Goal: Task Accomplishment & Management: Use online tool/utility

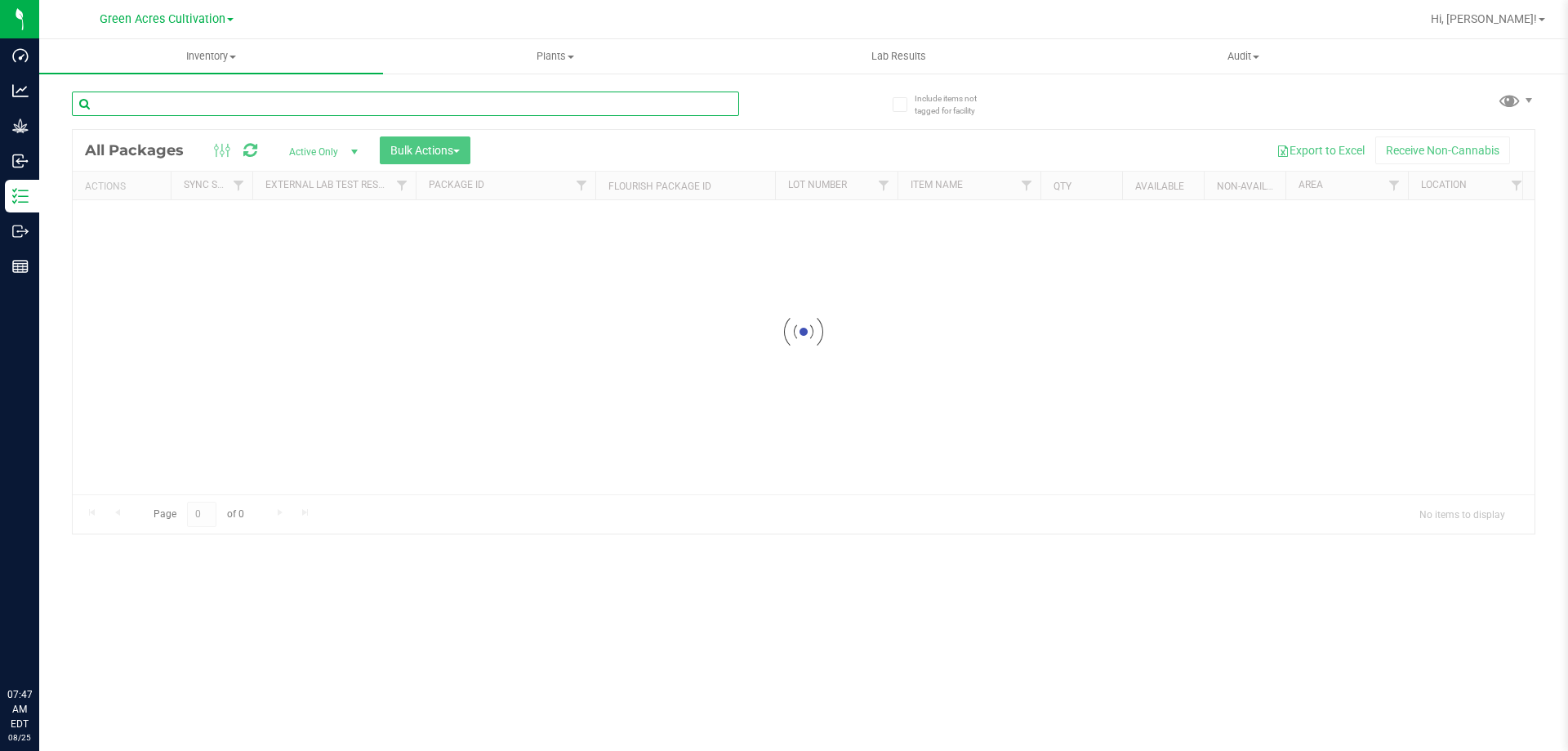
click at [614, 109] on input "text" at bounding box center [405, 104] width 667 height 24
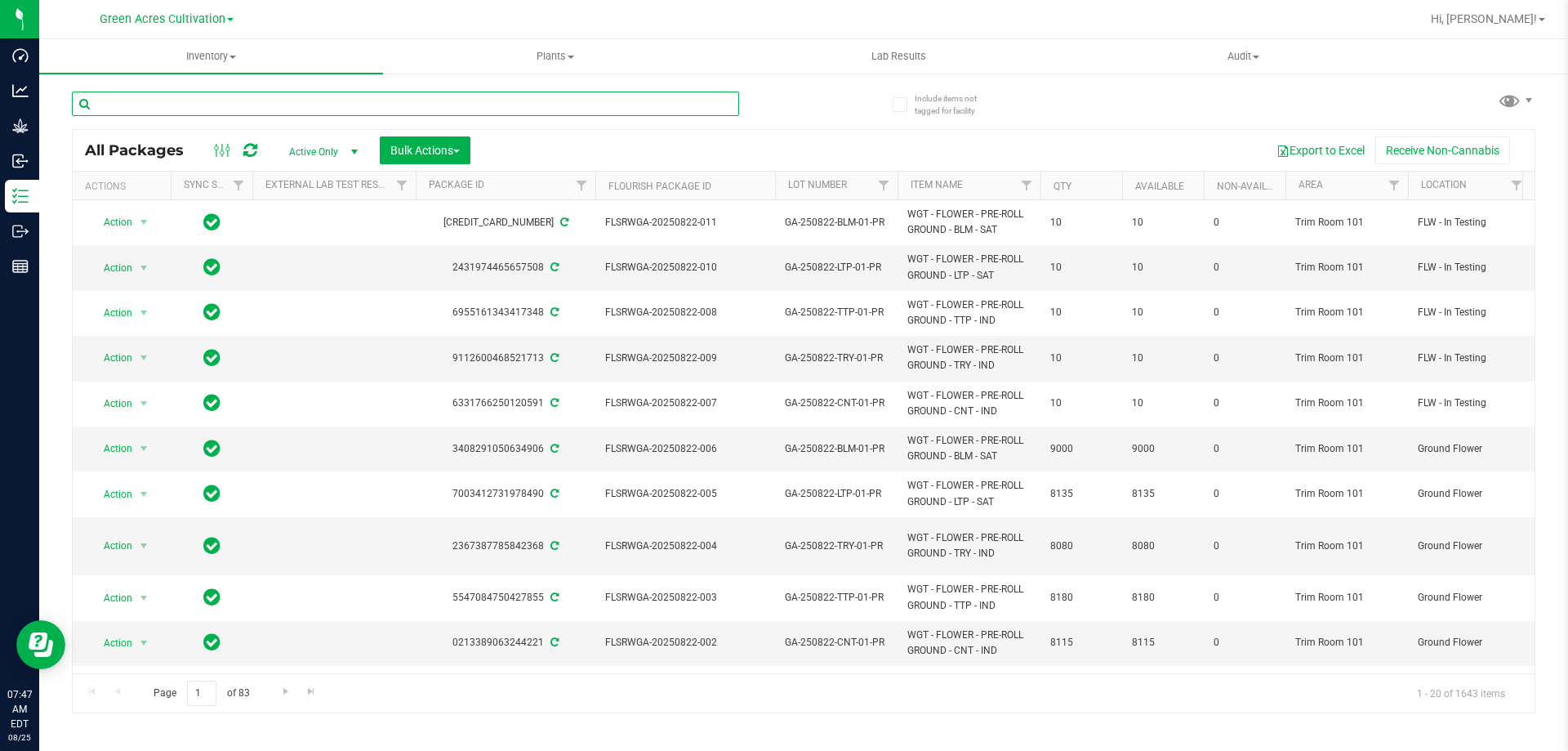
click at [206, 95] on input "text" at bounding box center [405, 104] width 667 height 24
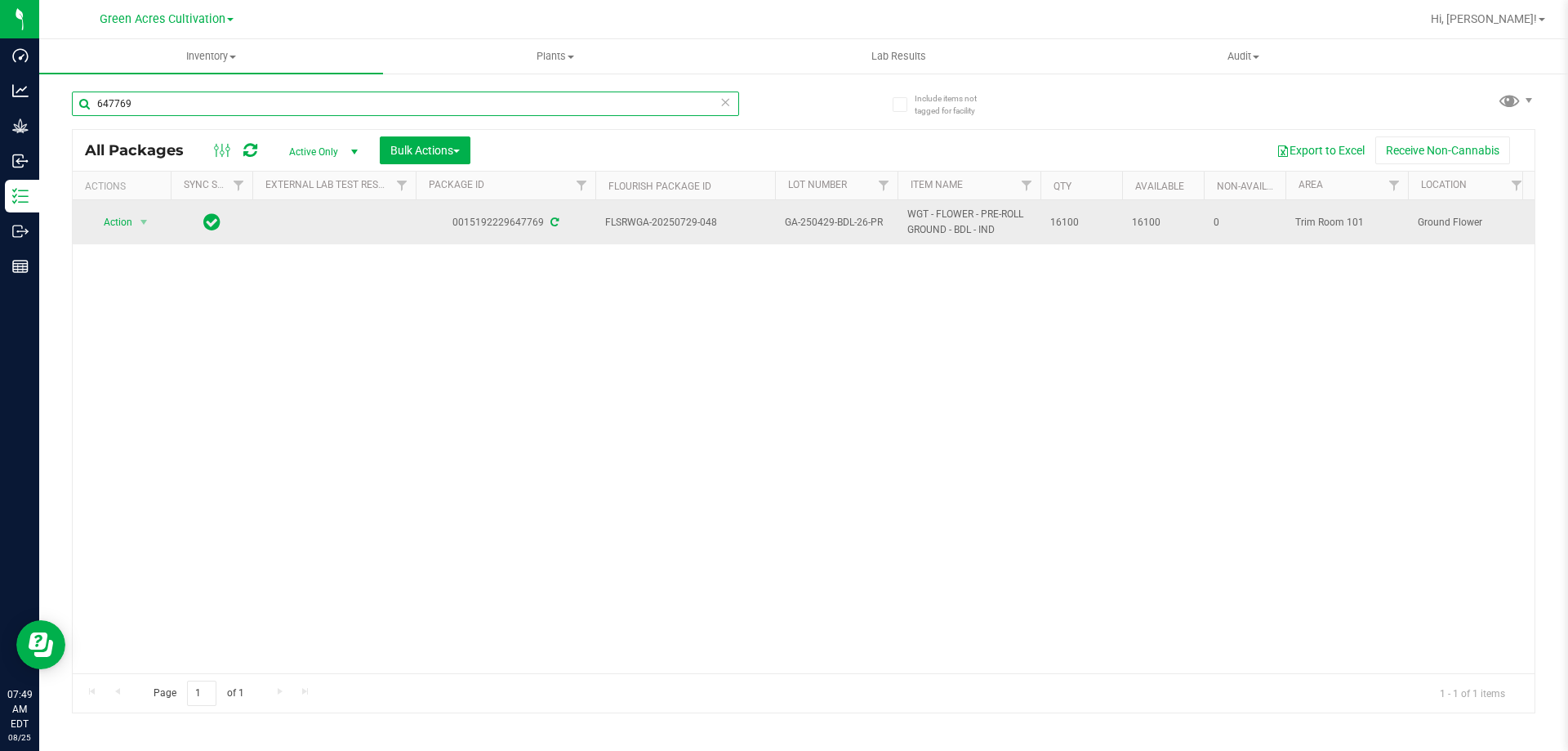
type input "647769"
drag, startPoint x: 606, startPoint y: 221, endPoint x: 1092, endPoint y: 228, distance: 486.1
copy tr "FLSRWGA-20250729-048 GA-250429-BDL-26-PR WGT - FLOWER - PRE-ROLL GROUND - BDL -…"
click at [131, 219] on span "Action" at bounding box center [110, 222] width 44 height 22
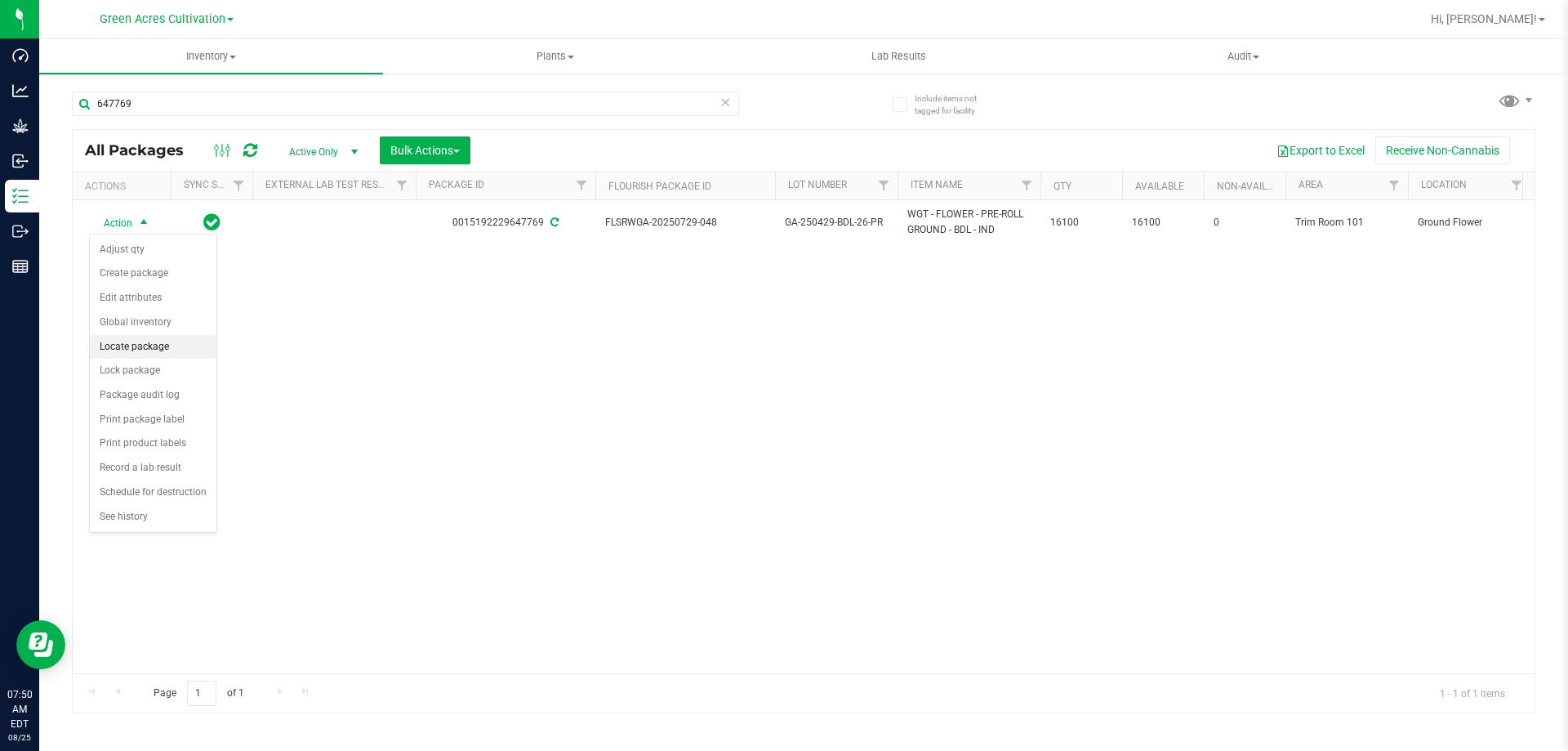
click at [133, 343] on li "Locate package" at bounding box center [153, 347] width 126 height 24
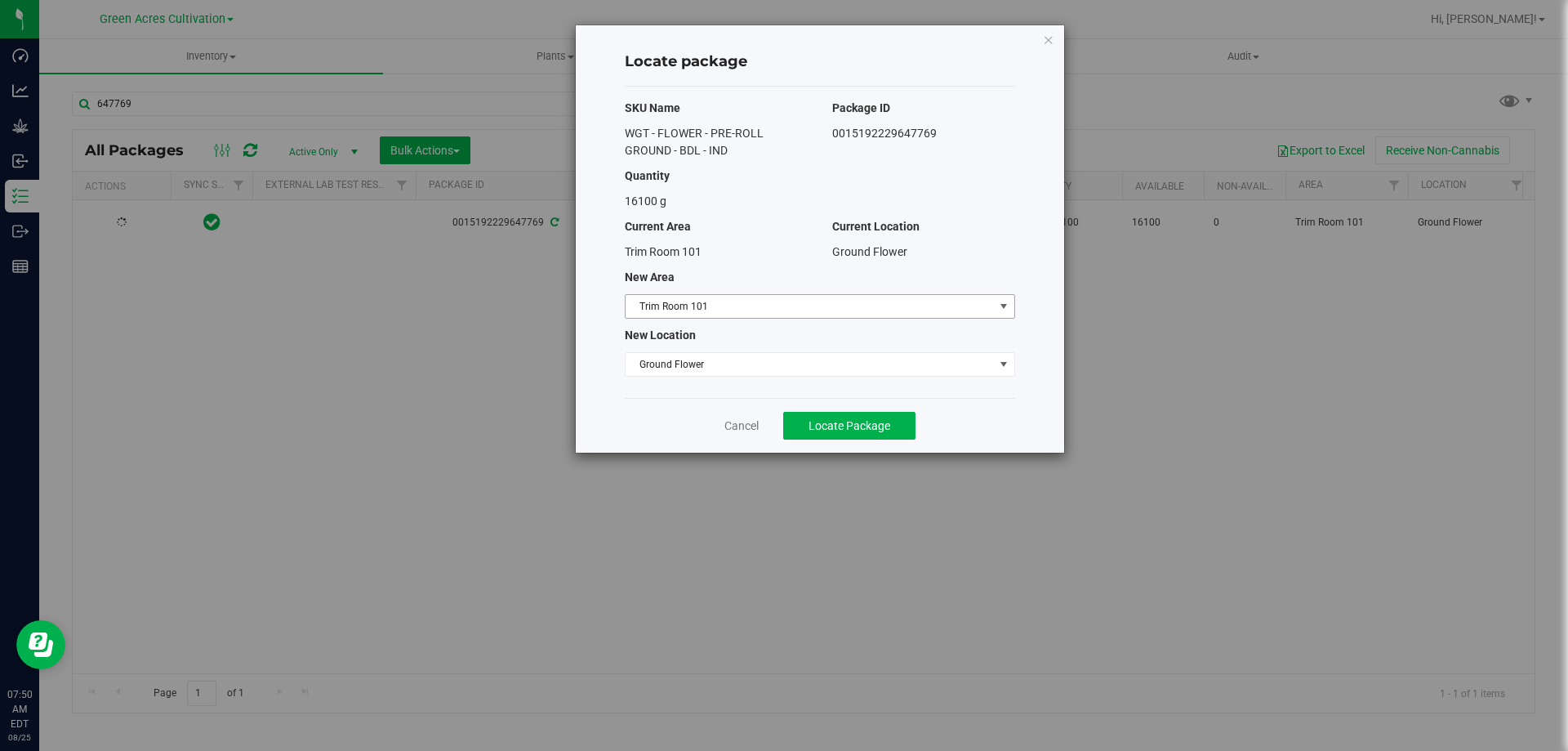
click at [859, 302] on span "Trim Room 101" at bounding box center [809, 306] width 368 height 22
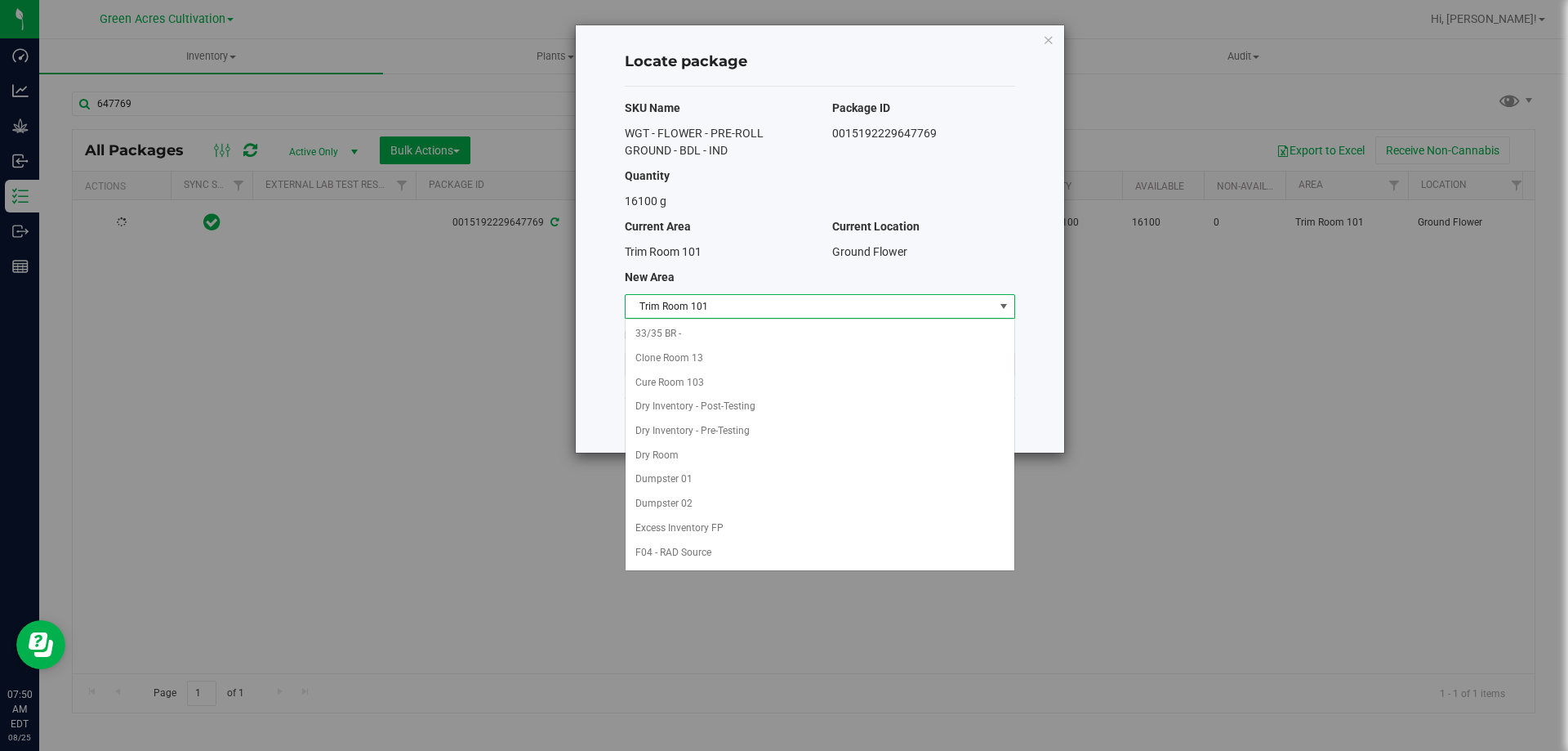
scroll to position [168, 0]
drag, startPoint x: 1270, startPoint y: 376, endPoint x: 1134, endPoint y: 83, distance: 323.0
click at [1271, 374] on div "Locate package SKU Name Package ID WGT - FLOWER - PRE-ROLL GROUND - BDL - IND 0…" at bounding box center [790, 376] width 1580 height 751
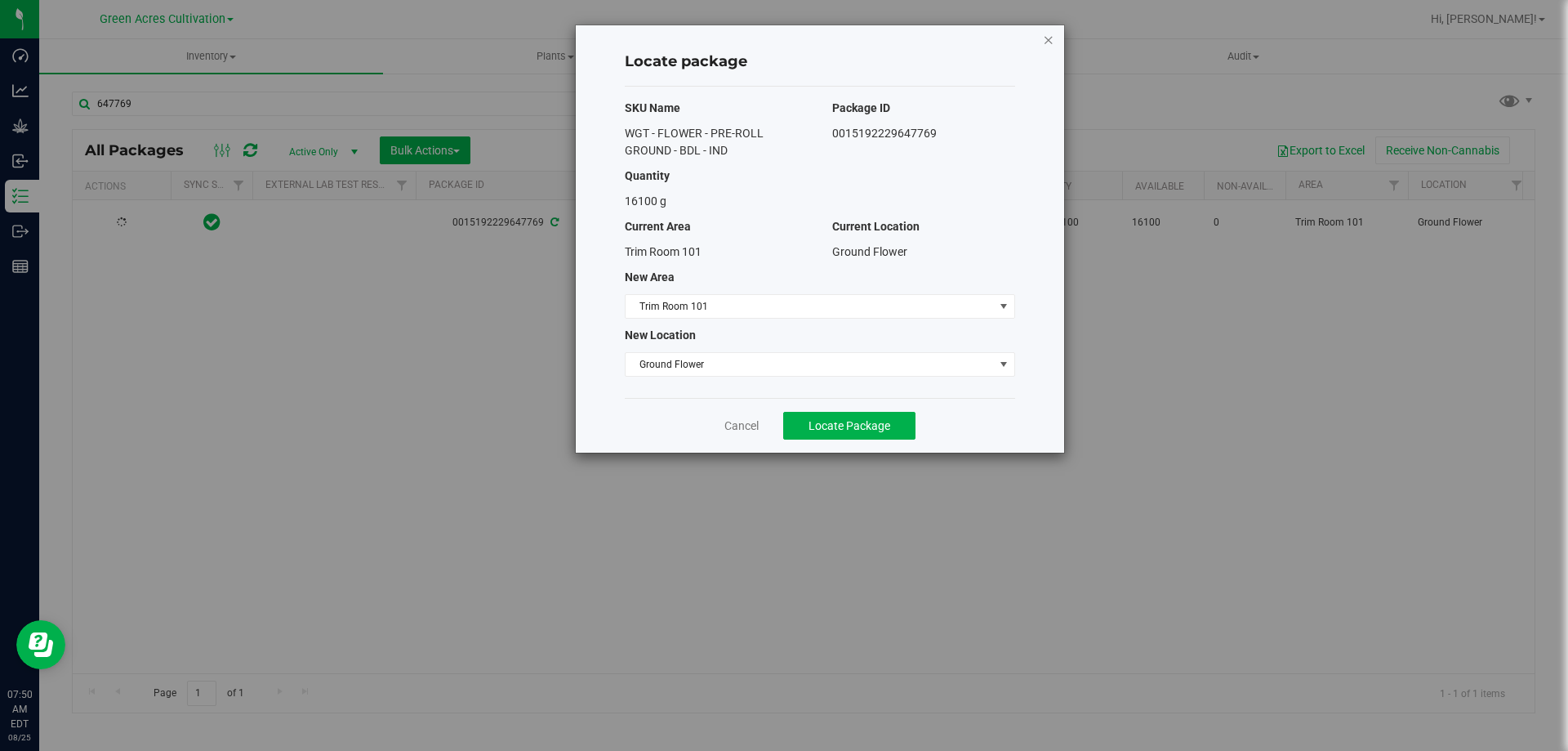
click at [1051, 40] on icon "button" at bounding box center [1048, 38] width 11 height 20
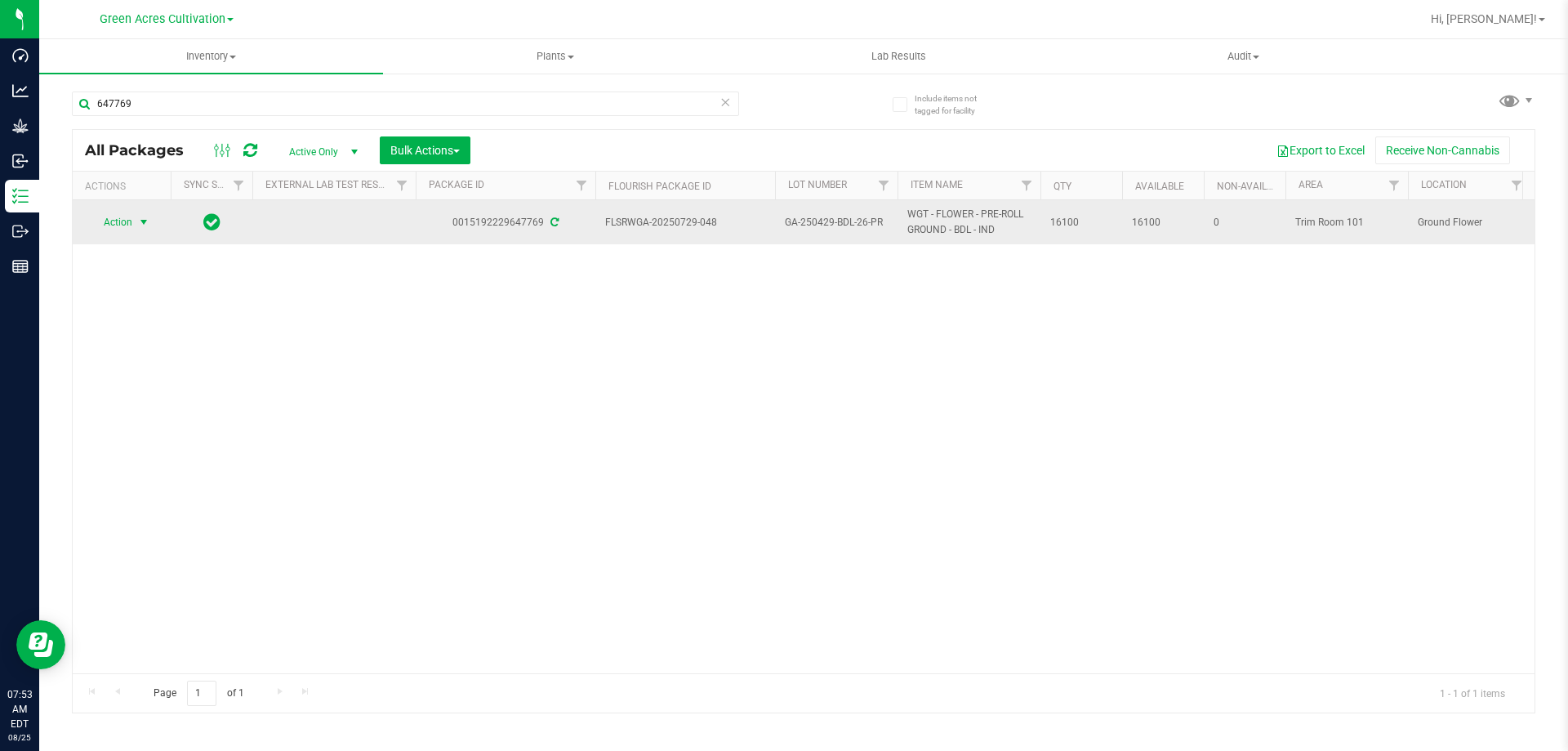
click at [125, 221] on span "Action" at bounding box center [110, 222] width 44 height 22
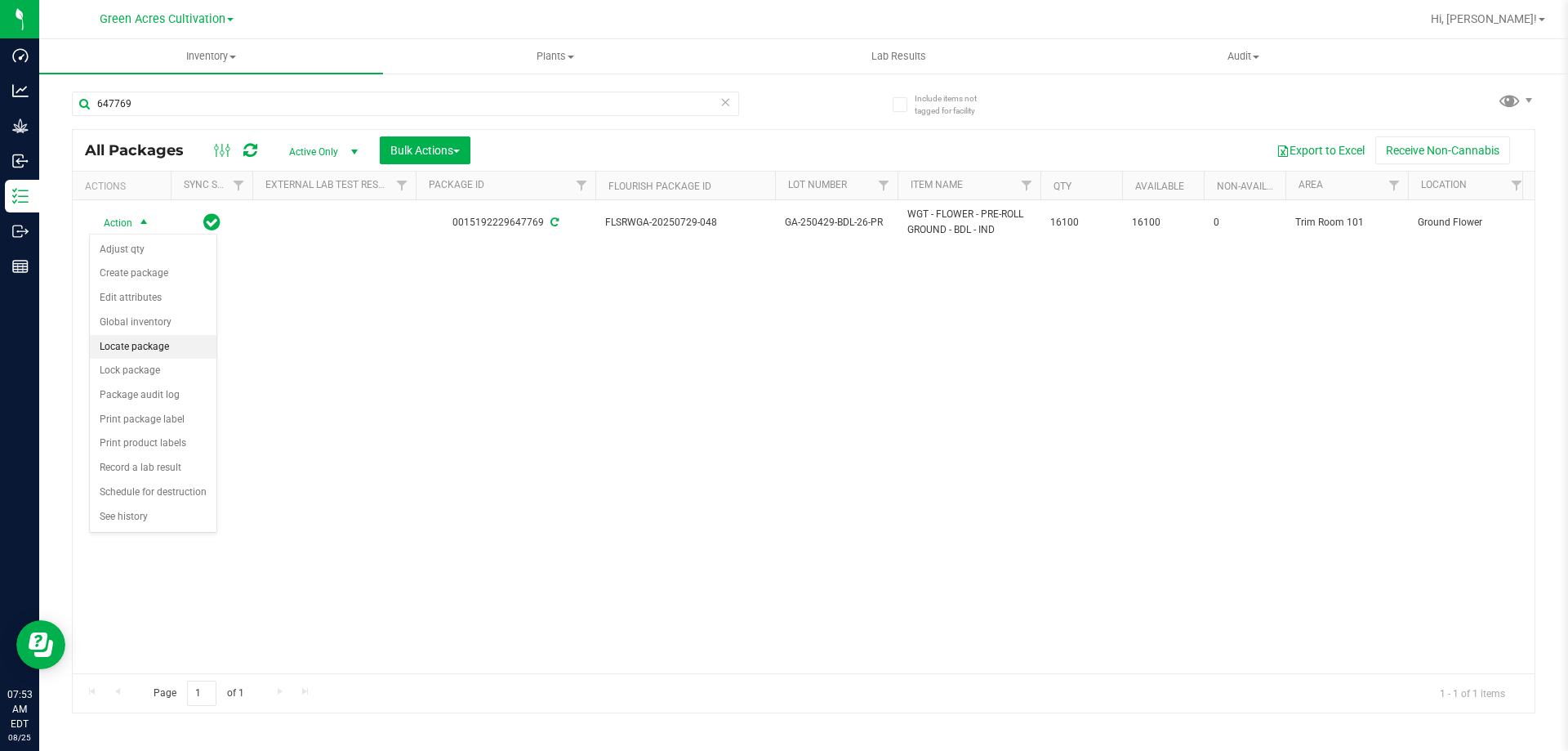
click at [123, 341] on li "Locate package" at bounding box center [153, 347] width 126 height 24
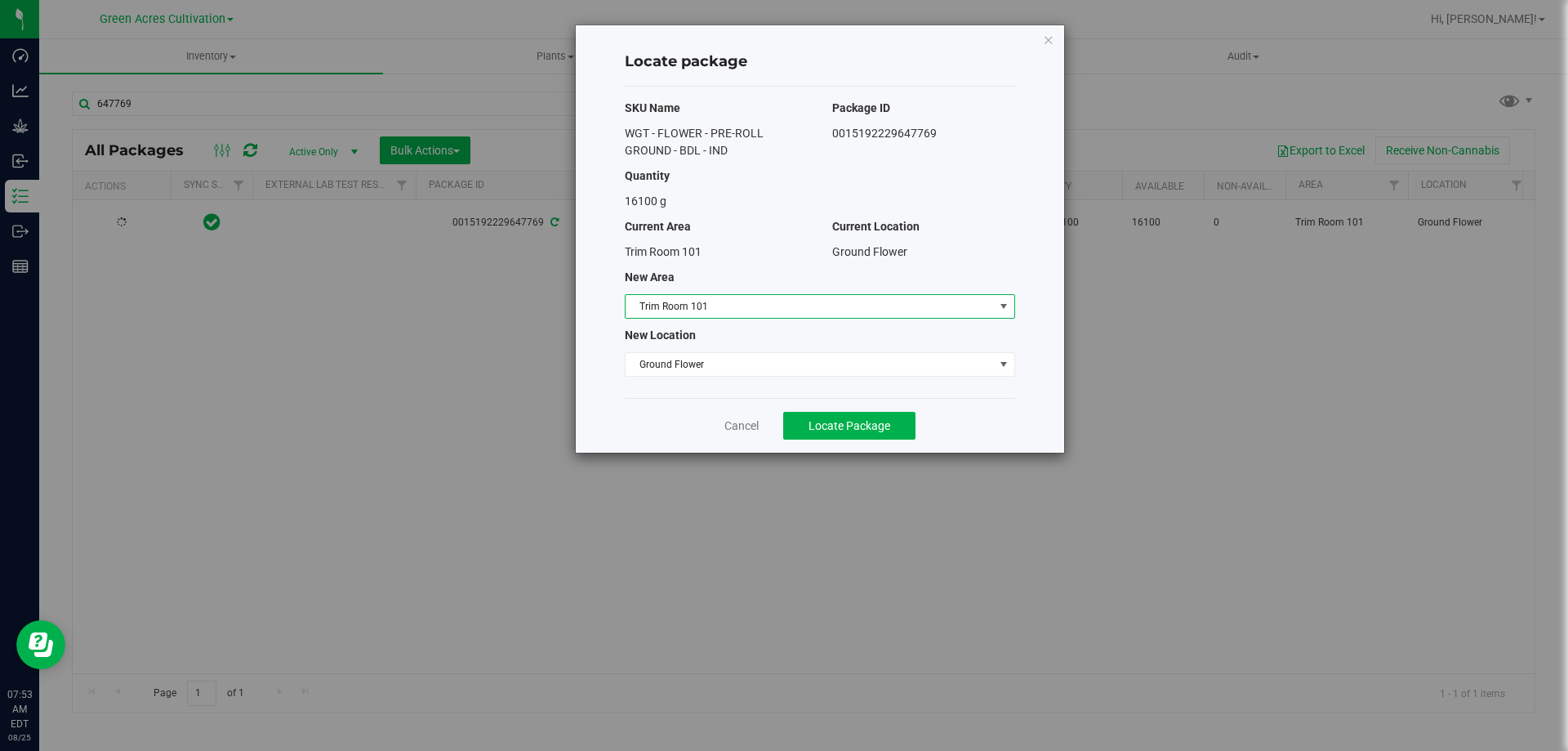
click at [839, 311] on span "Trim Room 101" at bounding box center [809, 306] width 368 height 22
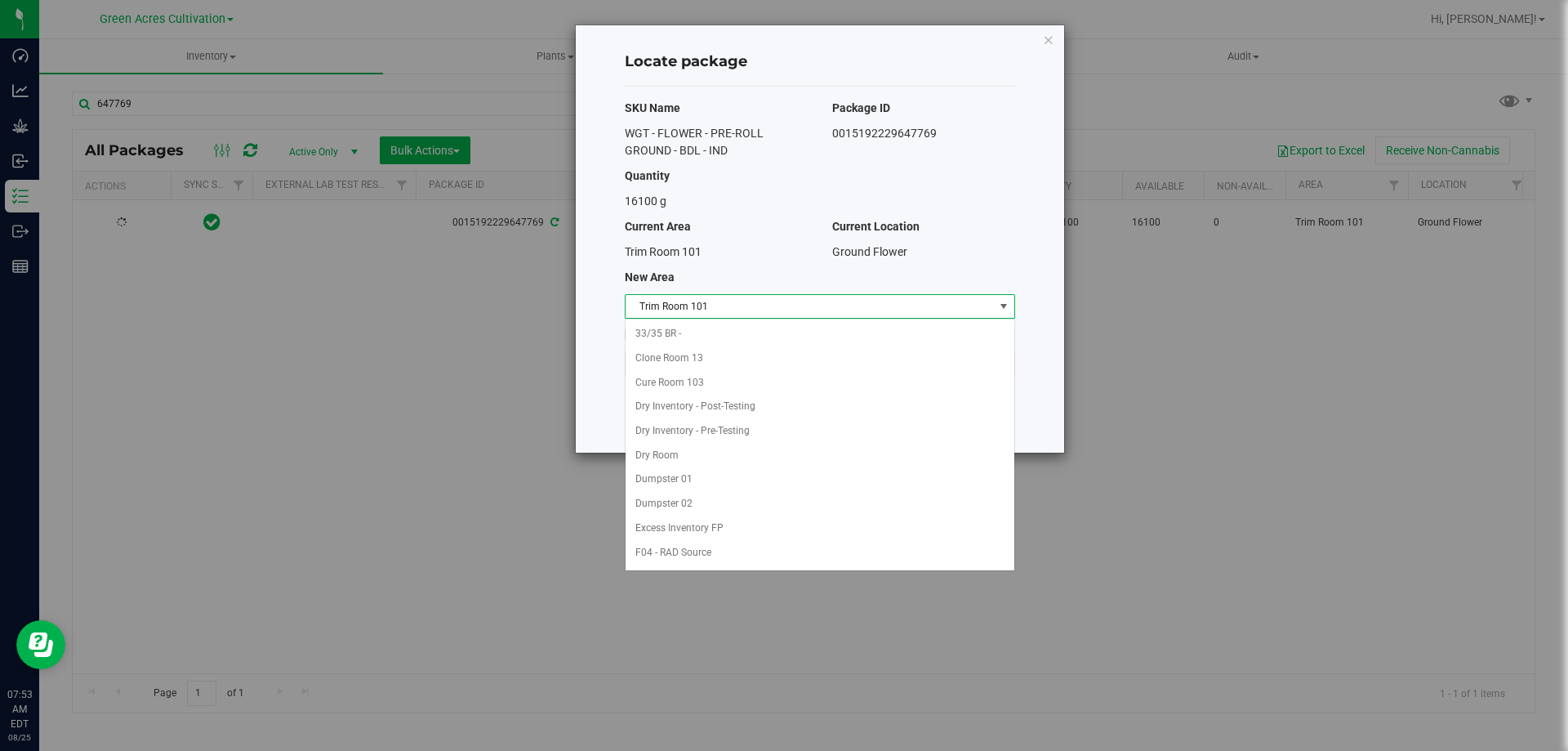
scroll to position [168, 0]
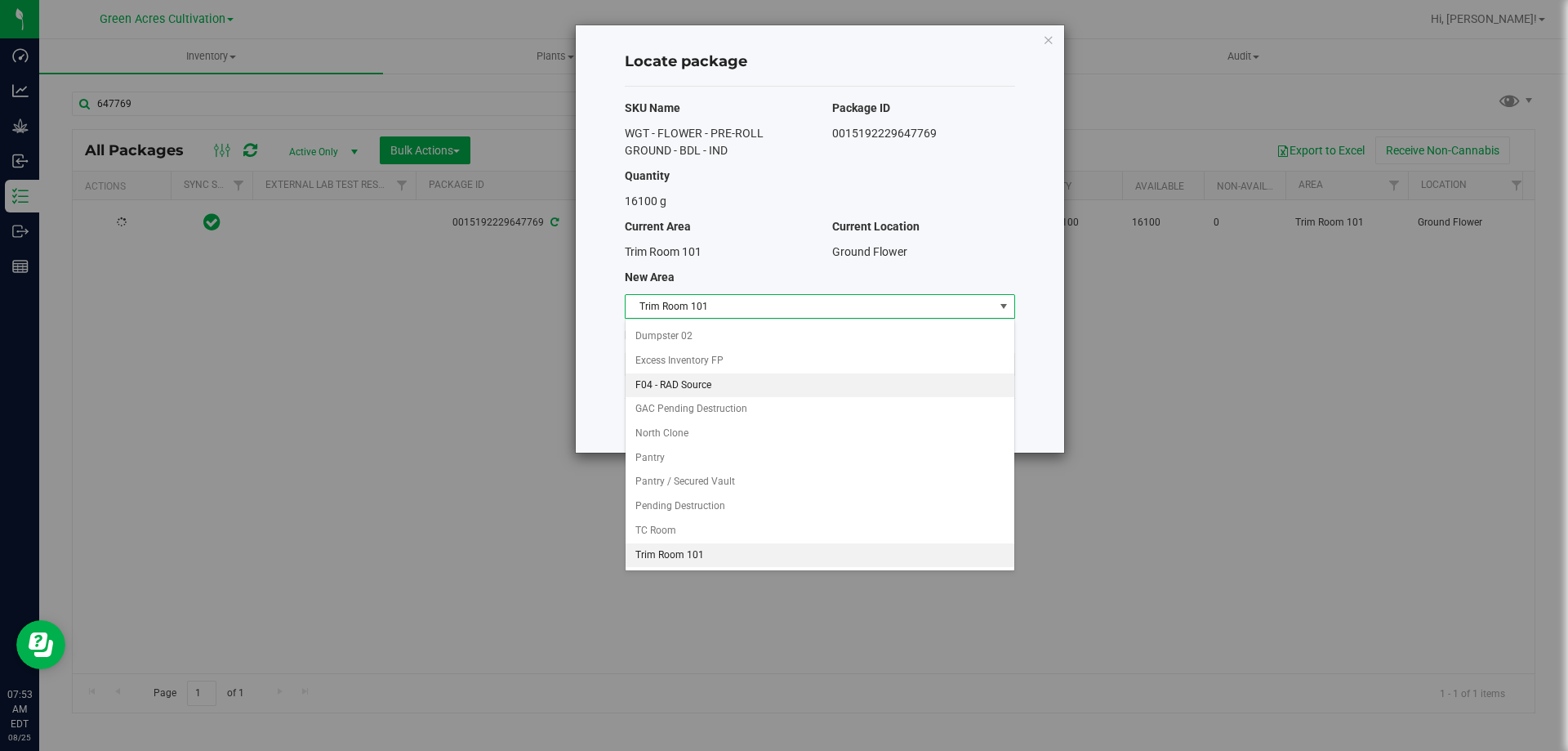
click at [701, 387] on li "F04 - RAD Source" at bounding box center [819, 386] width 388 height 24
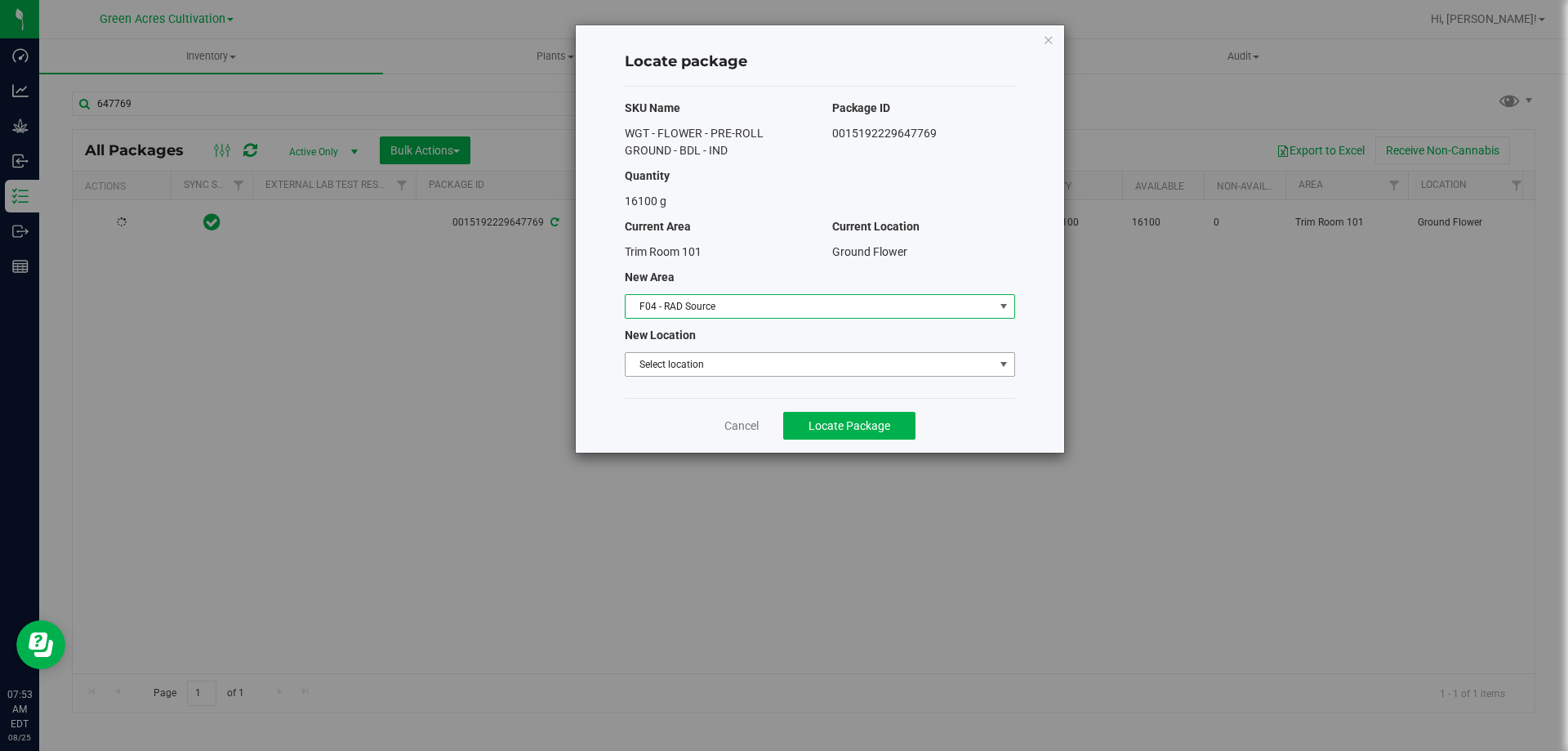
click at [696, 366] on span "Select location" at bounding box center [809, 364] width 368 height 22
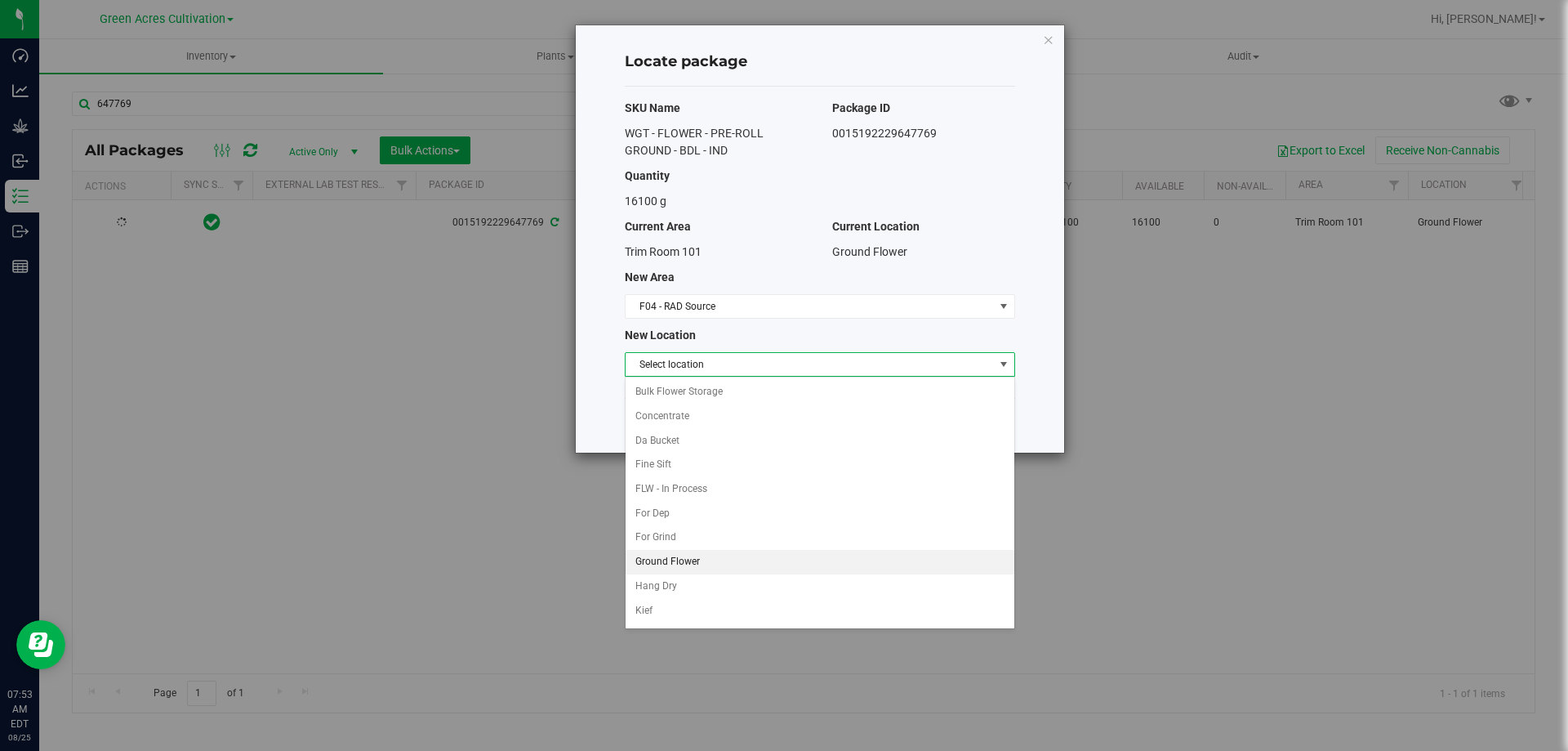
click at [666, 556] on li "Ground Flower" at bounding box center [819, 562] width 388 height 24
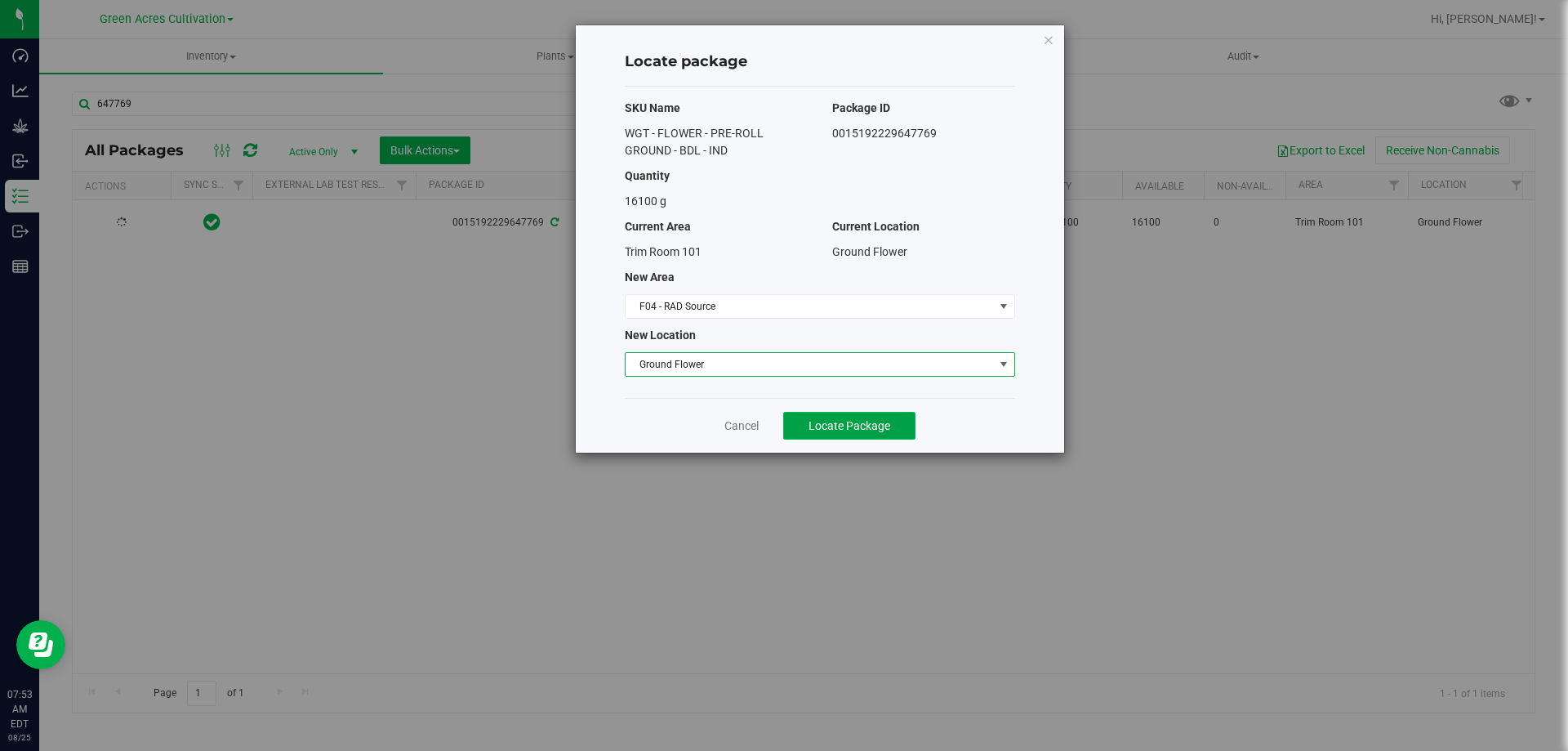
click at [865, 434] on button "Locate Package" at bounding box center [849, 426] width 132 height 28
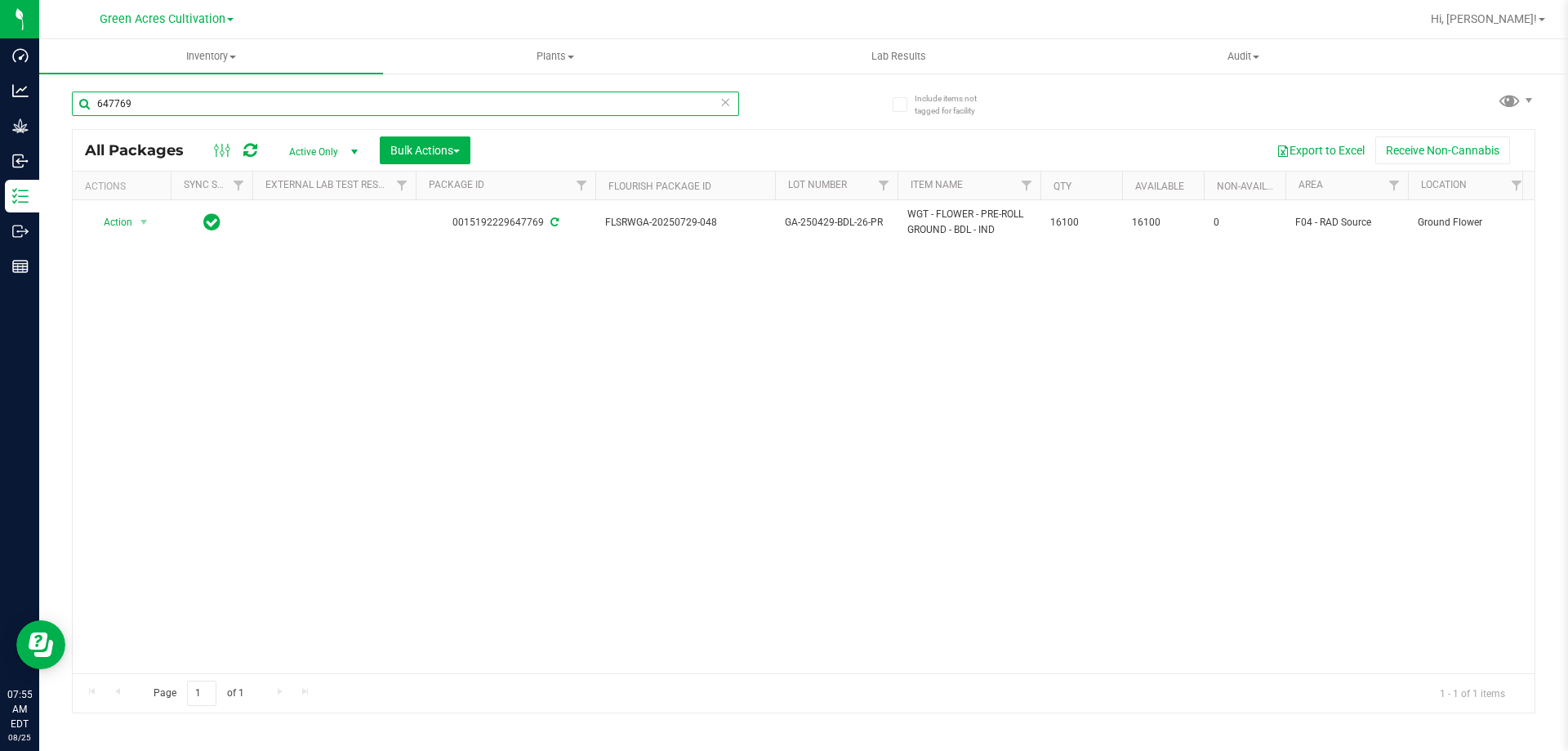
click at [189, 92] on input "647769" at bounding box center [405, 104] width 667 height 24
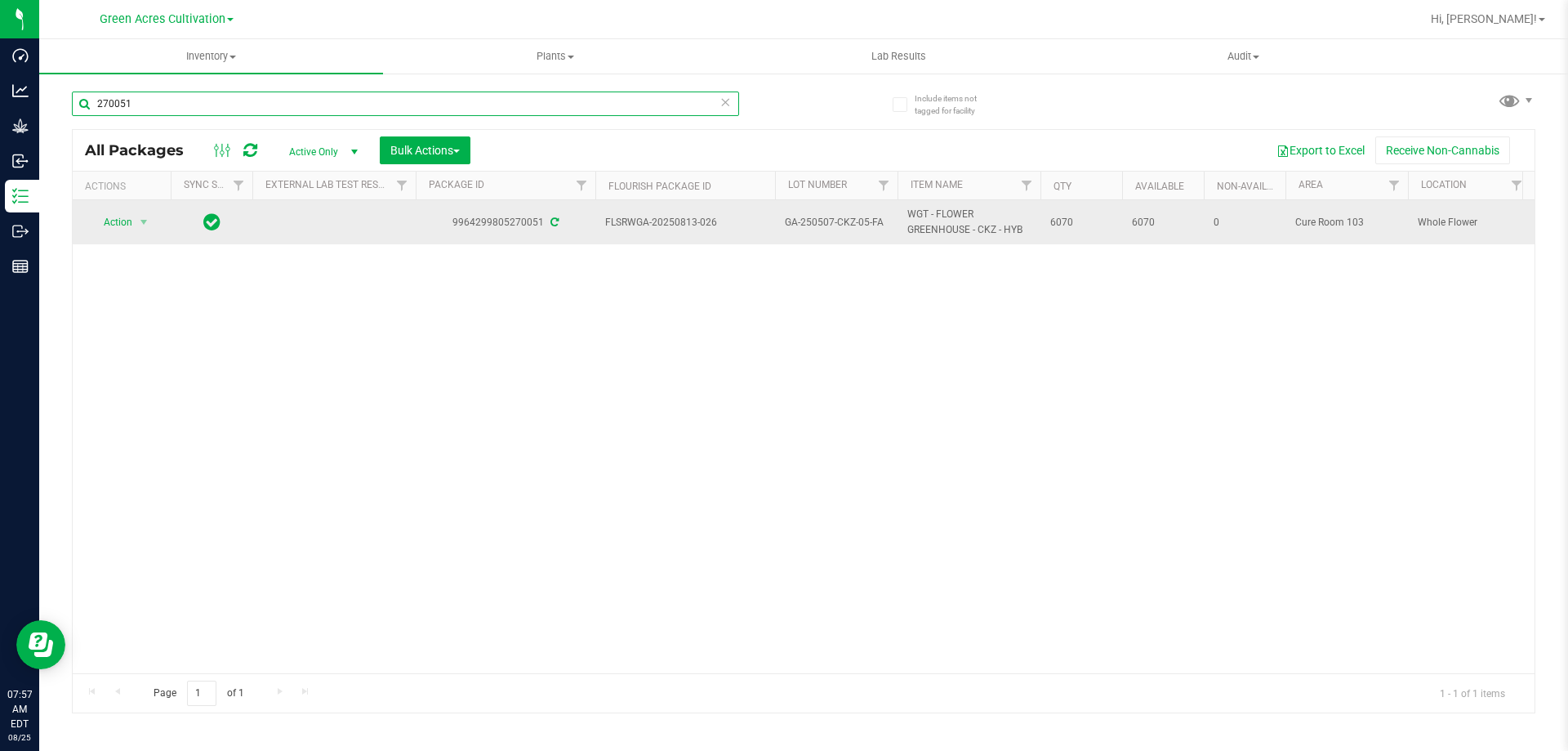
type input "270051"
drag, startPoint x: 606, startPoint y: 220, endPoint x: 1105, endPoint y: 239, distance: 499.4
copy tr "FLSRWGA-20250813-026 GA-250507-CKZ-05-FA WGT - FLOWER GREENHOUSE - CKZ - HYB 60…"
click at [139, 213] on span "select" at bounding box center [144, 222] width 21 height 22
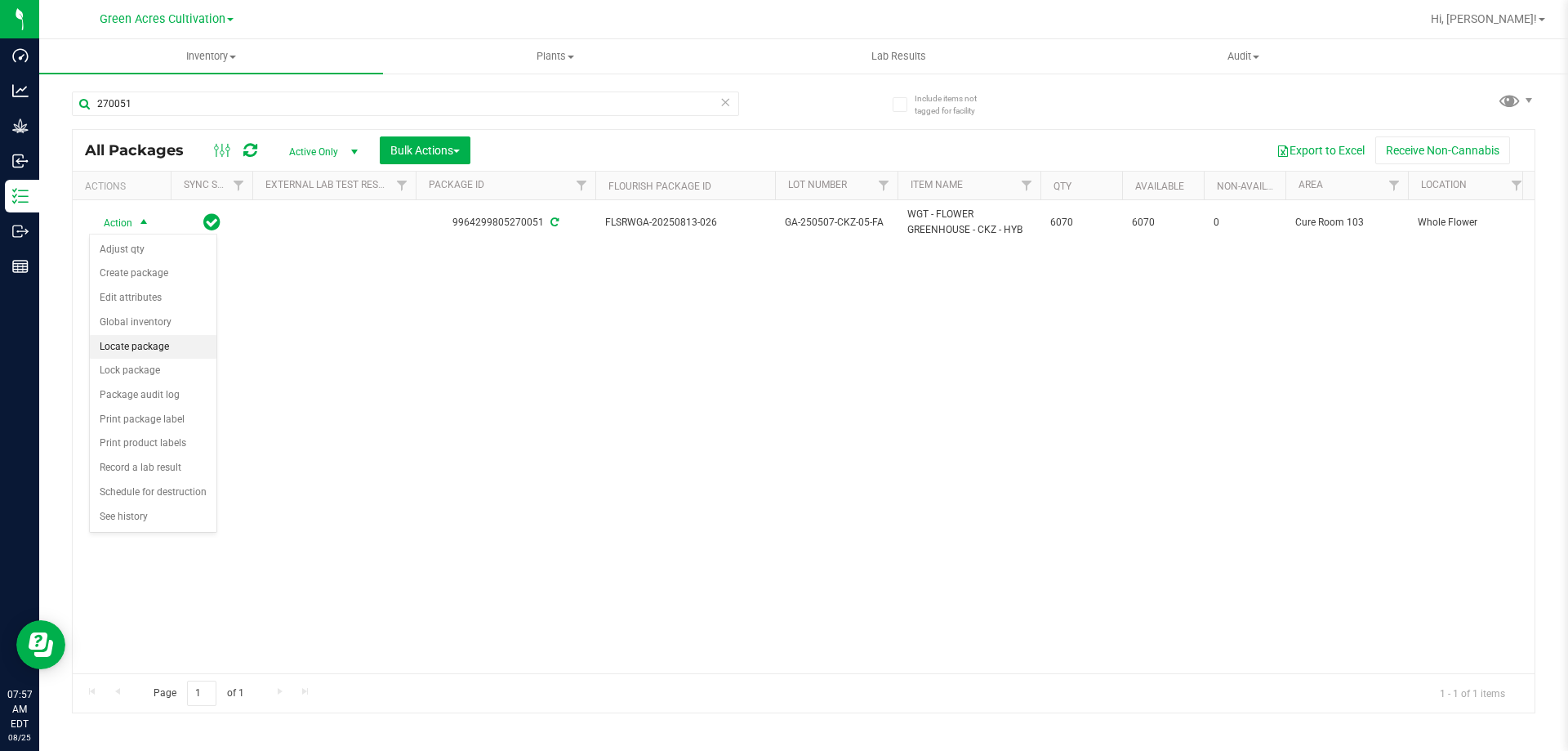
click at [143, 348] on li "Locate package" at bounding box center [153, 347] width 126 height 24
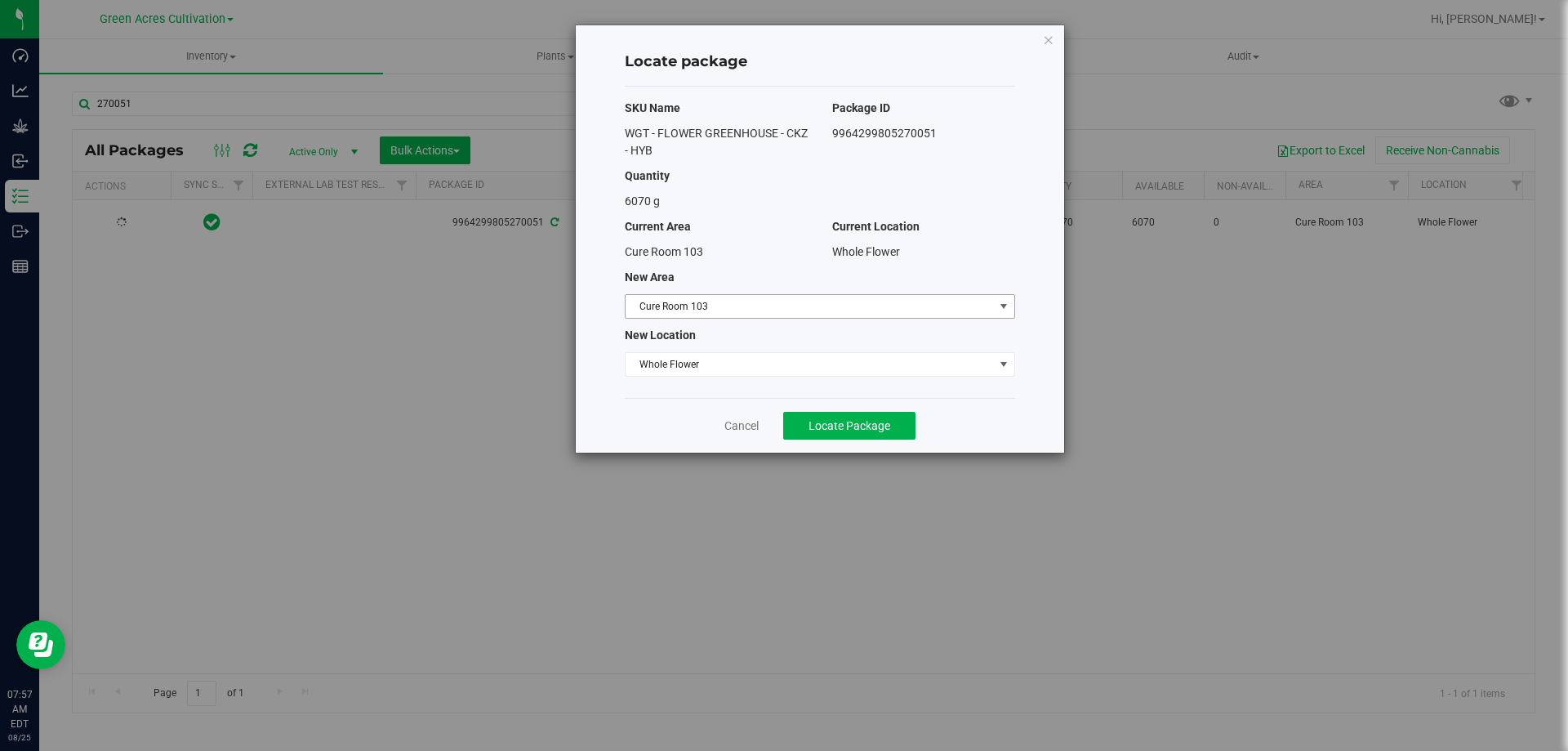
click at [760, 314] on span "Cure Room 103" at bounding box center [809, 306] width 368 height 22
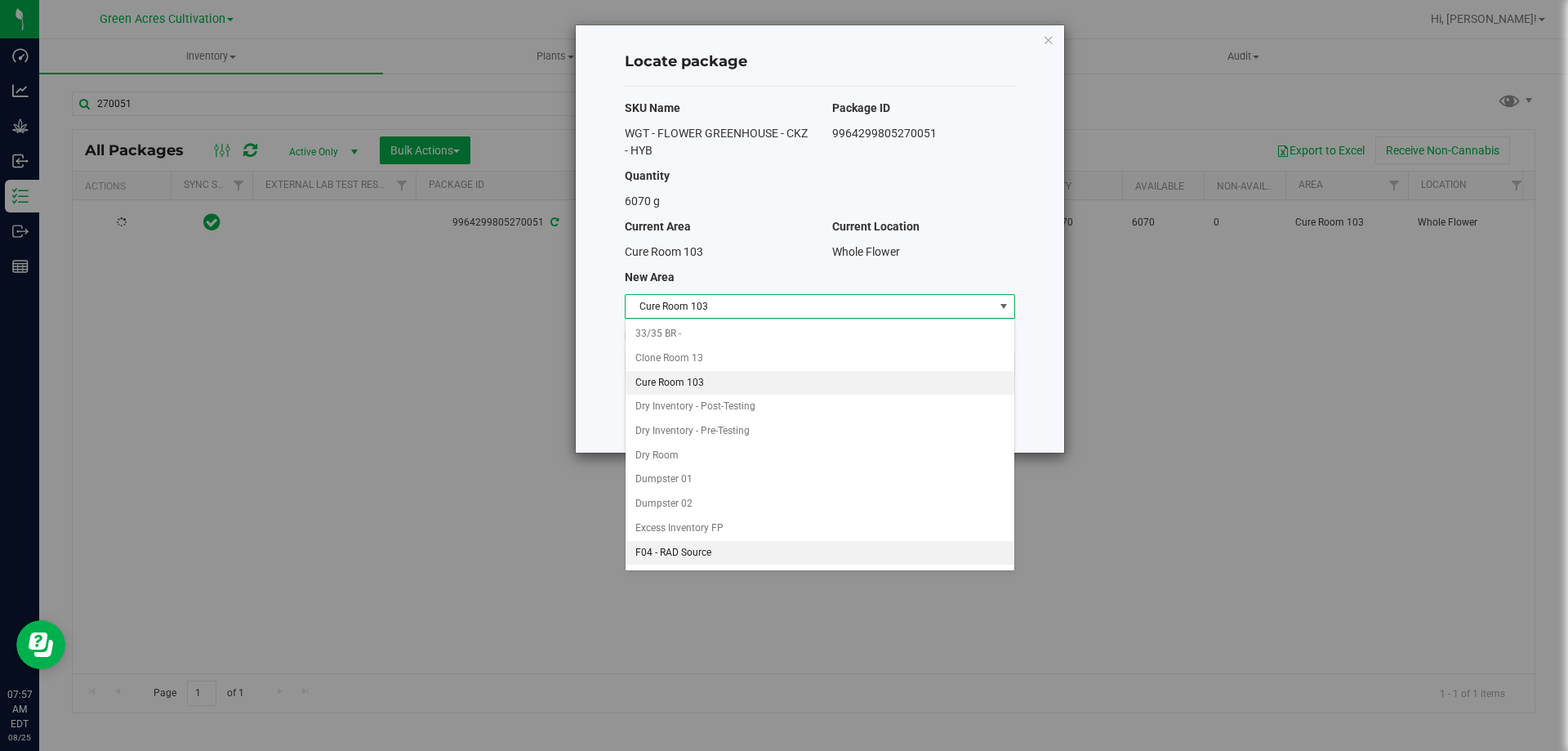
click at [691, 562] on li "F04 - RAD Source" at bounding box center [819, 553] width 388 height 24
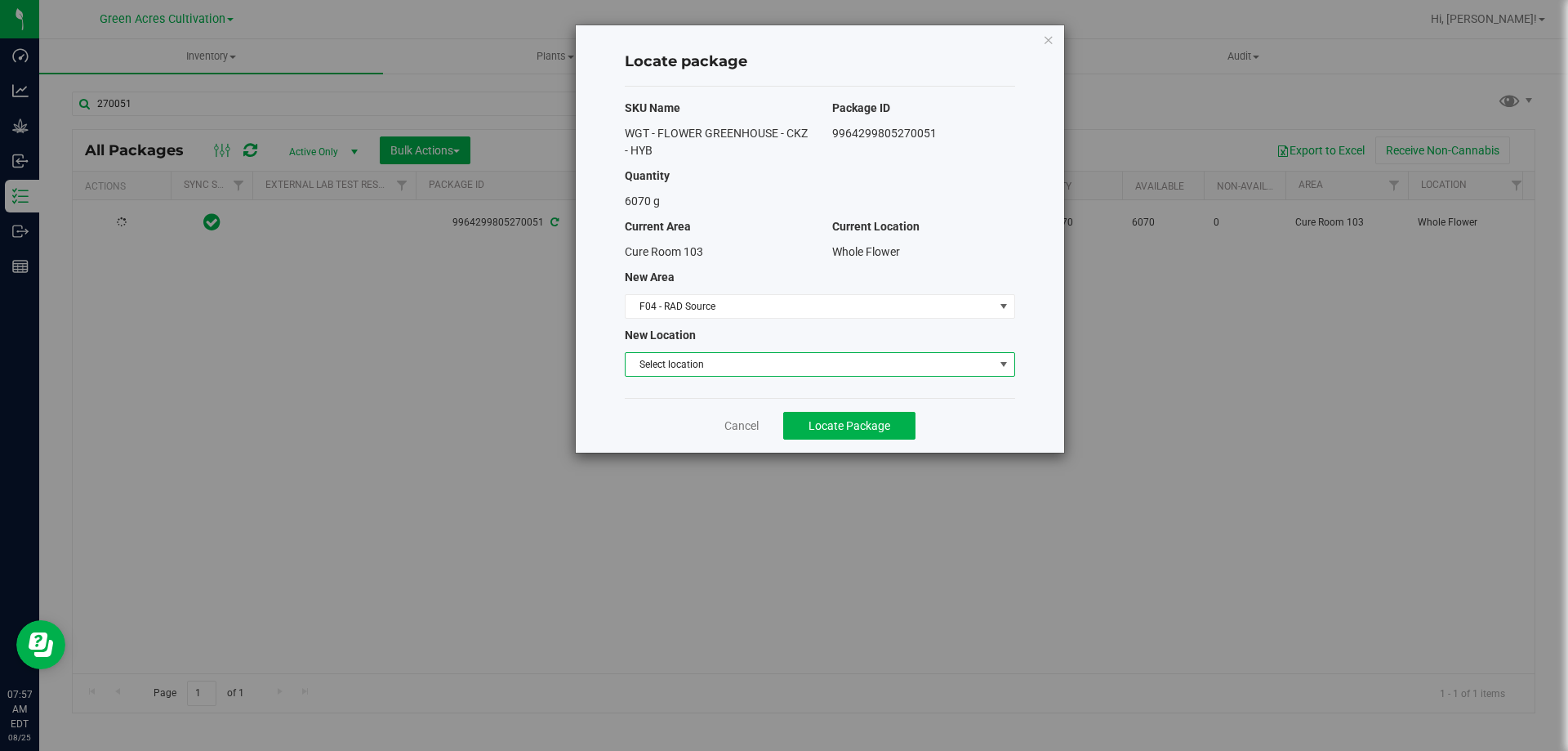
click at [711, 358] on span "Select location" at bounding box center [809, 364] width 368 height 22
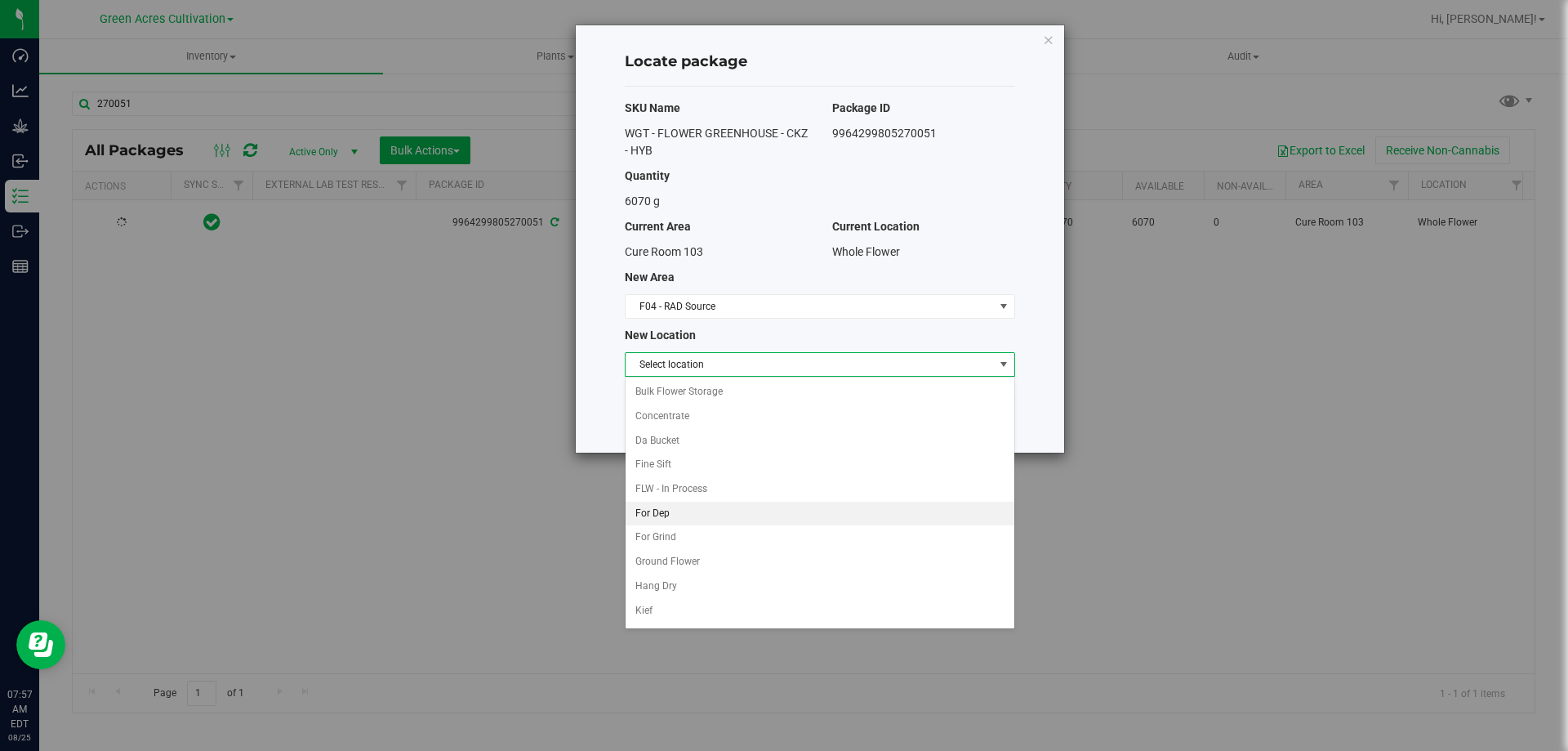
click at [649, 514] on li "For Dep" at bounding box center [819, 514] width 388 height 24
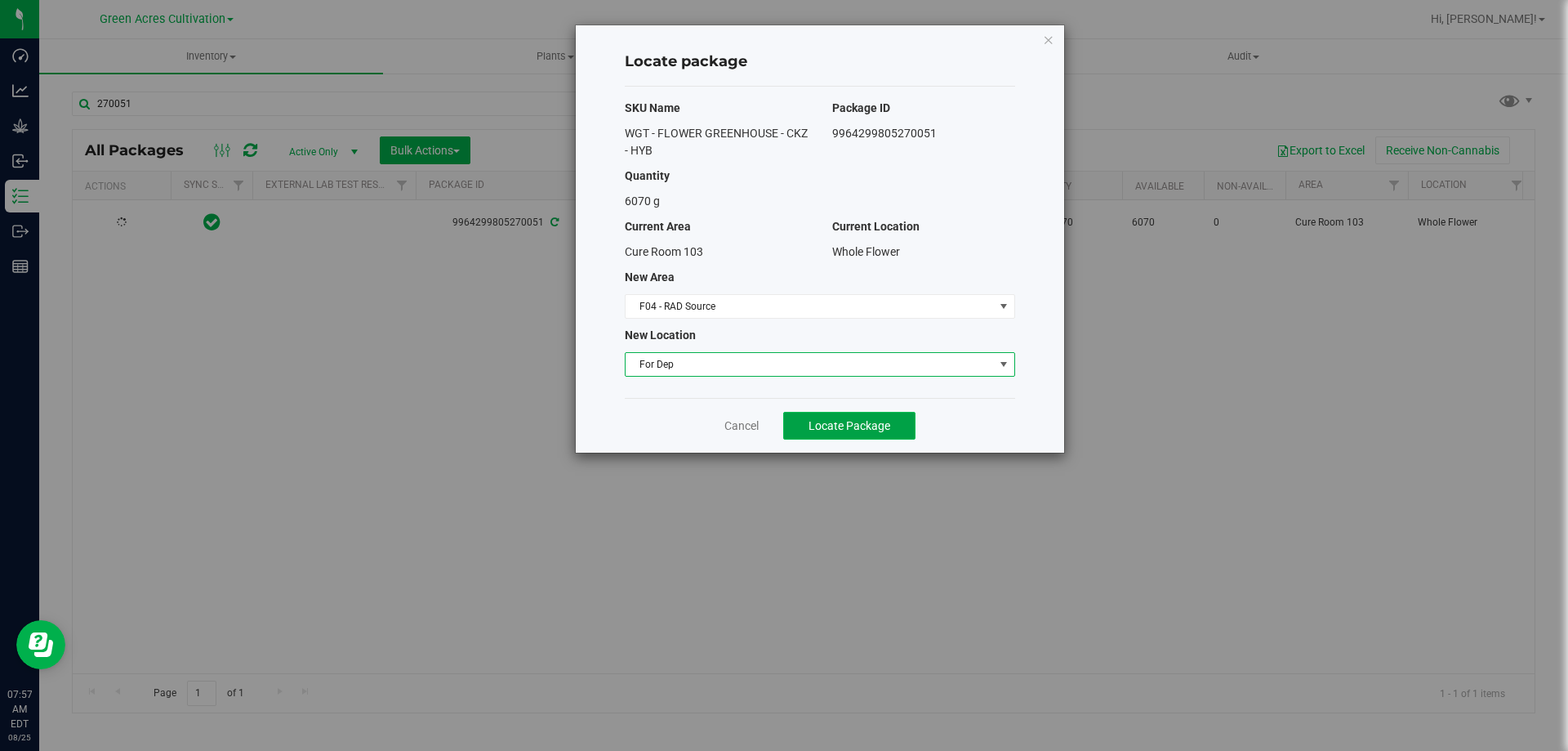
click at [849, 420] on span "Locate Package" at bounding box center [849, 426] width 81 height 13
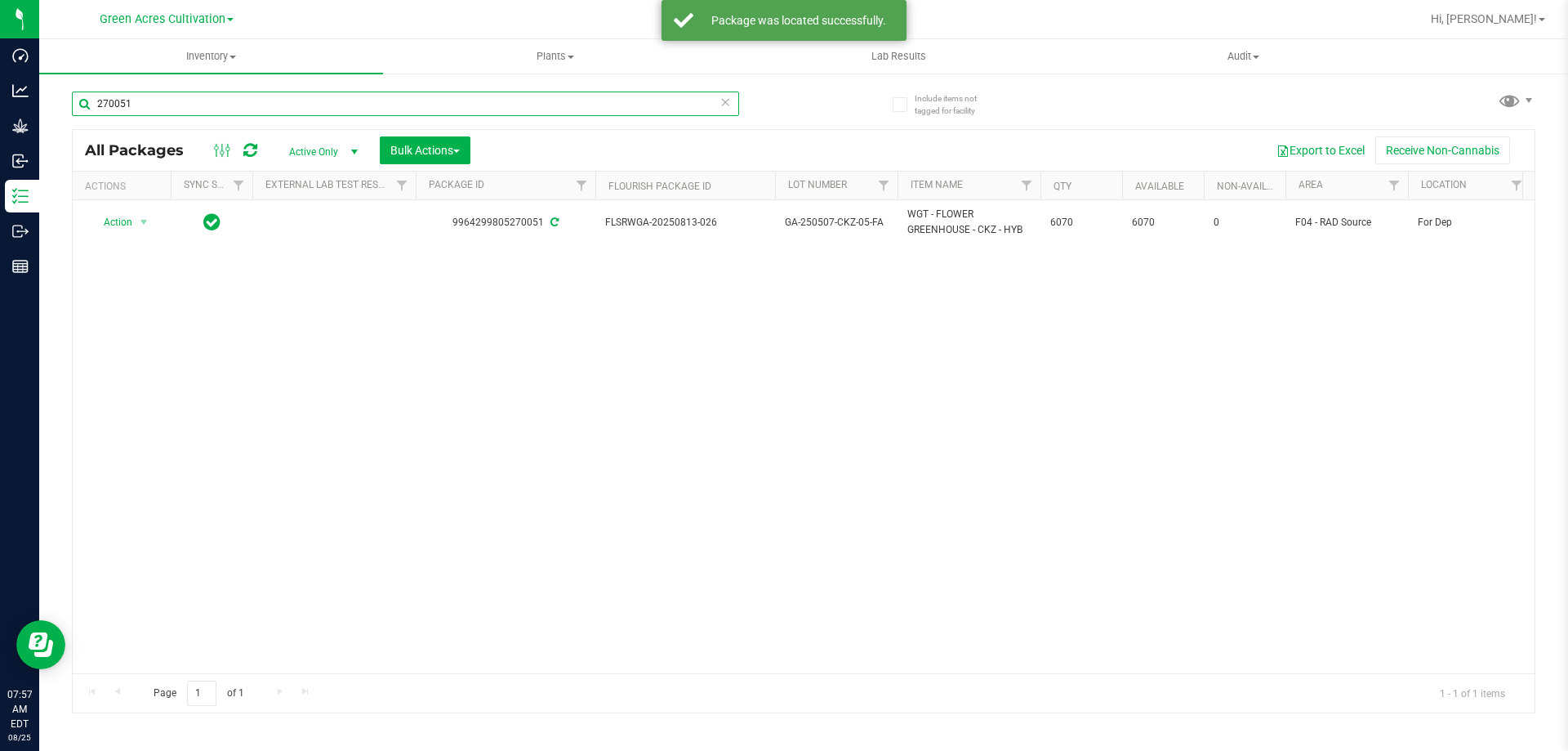
click at [163, 106] on input "270051" at bounding box center [405, 104] width 667 height 24
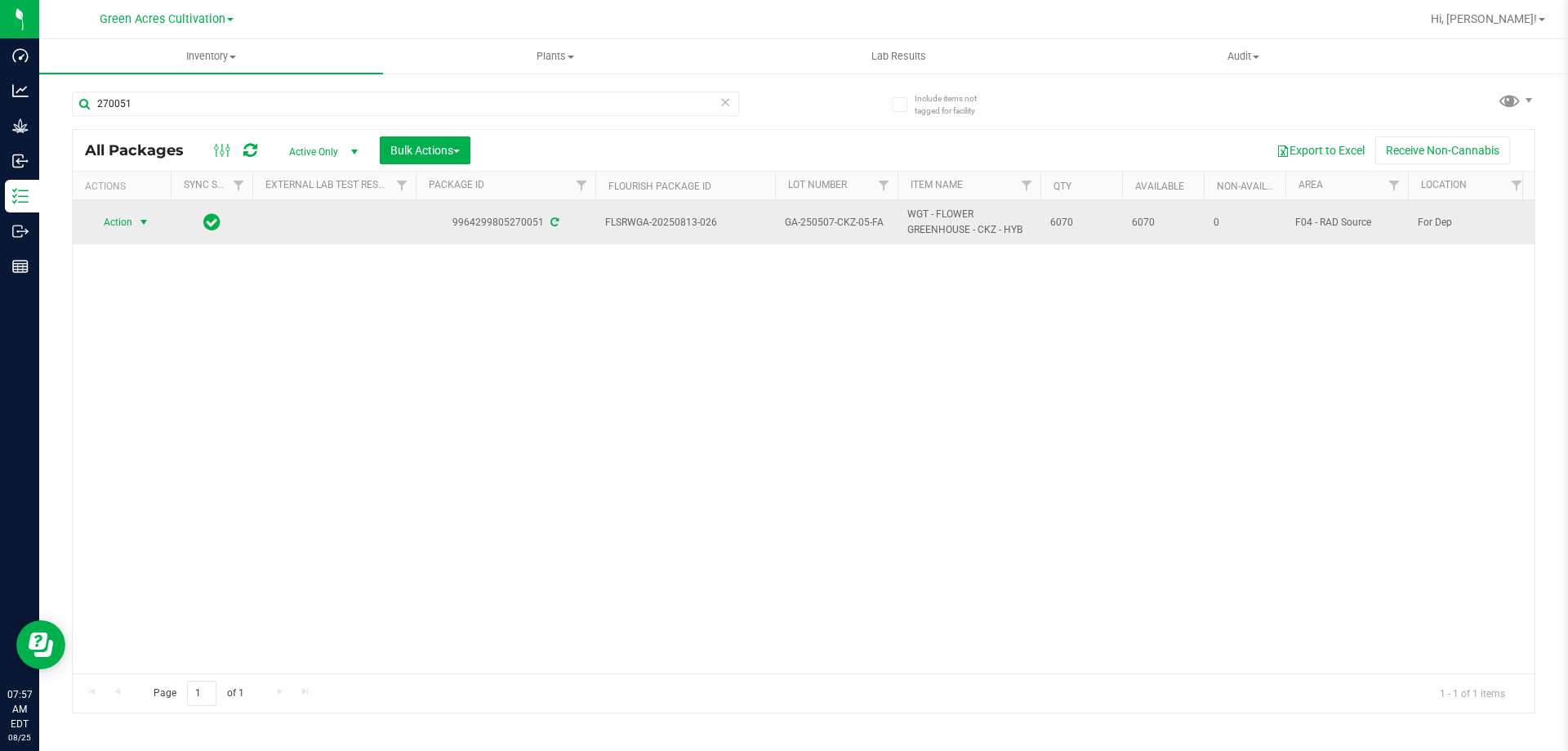
click at [131, 223] on span "Action" at bounding box center [110, 222] width 44 height 22
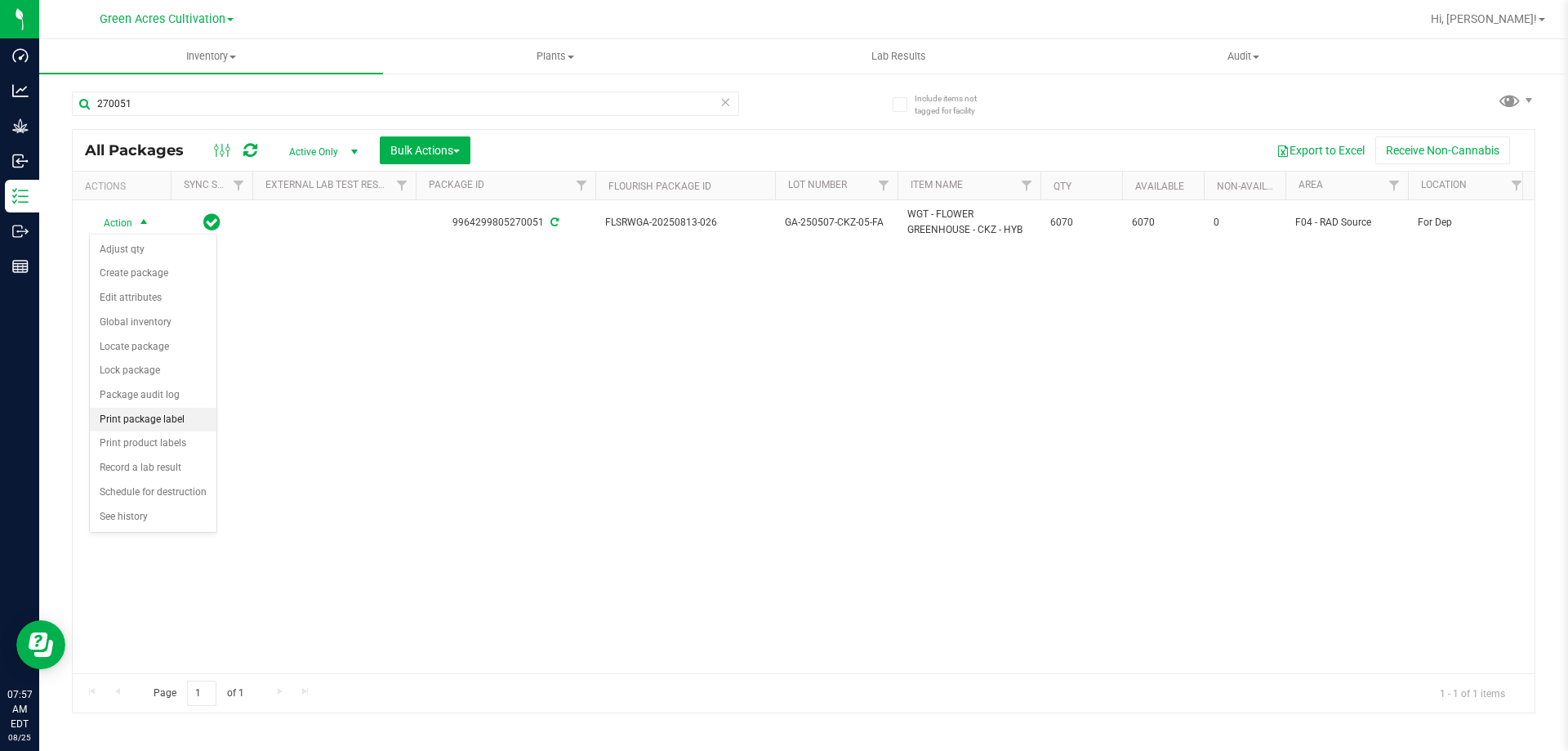
click at [148, 414] on li "Print package label" at bounding box center [153, 420] width 126 height 24
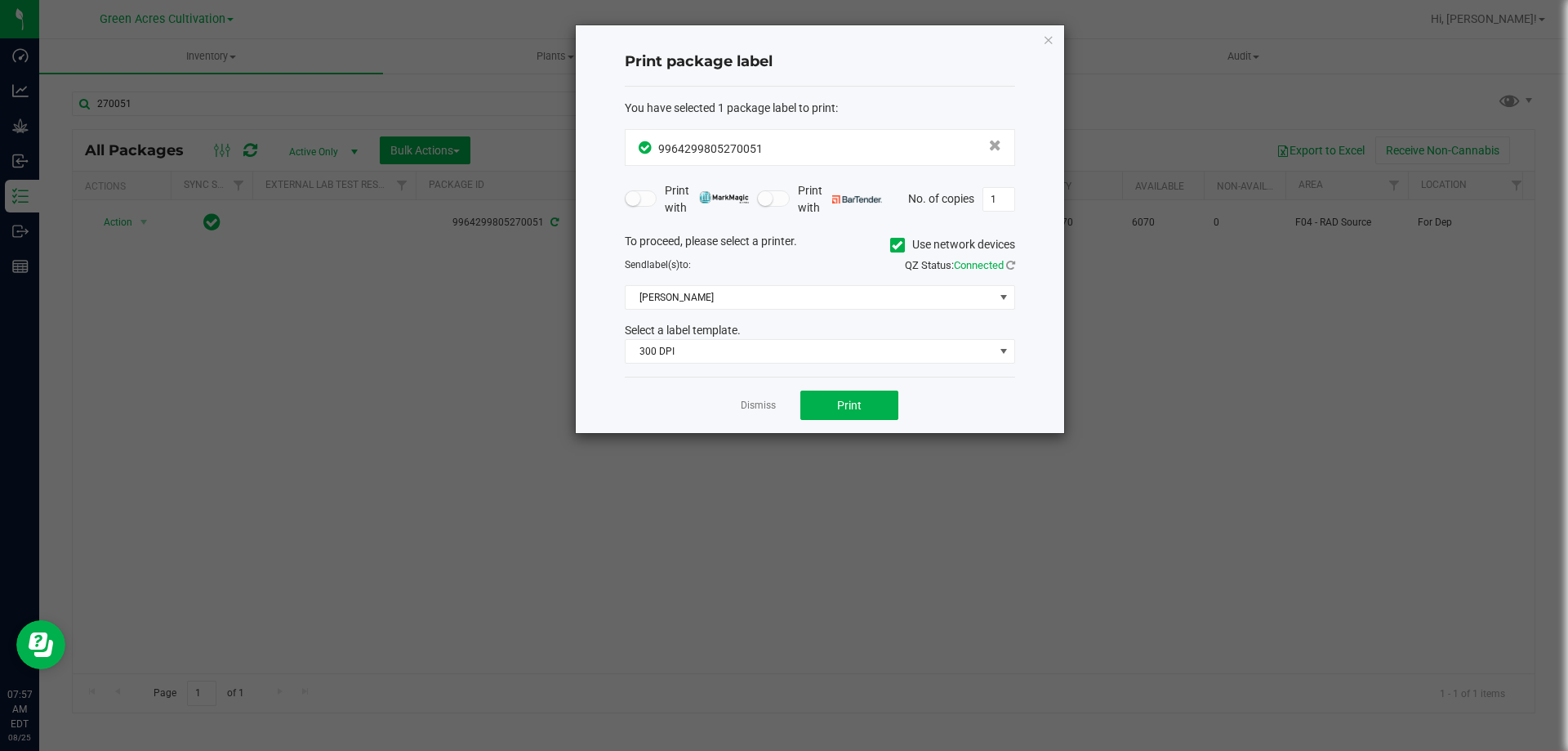
click at [898, 245] on icon at bounding box center [897, 245] width 10 height 0
click at [0, 0] on input "Use network devices" at bounding box center [0, 0] width 0 height 0
click at [873, 311] on div "To proceed, please select a printer. Use network devices Send label(s) to: QZ S…" at bounding box center [819, 299] width 390 height 131
click at [871, 301] on span at bounding box center [809, 297] width 368 height 22
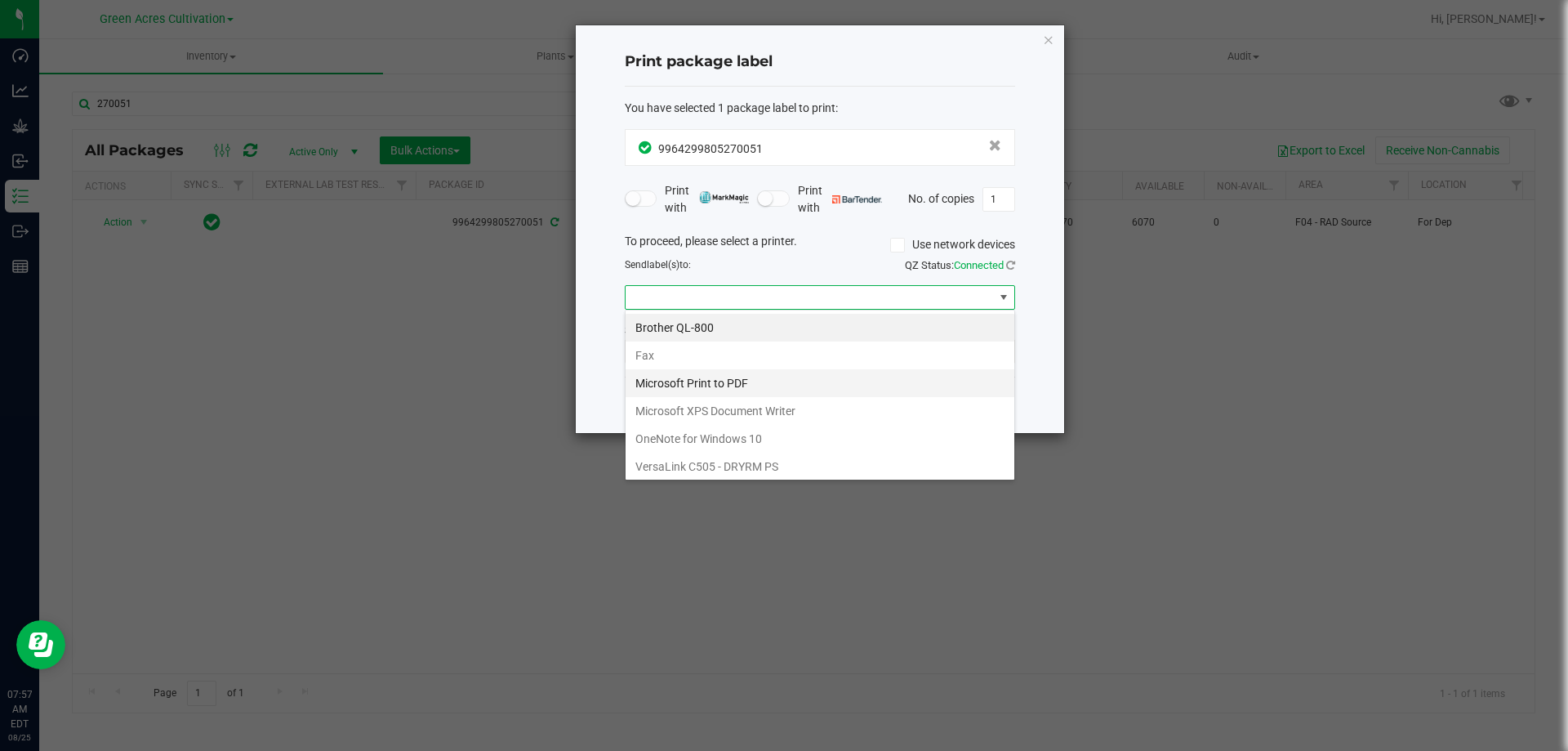
scroll to position [59, 0]
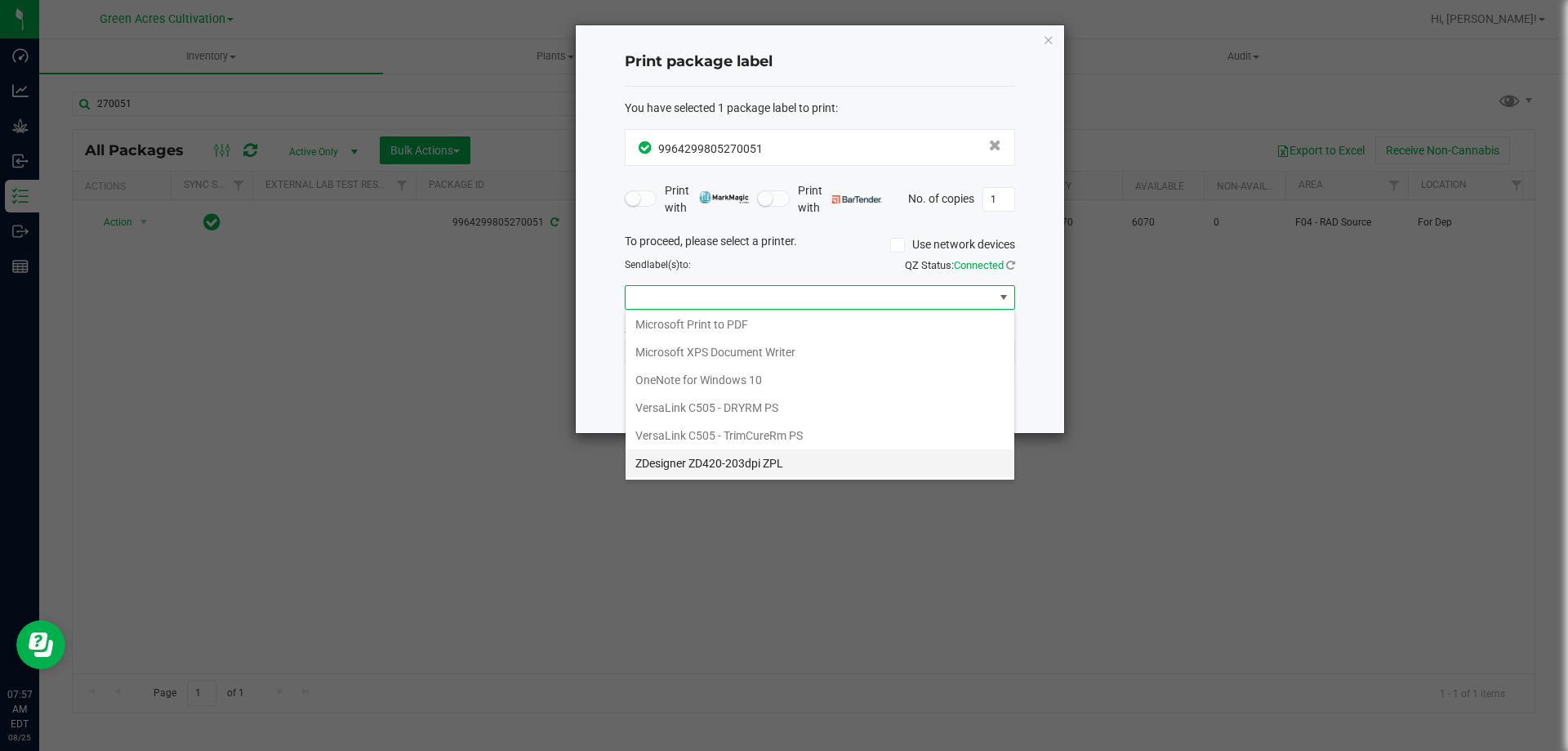
click at [752, 471] on ZPL "ZDesigner ZD420-203dpi ZPL" at bounding box center [819, 464] width 388 height 28
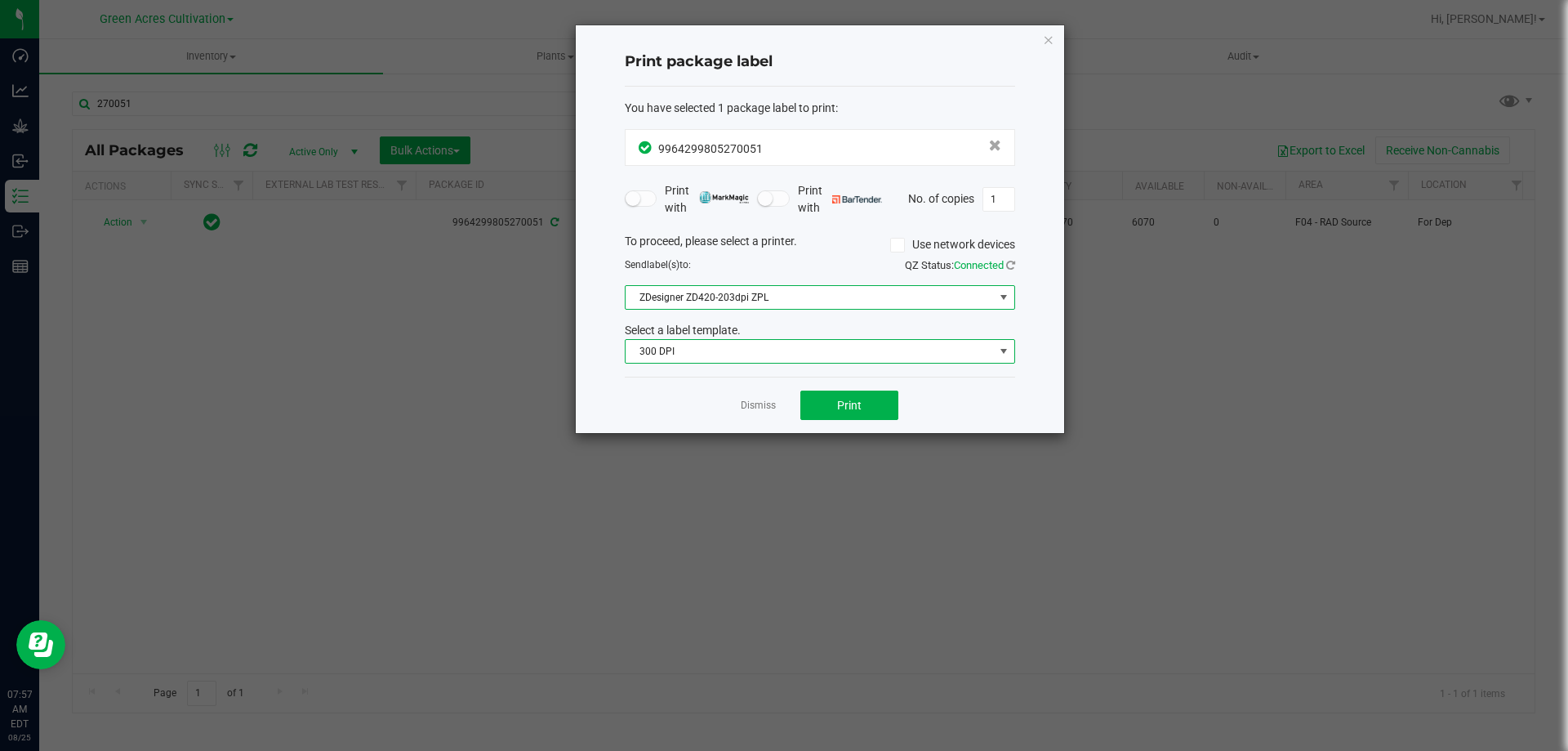
click at [772, 357] on span "300 DPI" at bounding box center [809, 351] width 368 height 22
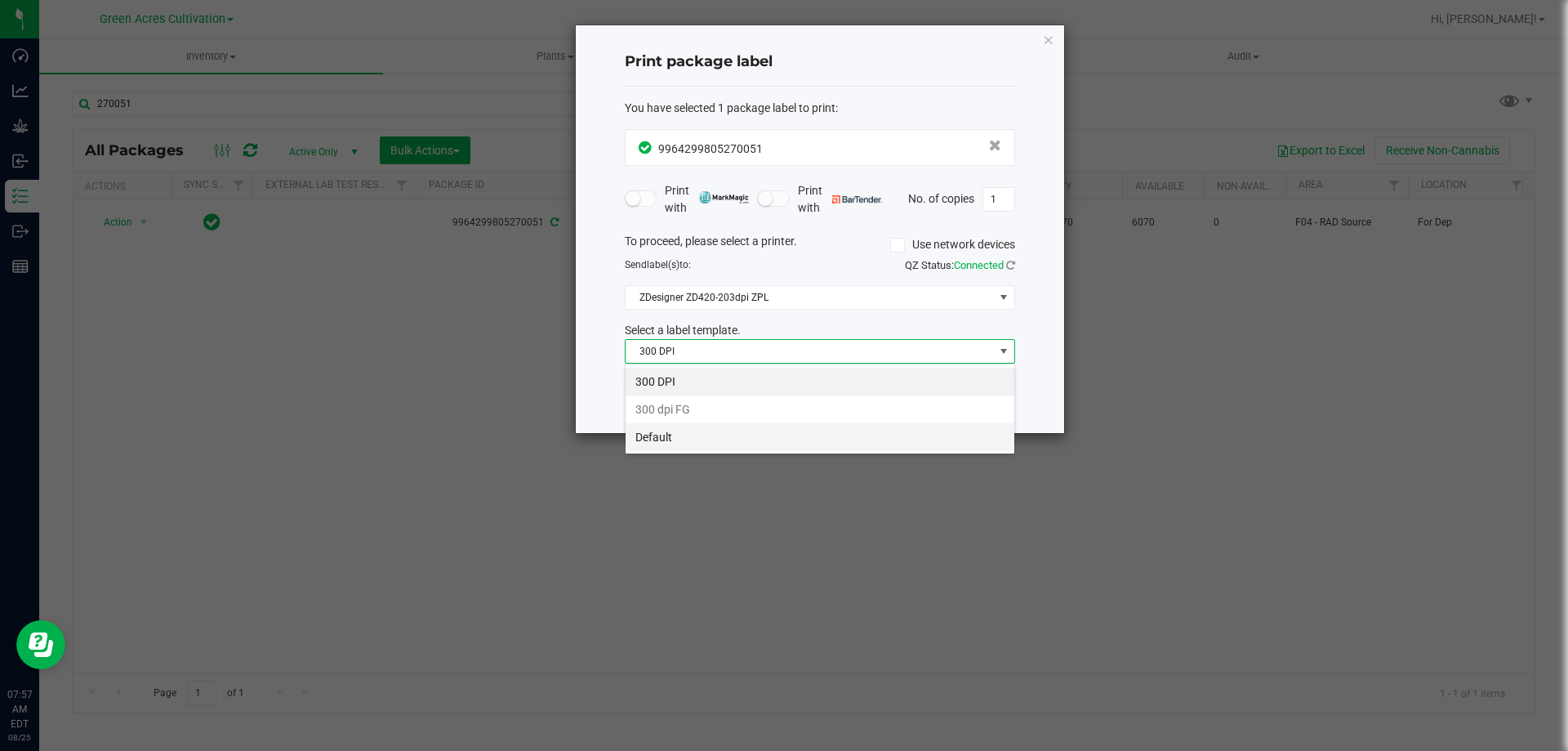
scroll to position [24, 390]
click at [733, 445] on li "Default" at bounding box center [819, 437] width 388 height 28
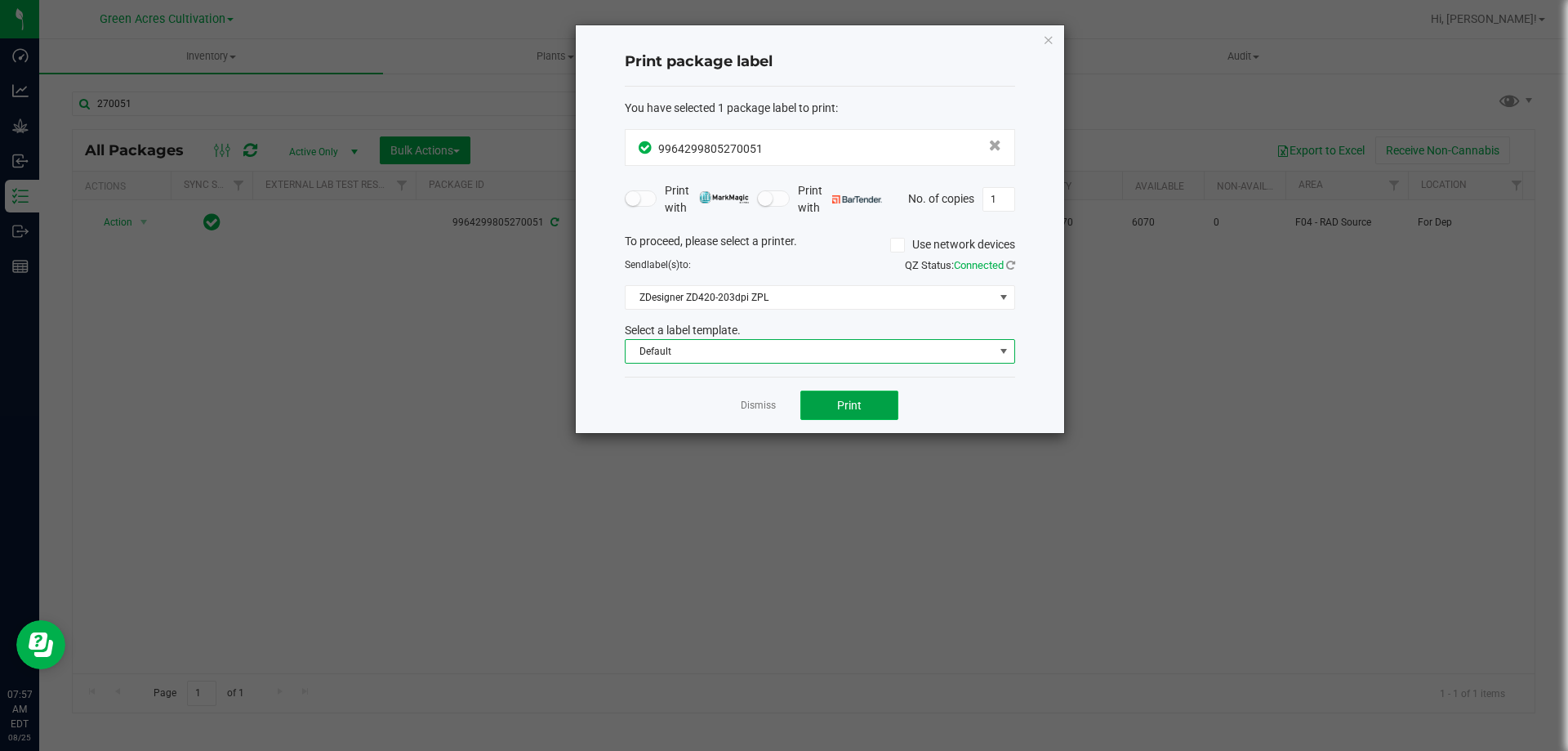
click at [842, 395] on button "Print" at bounding box center [849, 405] width 98 height 29
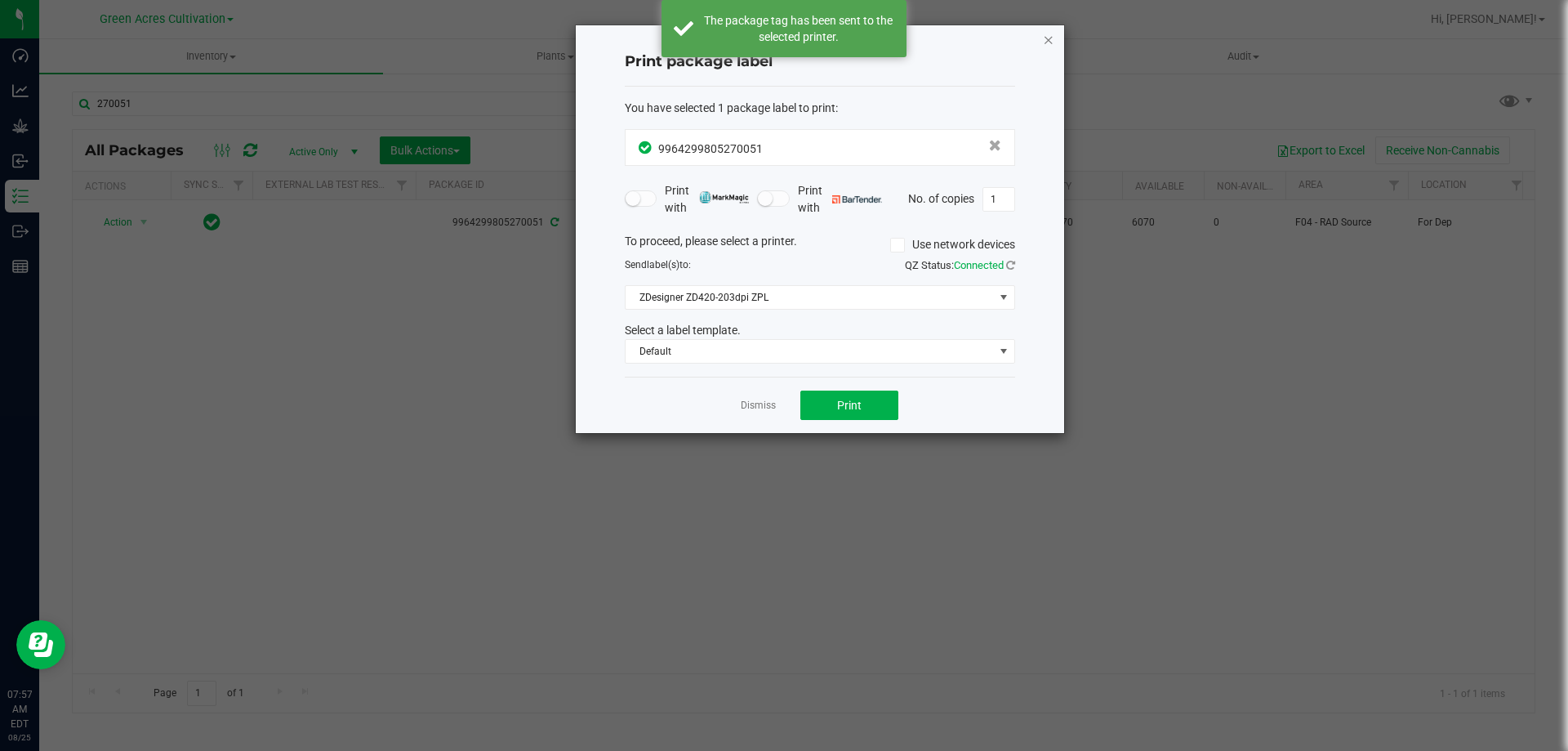
click at [1045, 32] on icon "button" at bounding box center [1048, 38] width 11 height 20
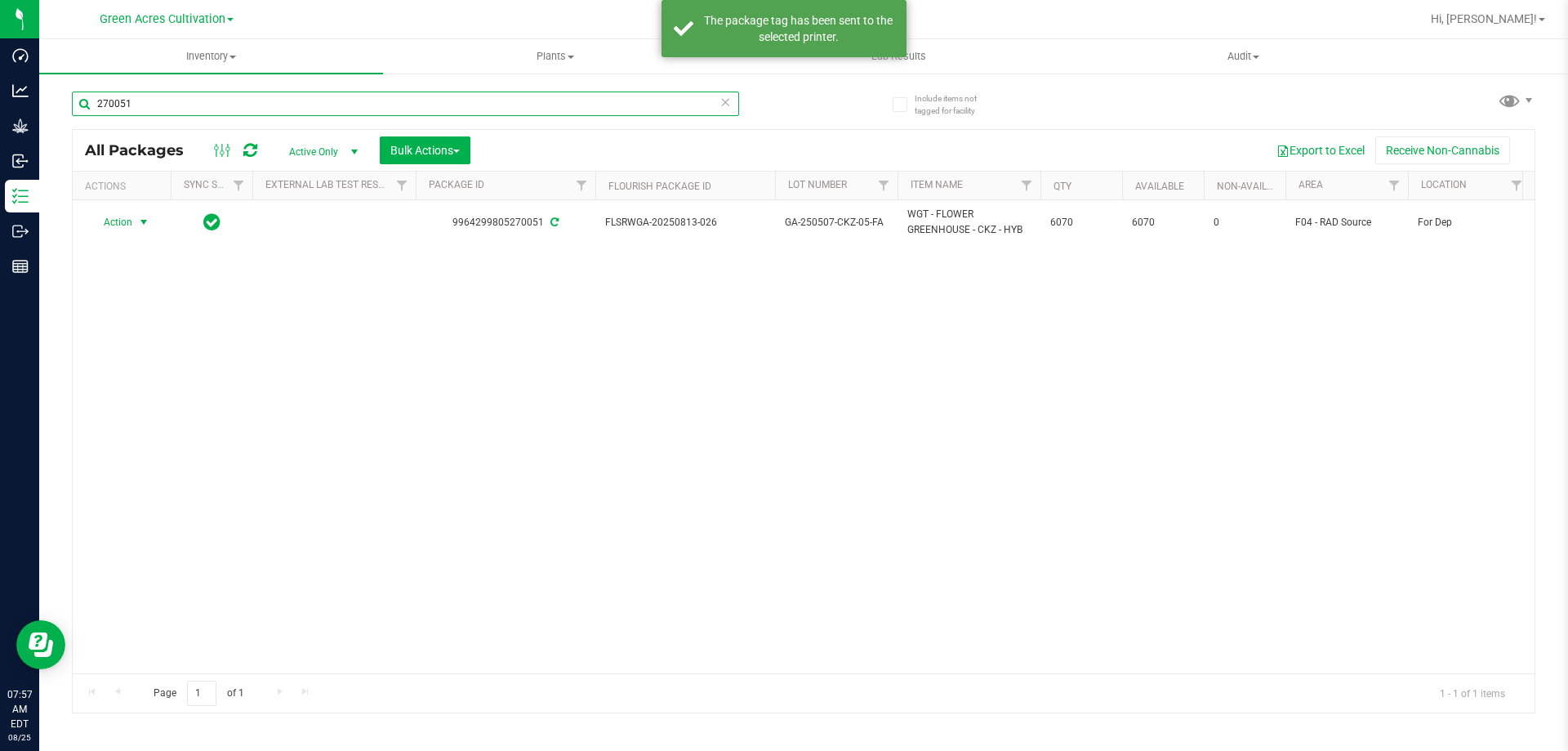
click at [388, 106] on input "270051" at bounding box center [405, 104] width 667 height 24
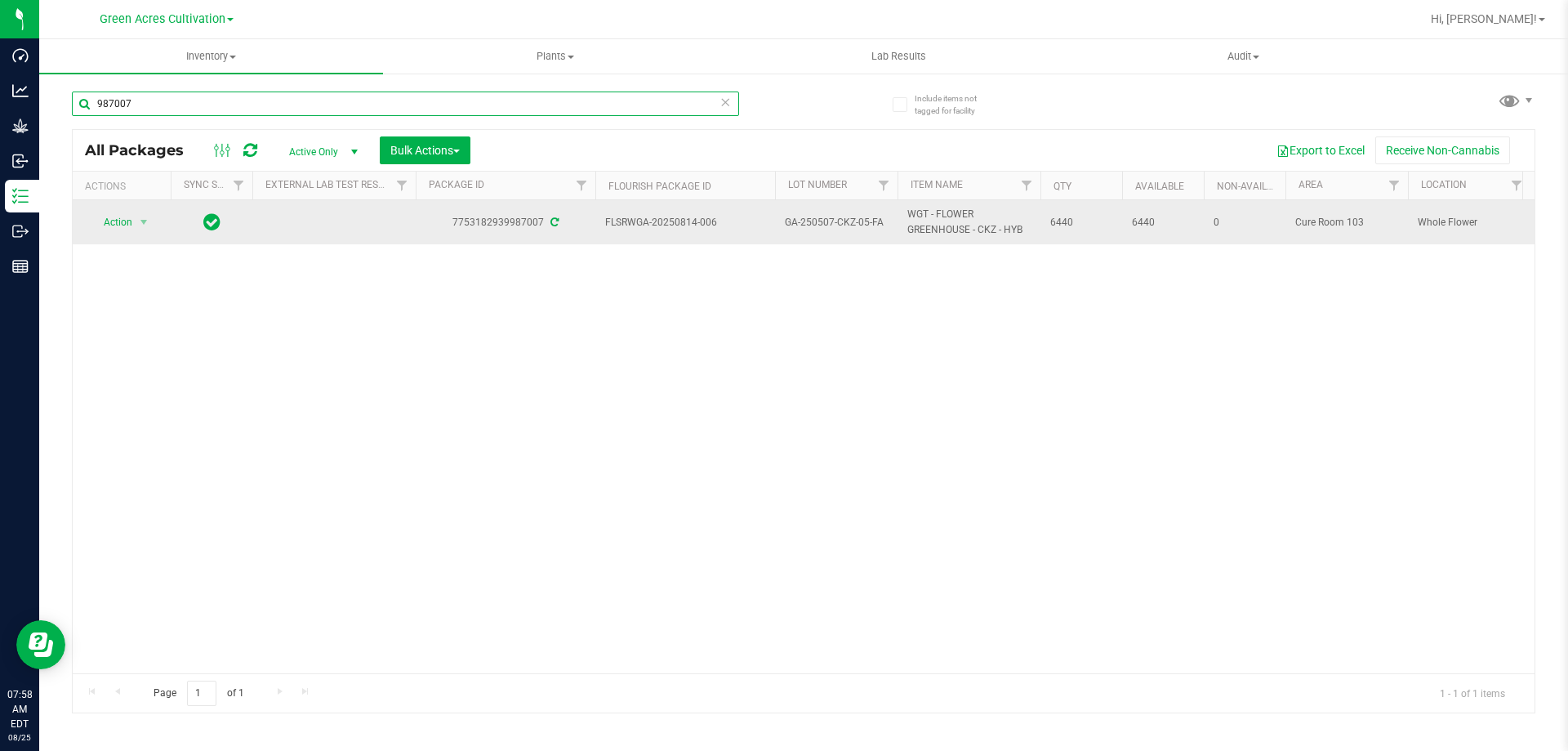
type input "987007"
drag, startPoint x: 607, startPoint y: 221, endPoint x: 1105, endPoint y: 237, distance: 498.3
copy tr "FLSRWGA-20250814-006 GA-250507-CKZ-05-FA WGT - FLOWER GREENHOUSE - CKZ - HYB 64…"
click at [137, 222] on span "select" at bounding box center [144, 222] width 21 height 22
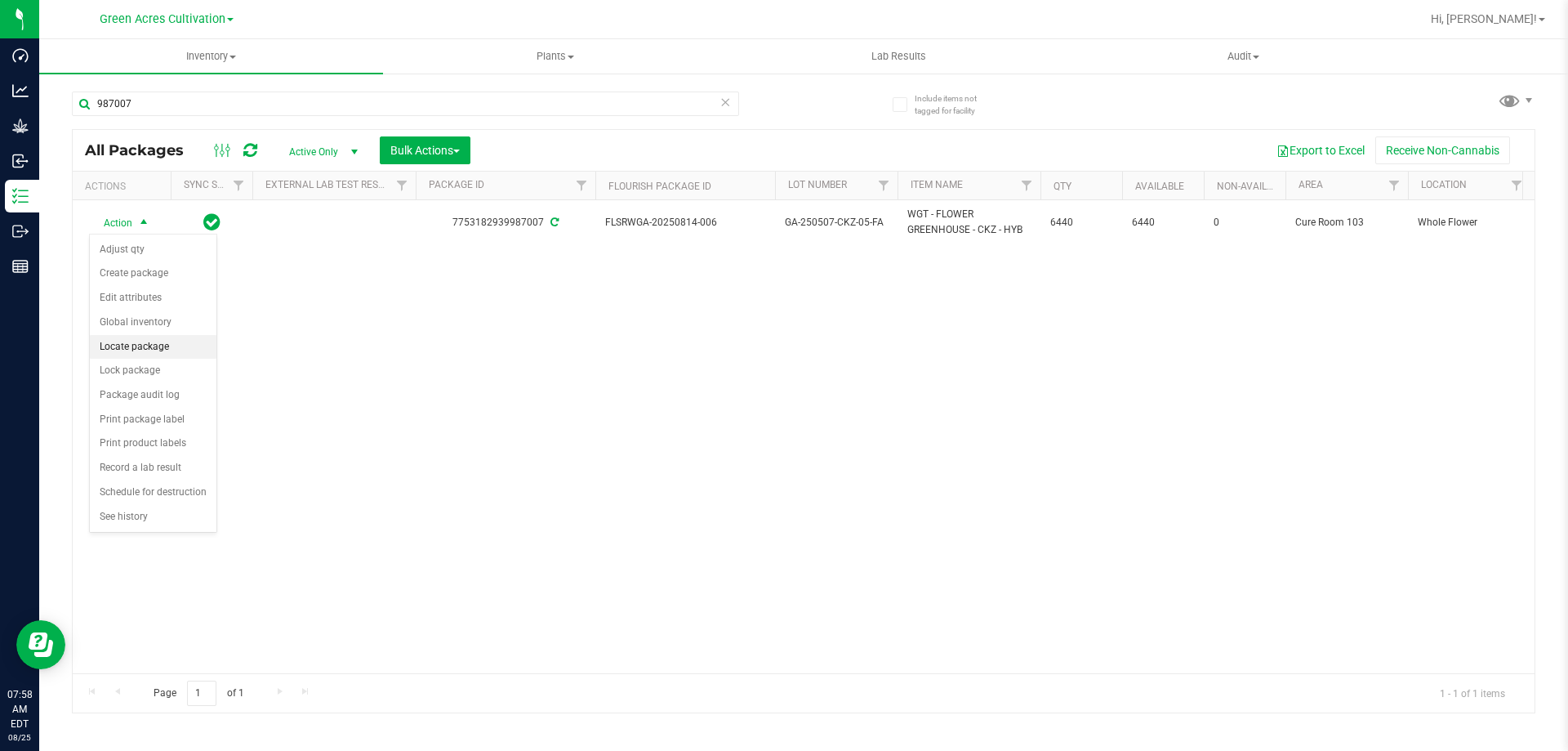
click at [139, 344] on li "Locate package" at bounding box center [153, 347] width 126 height 24
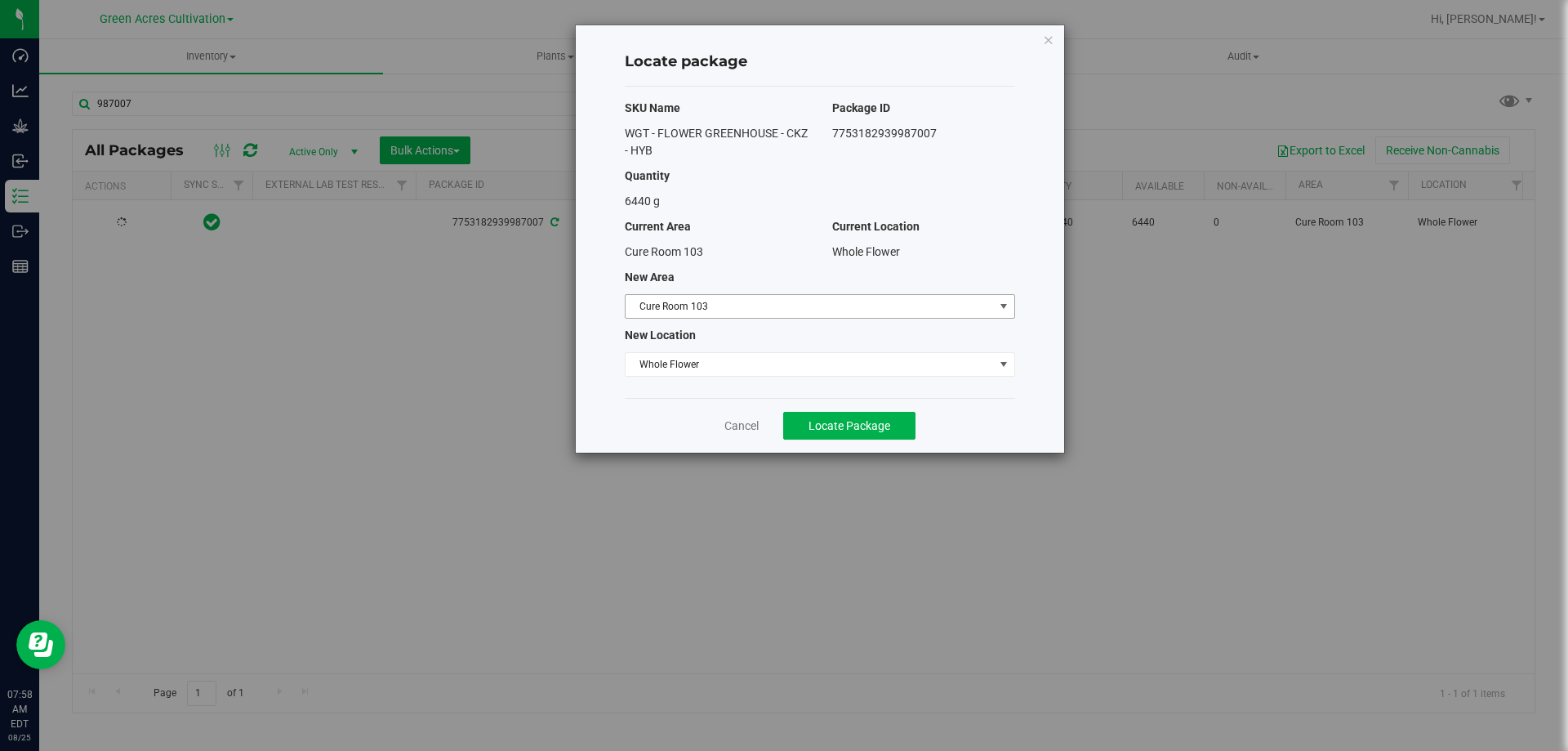
click at [854, 309] on span "Cure Room 103" at bounding box center [809, 306] width 368 height 22
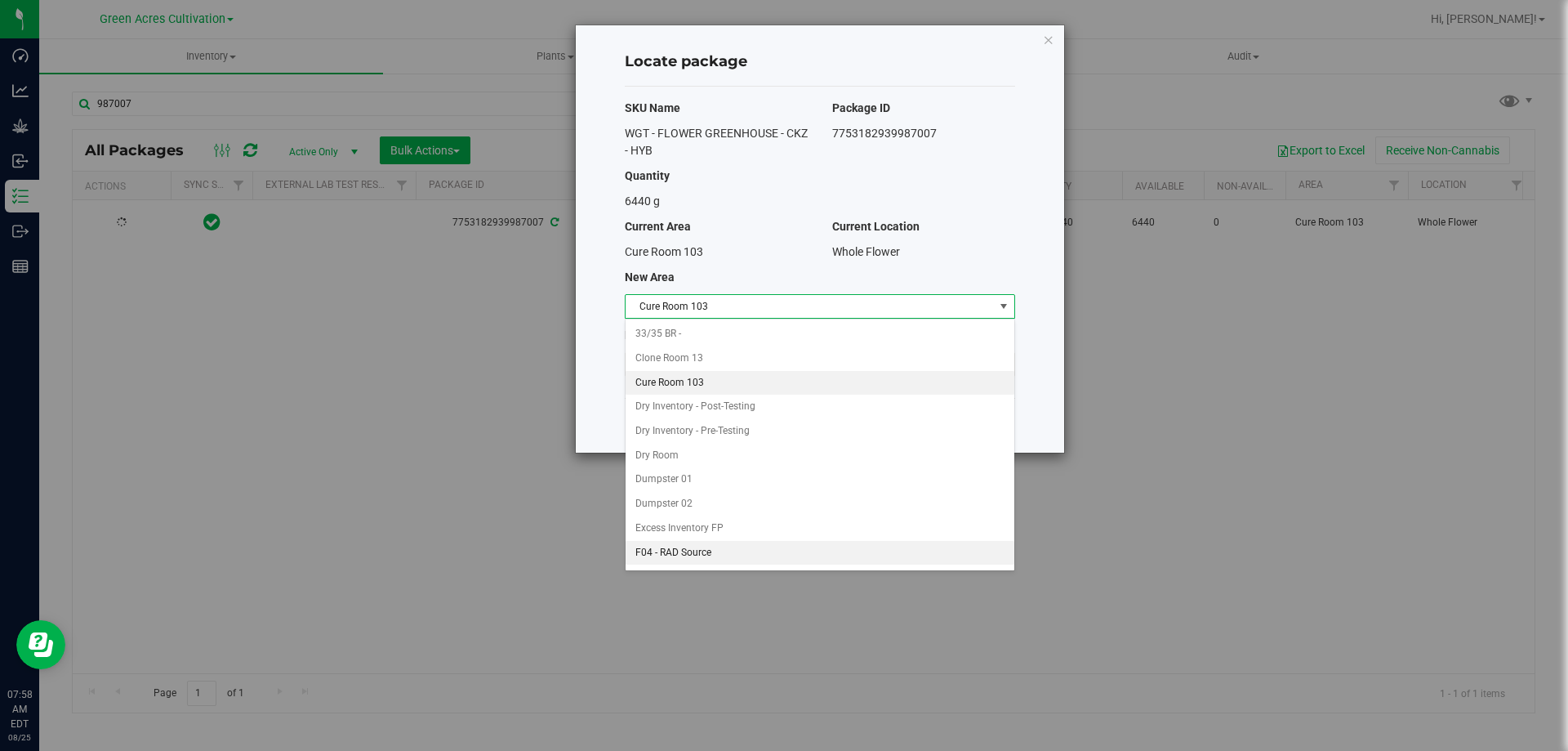
click at [727, 557] on li "F04 - RAD Source" at bounding box center [819, 553] width 388 height 24
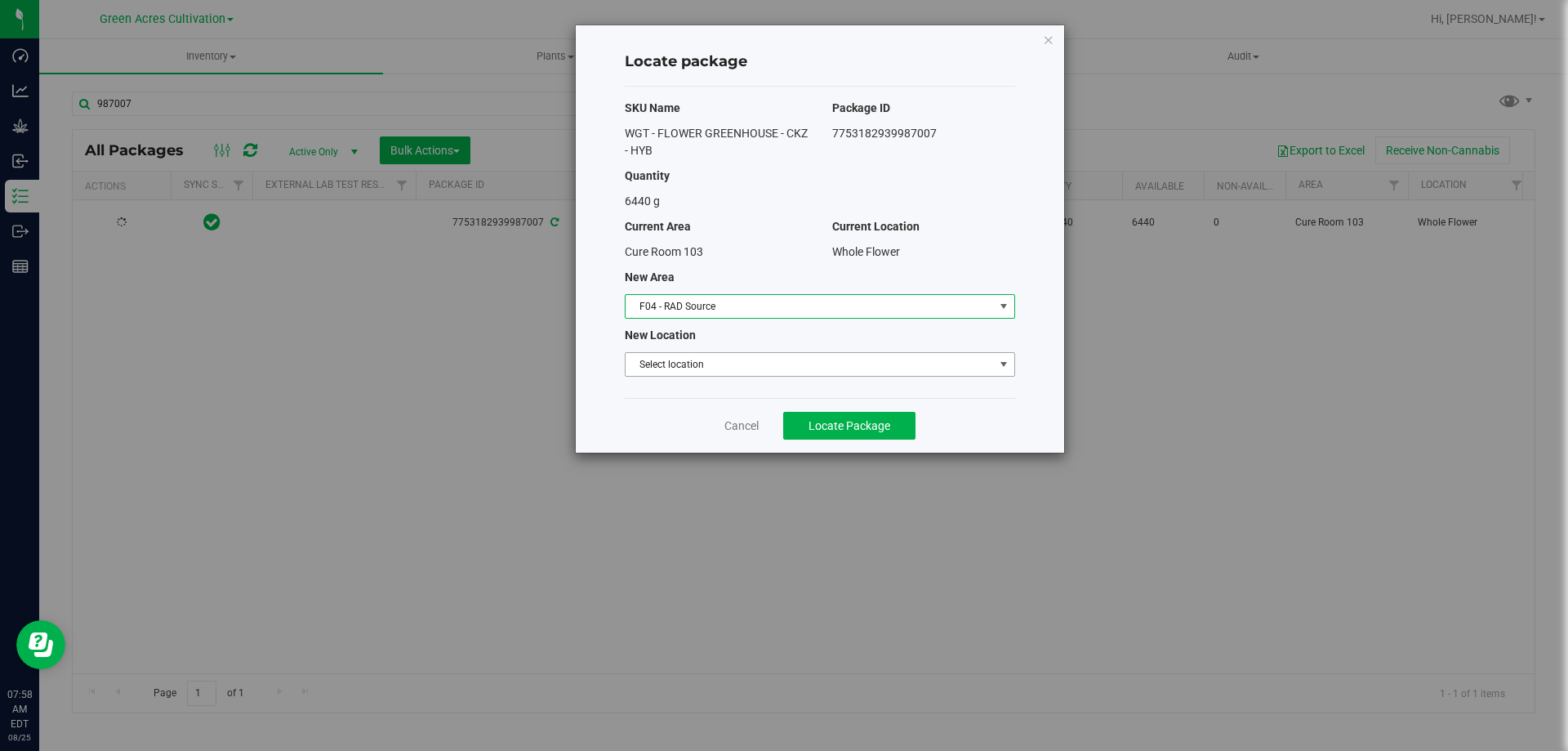
click at [782, 361] on span "Select location" at bounding box center [809, 364] width 368 height 22
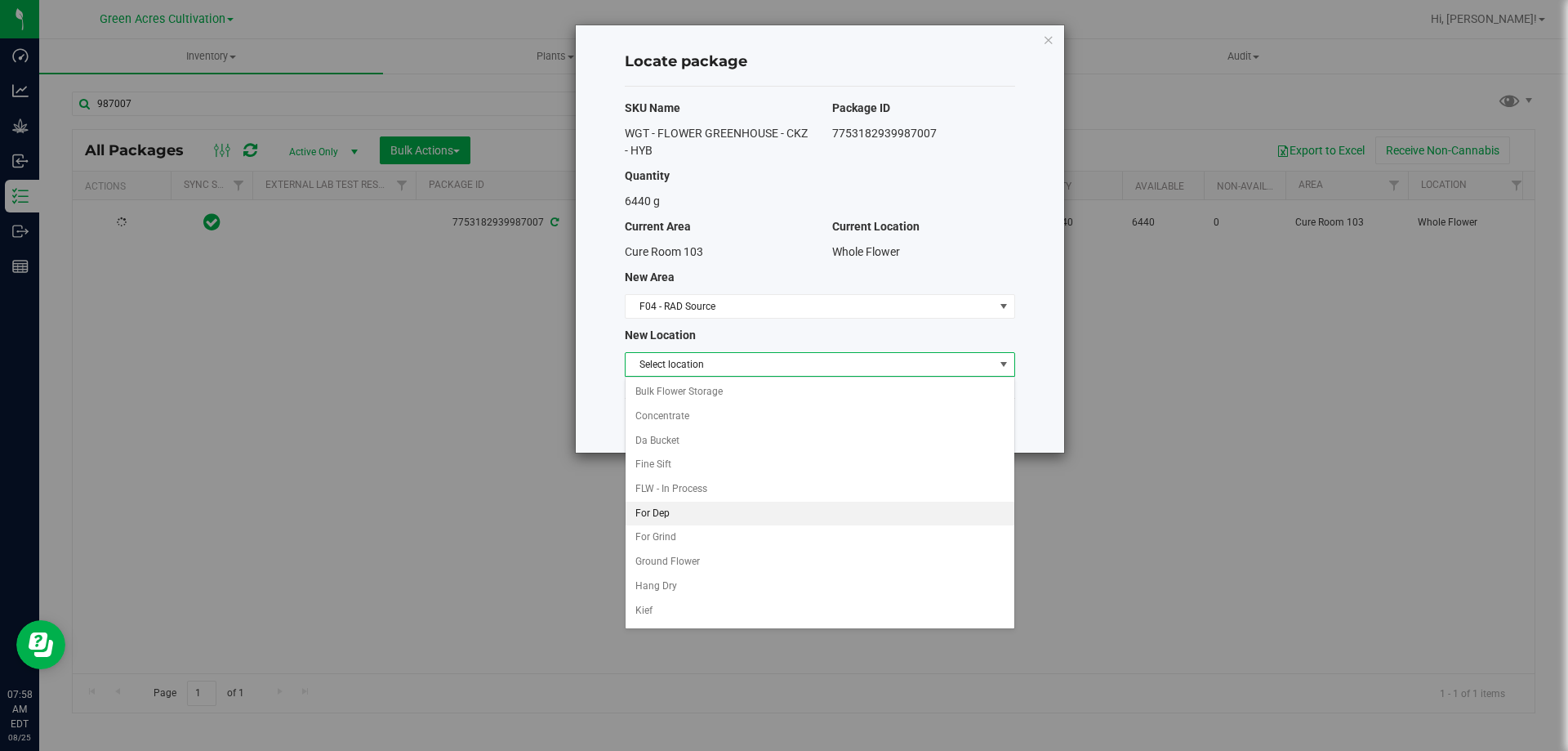
click at [689, 511] on li "For Dep" at bounding box center [819, 514] width 388 height 24
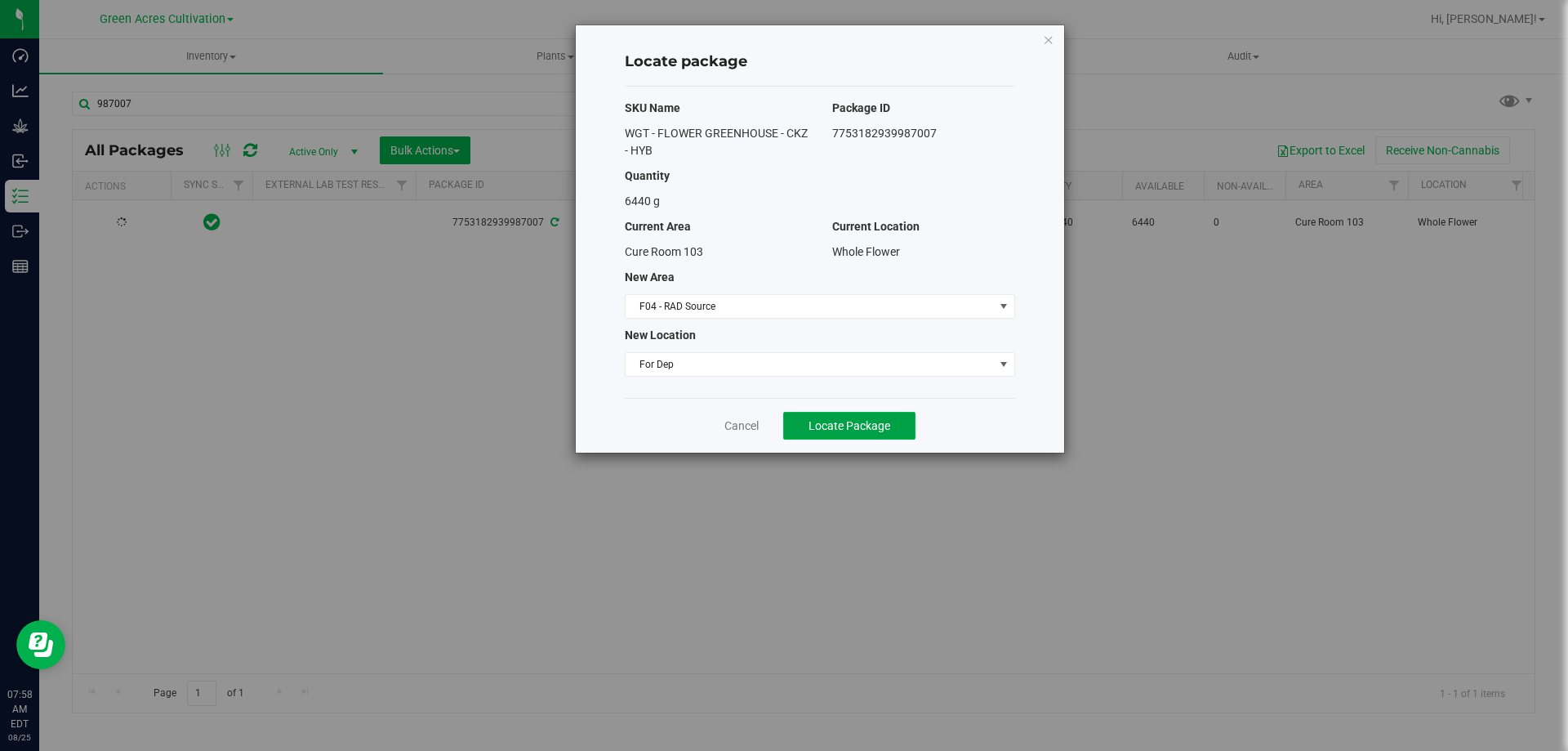
click at [876, 425] on span "Locate Package" at bounding box center [849, 426] width 81 height 13
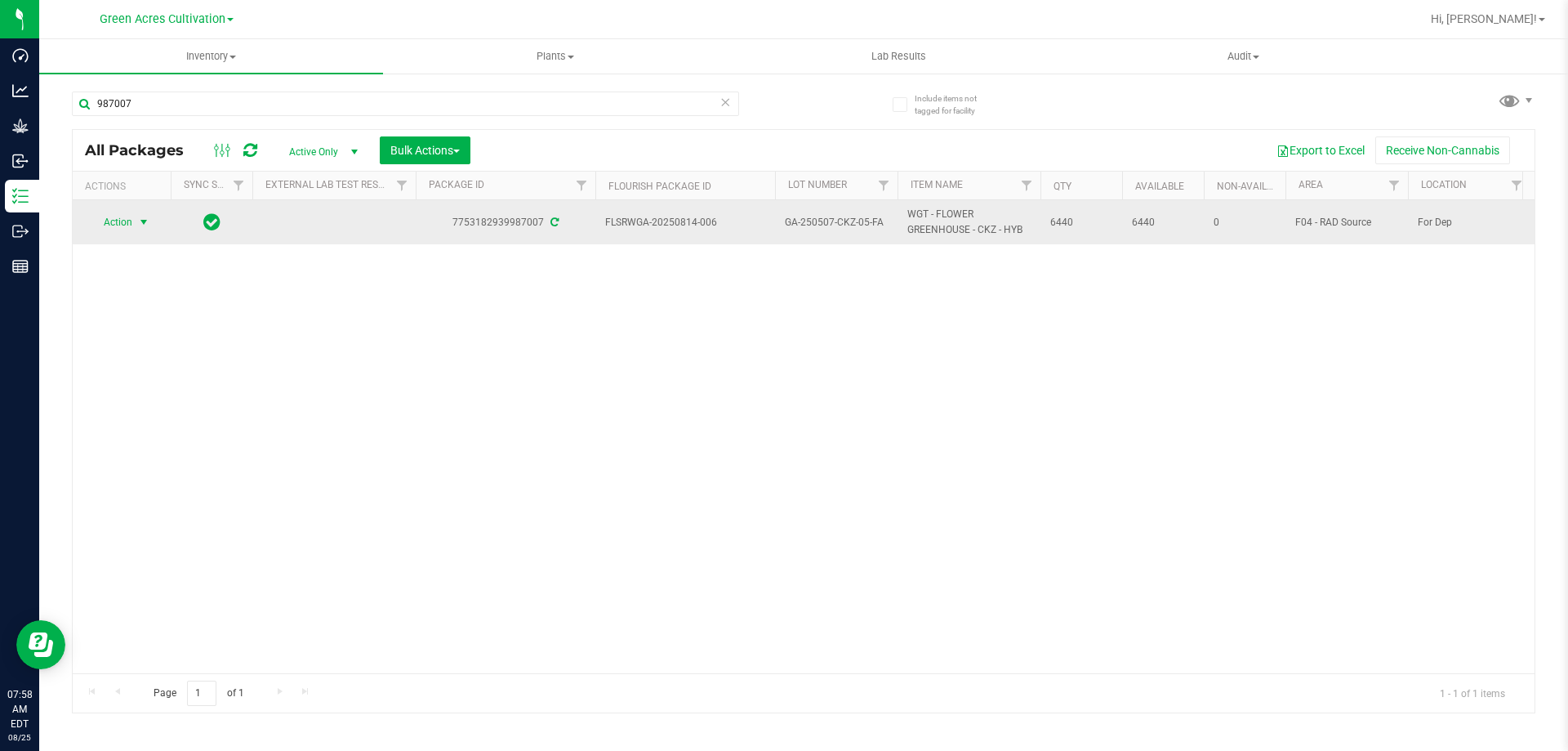
click at [144, 214] on span "select" at bounding box center [144, 222] width 21 height 22
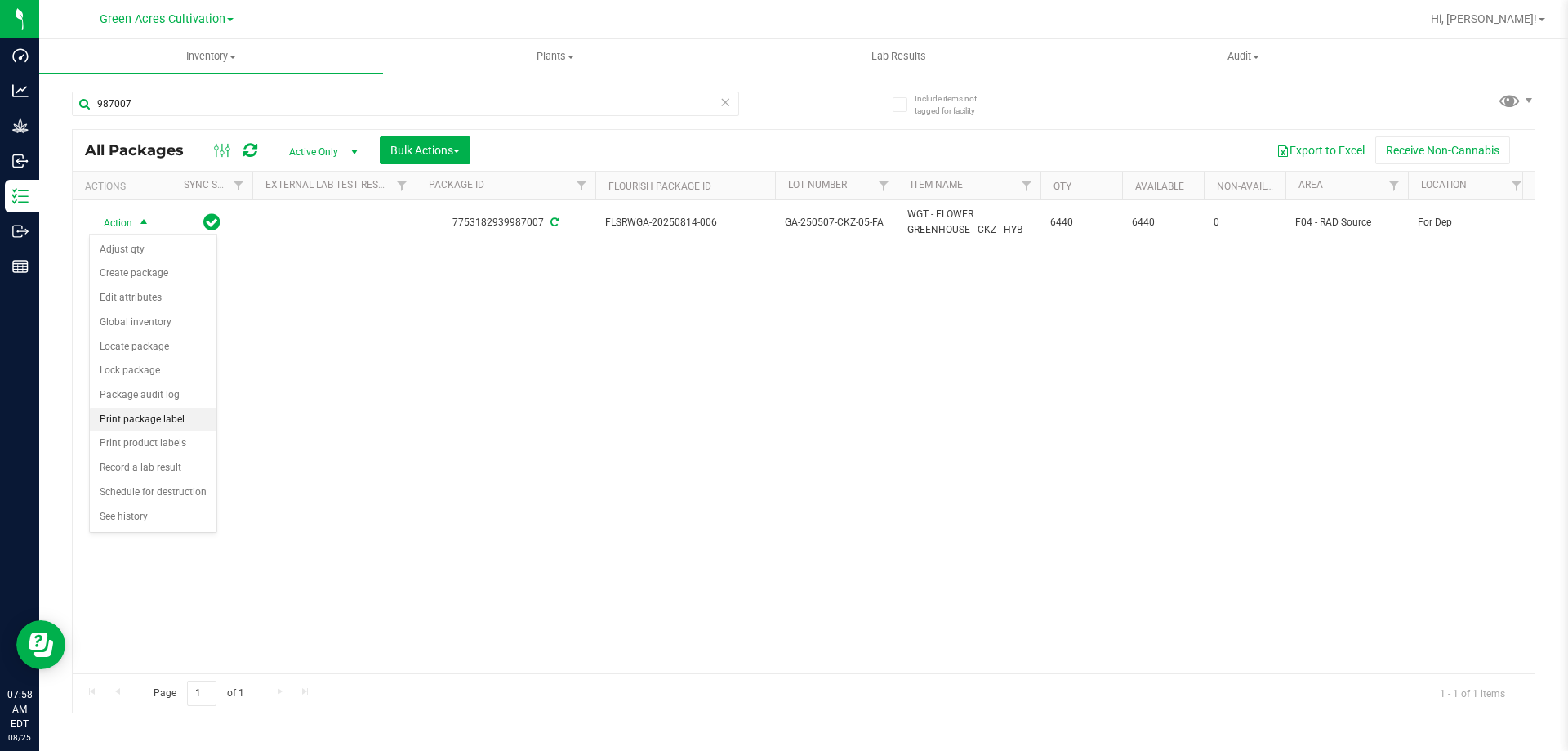
click at [138, 420] on li "Print package label" at bounding box center [153, 420] width 126 height 24
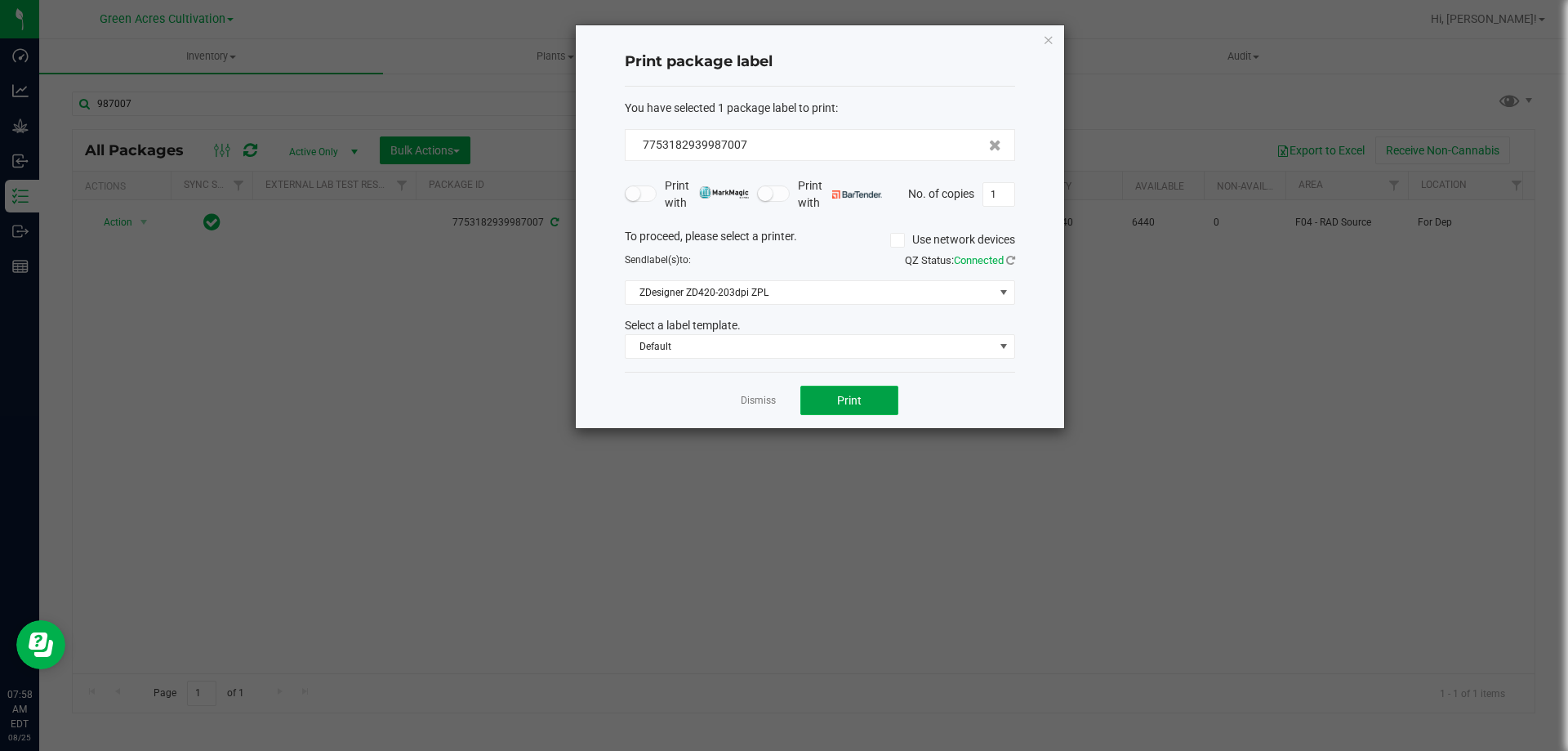
click at [817, 404] on button "Print" at bounding box center [849, 400] width 98 height 29
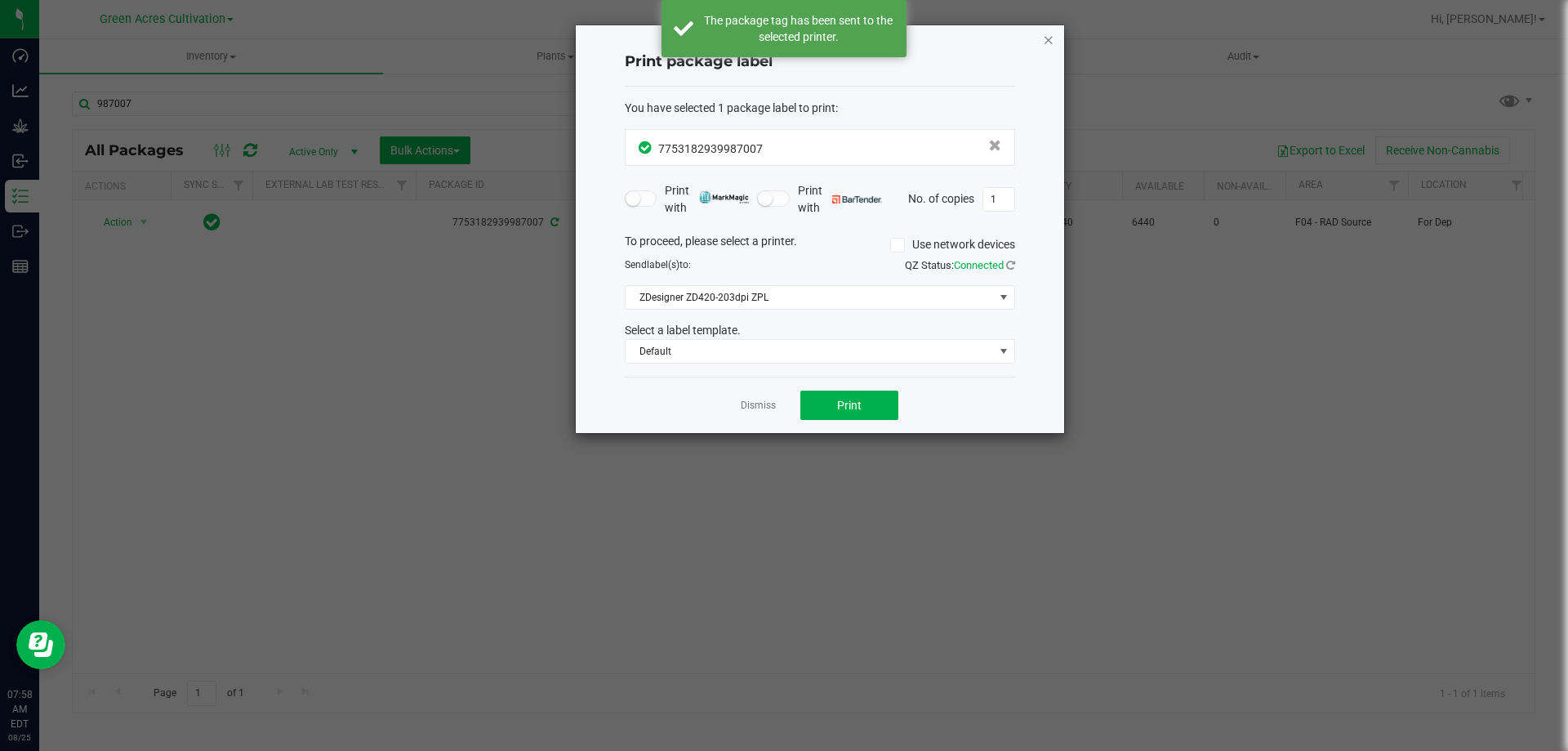
click at [1048, 35] on icon "button" at bounding box center [1048, 38] width 11 height 20
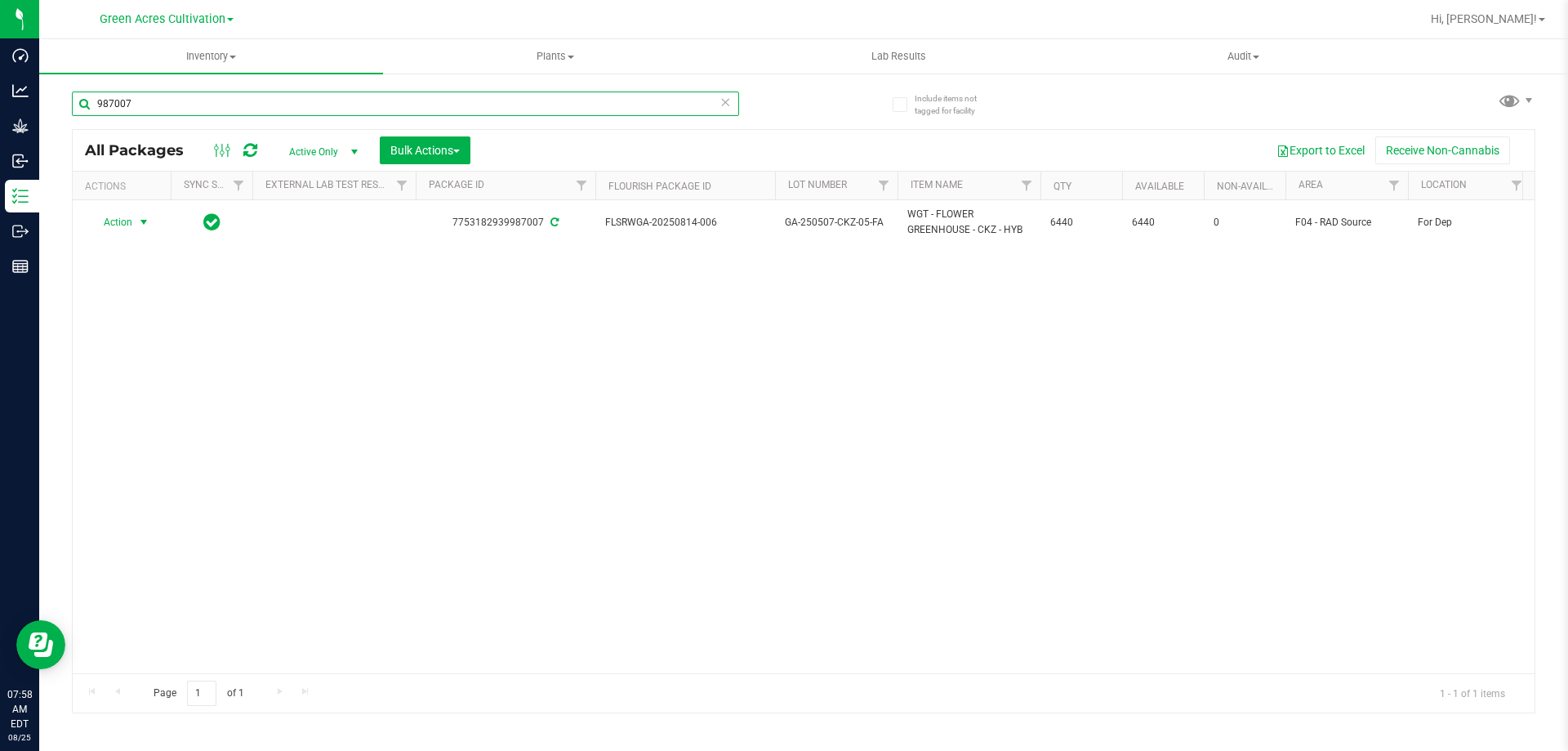
click at [551, 112] on input "987007" at bounding box center [405, 104] width 667 height 24
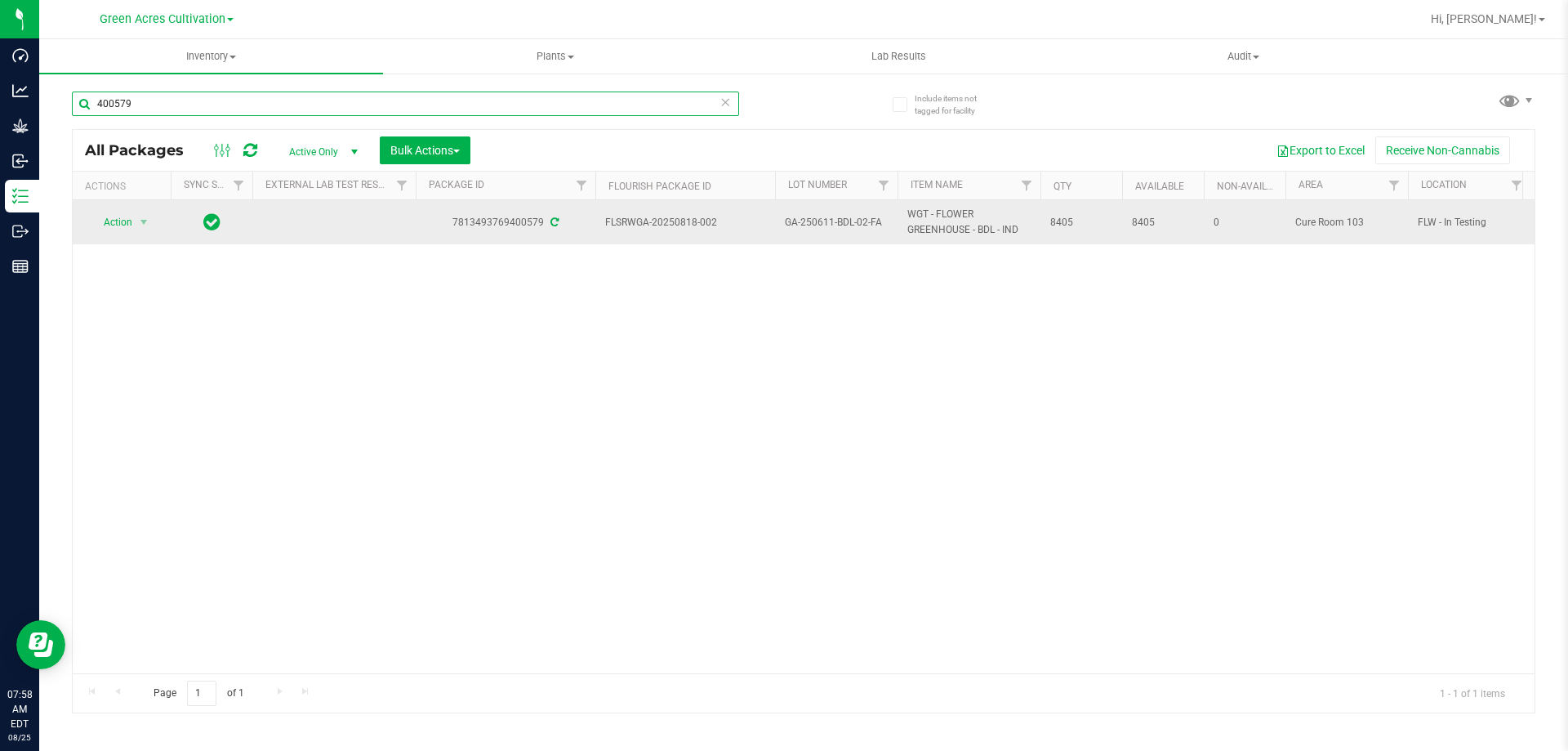
type input "400579"
drag, startPoint x: 606, startPoint y: 220, endPoint x: 1078, endPoint y: 228, distance: 472.1
copy tr "FLSRWGA-20250818-002 GA-250611-BDL-02-FA WGT - FLOWER GREENHOUSE - BDL - IND 84…"
click at [122, 217] on span "Action" at bounding box center [110, 222] width 44 height 22
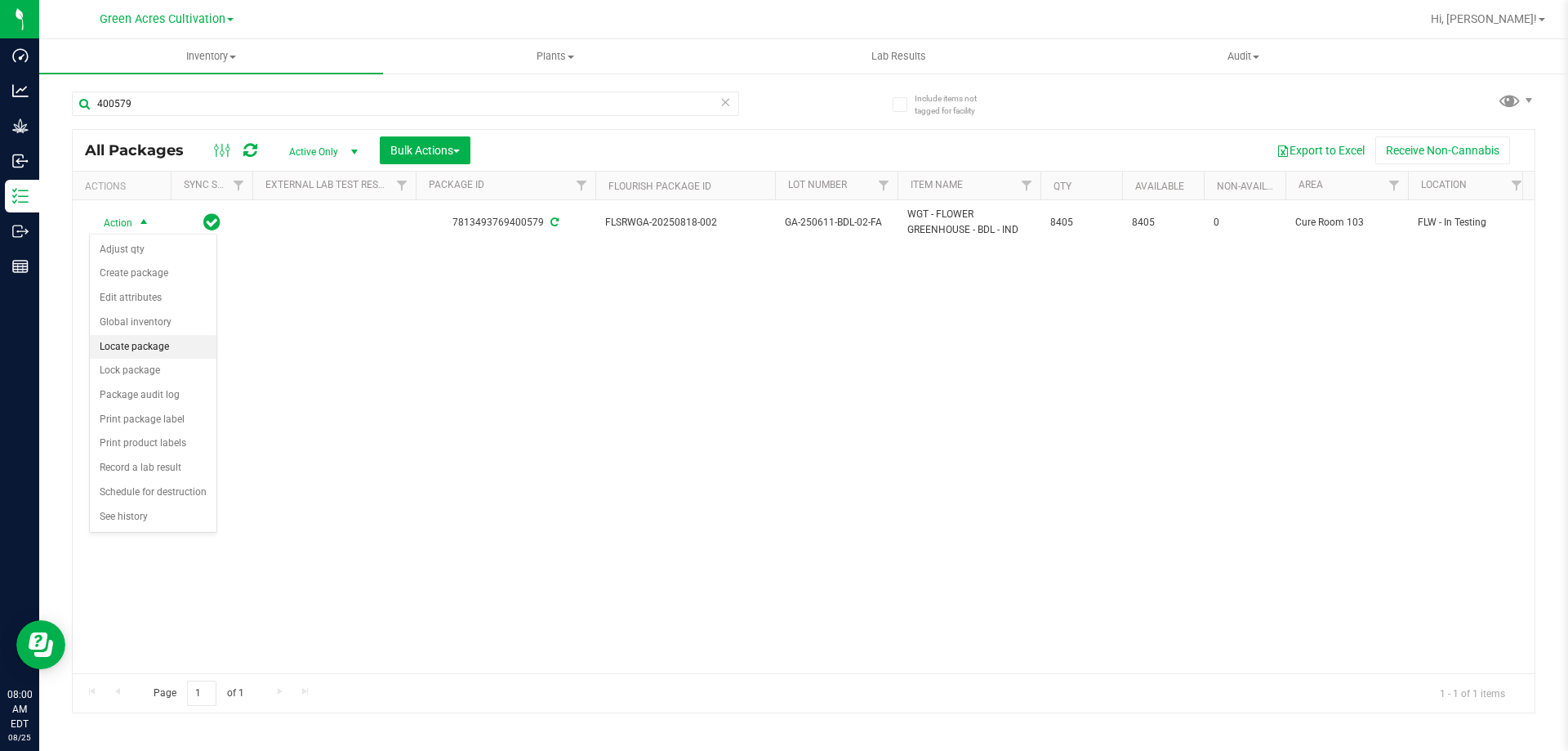
click at [156, 343] on li "Locate package" at bounding box center [153, 347] width 126 height 24
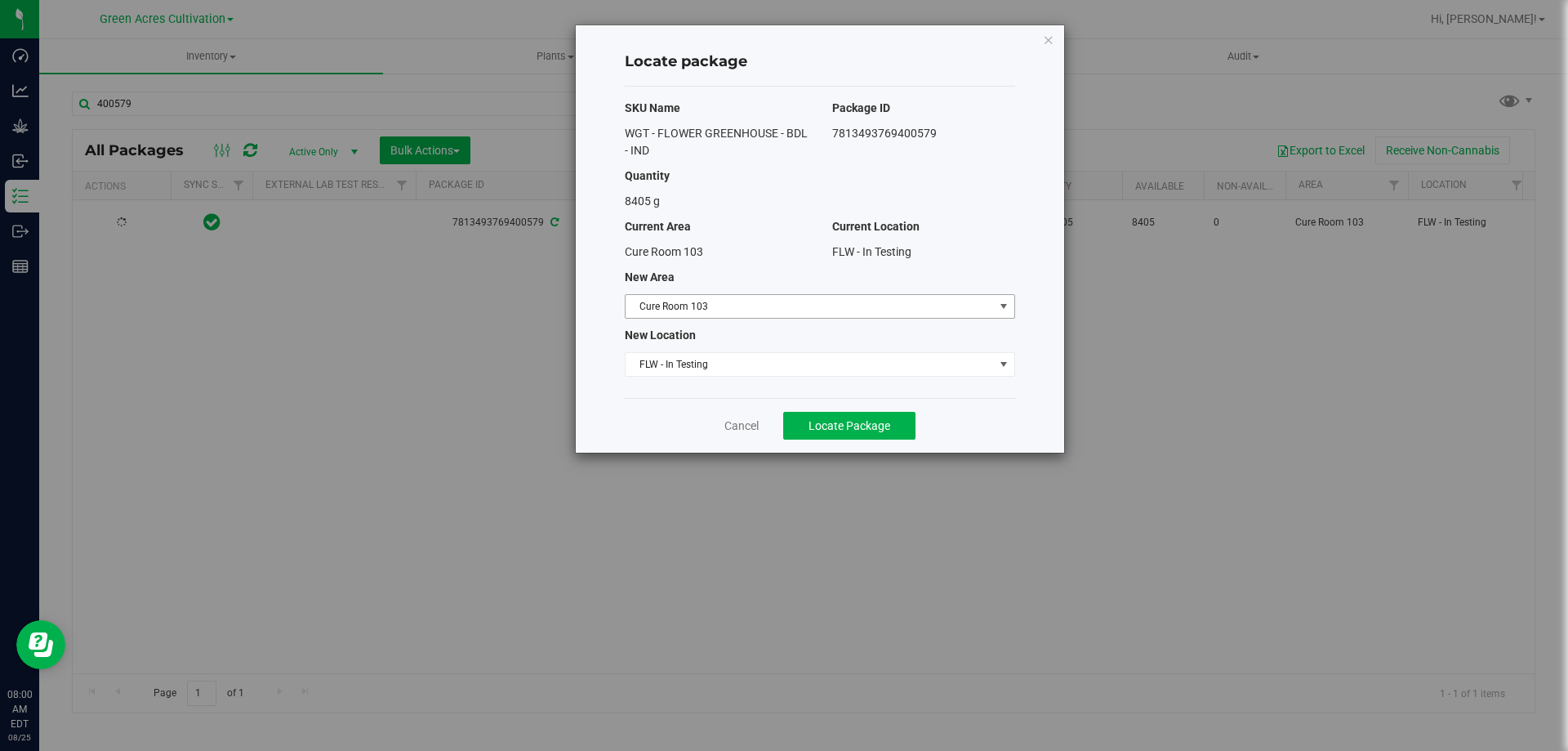
click at [766, 295] on span "Cure Room 103" at bounding box center [809, 306] width 368 height 22
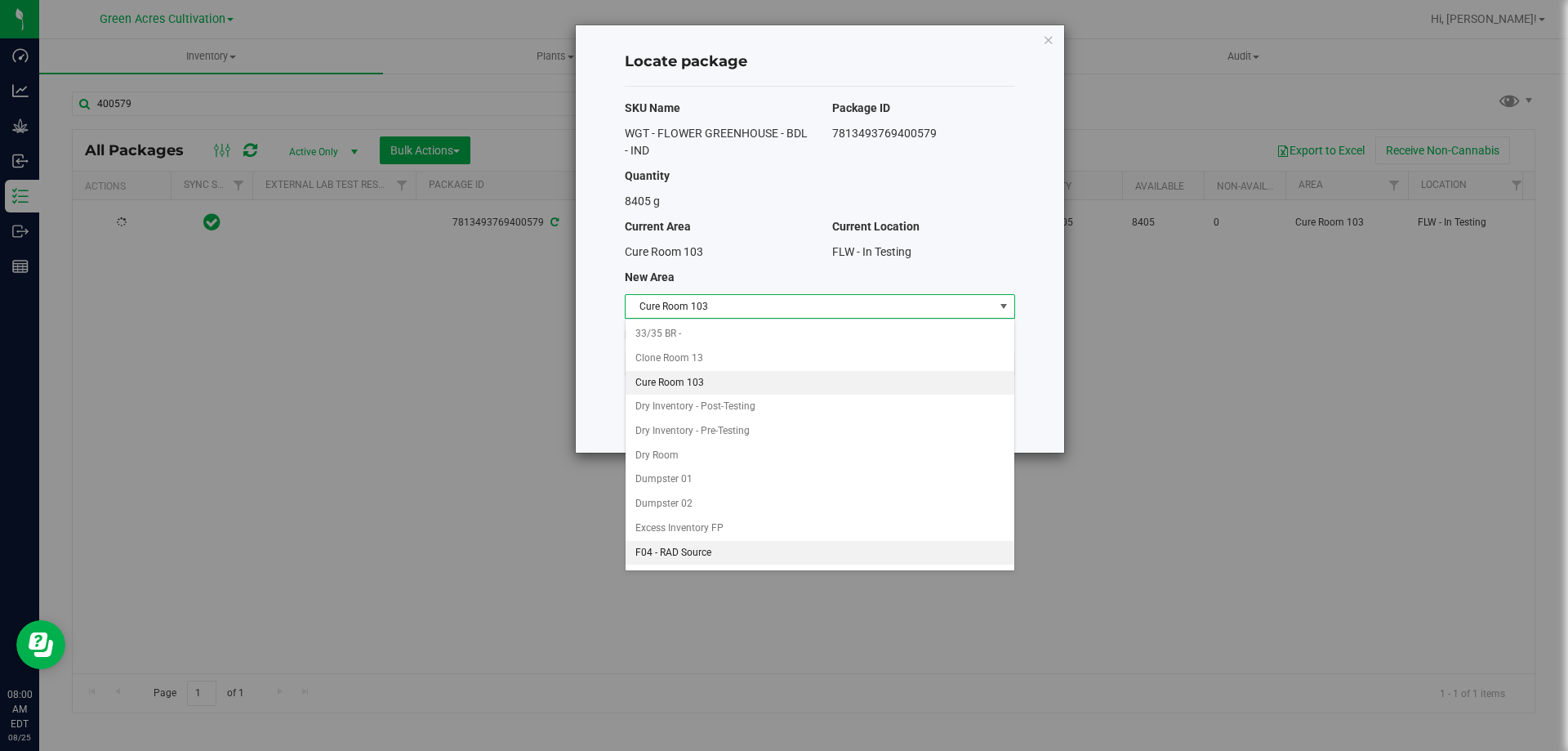
drag, startPoint x: 689, startPoint y: 543, endPoint x: 692, endPoint y: 534, distance: 9.5
click at [689, 546] on li "F04 - RAD Source" at bounding box center [819, 553] width 388 height 24
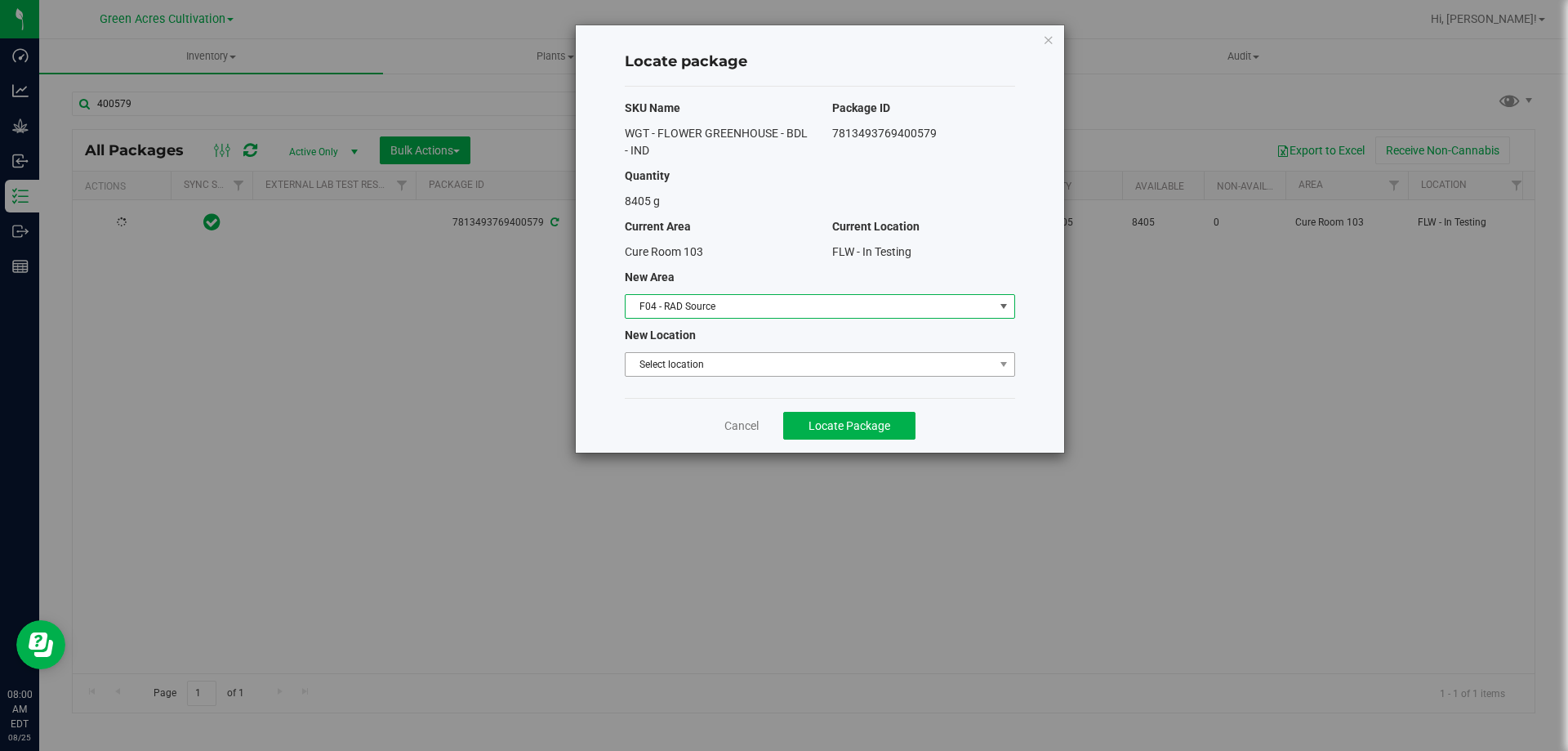
click at [739, 366] on span "Select location" at bounding box center [809, 364] width 368 height 22
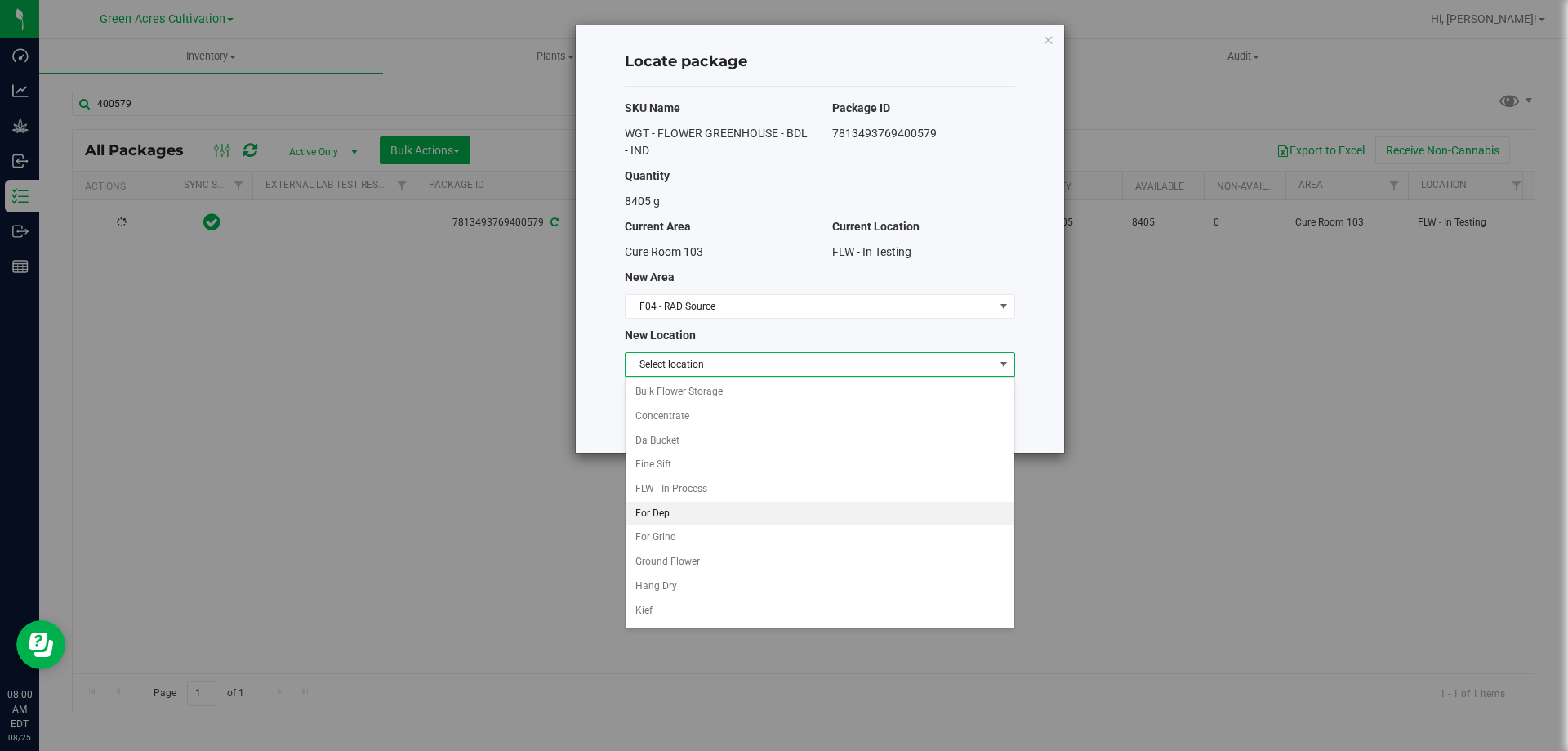
click at [661, 511] on li "For Dep" at bounding box center [819, 514] width 388 height 24
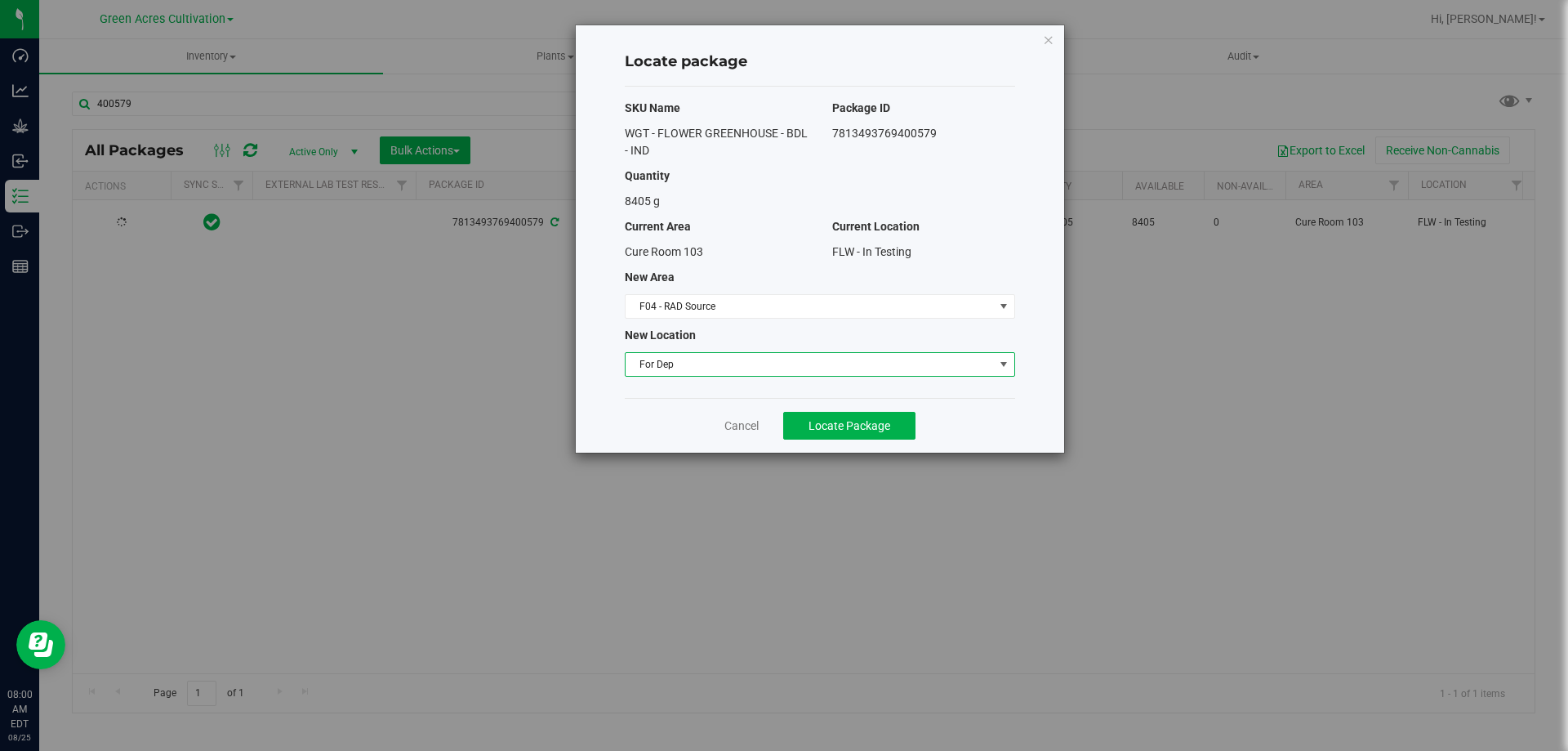
click at [688, 362] on span "For Dep" at bounding box center [809, 364] width 368 height 22
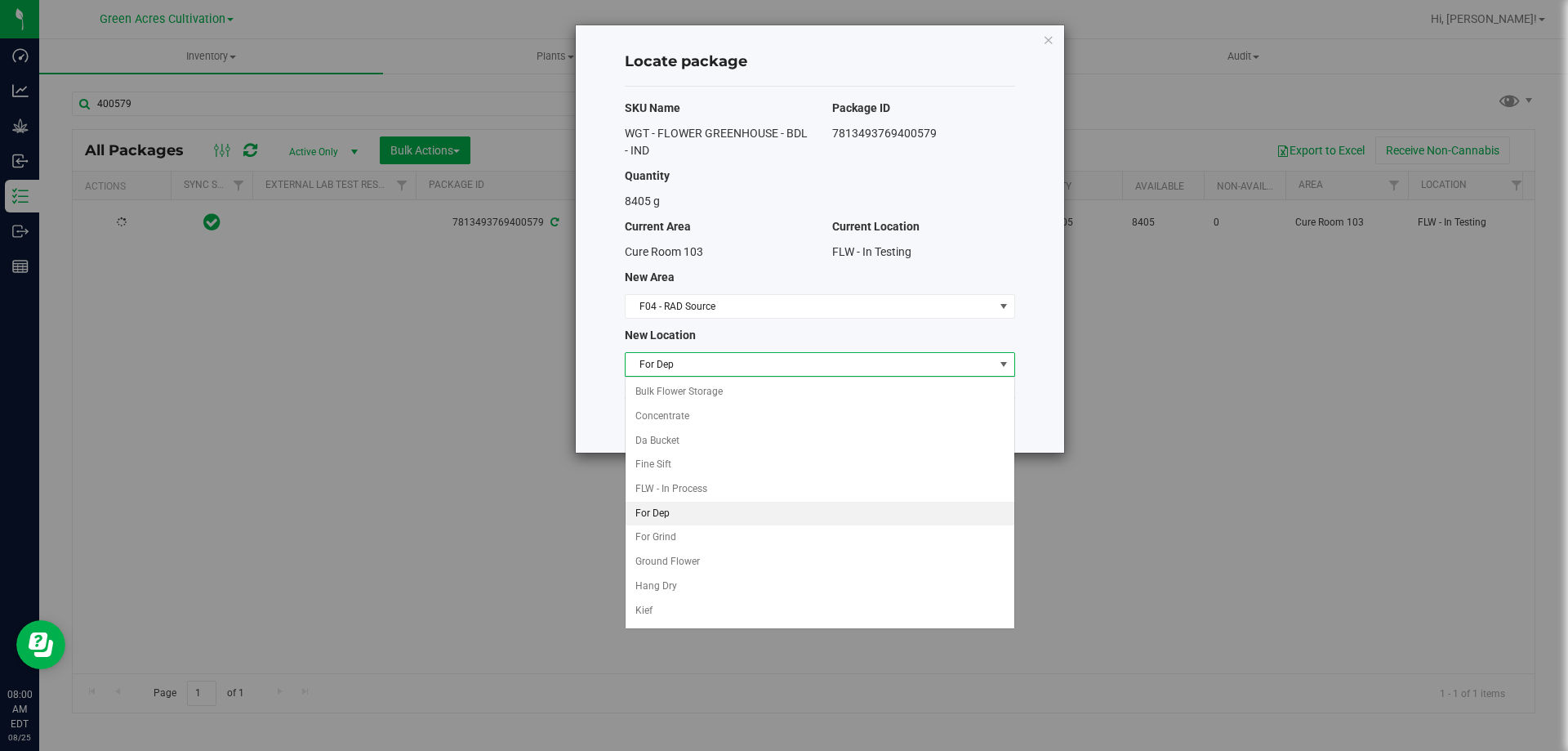
click at [688, 362] on span "For Dep" at bounding box center [809, 364] width 368 height 22
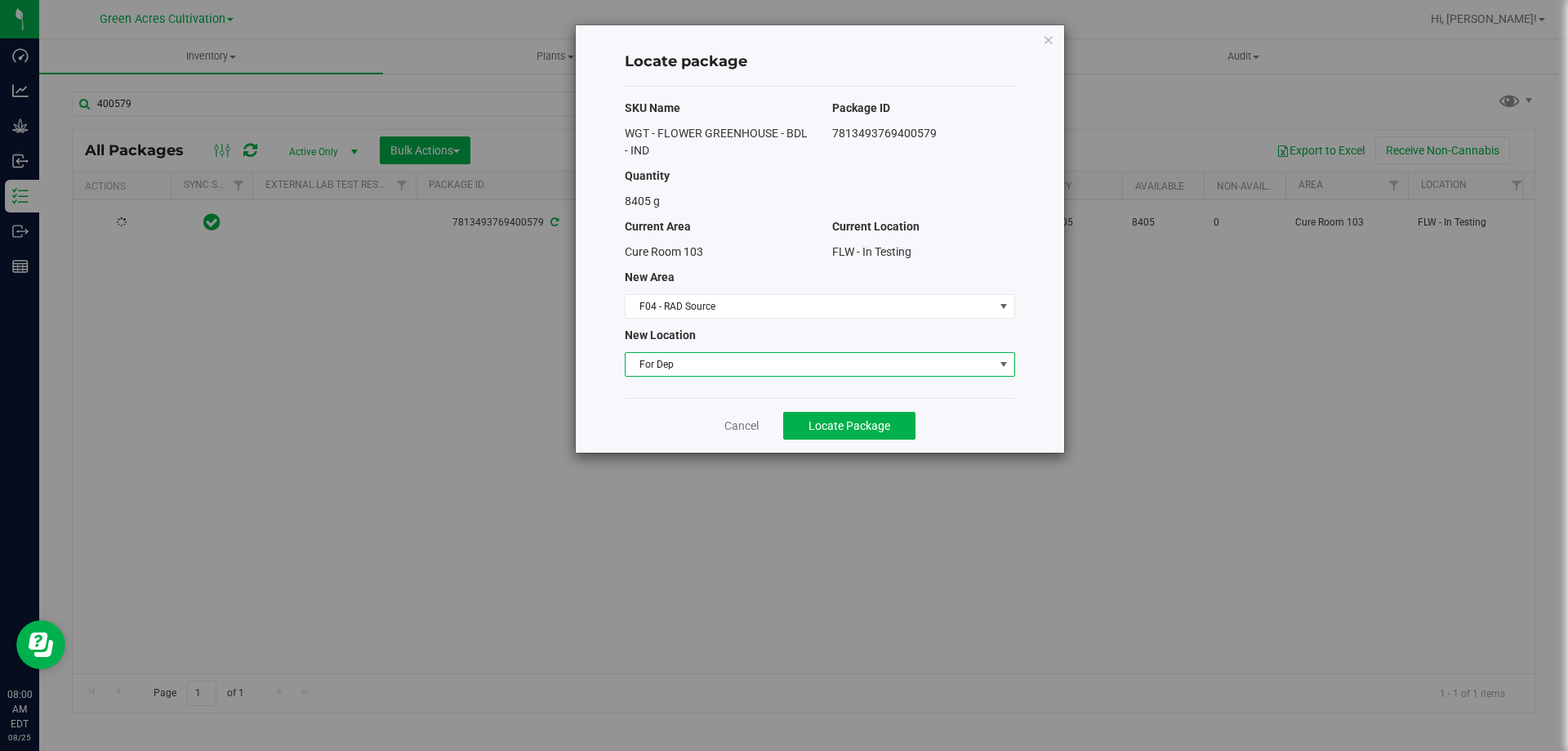
click at [688, 362] on span "For Dep" at bounding box center [809, 364] width 368 height 22
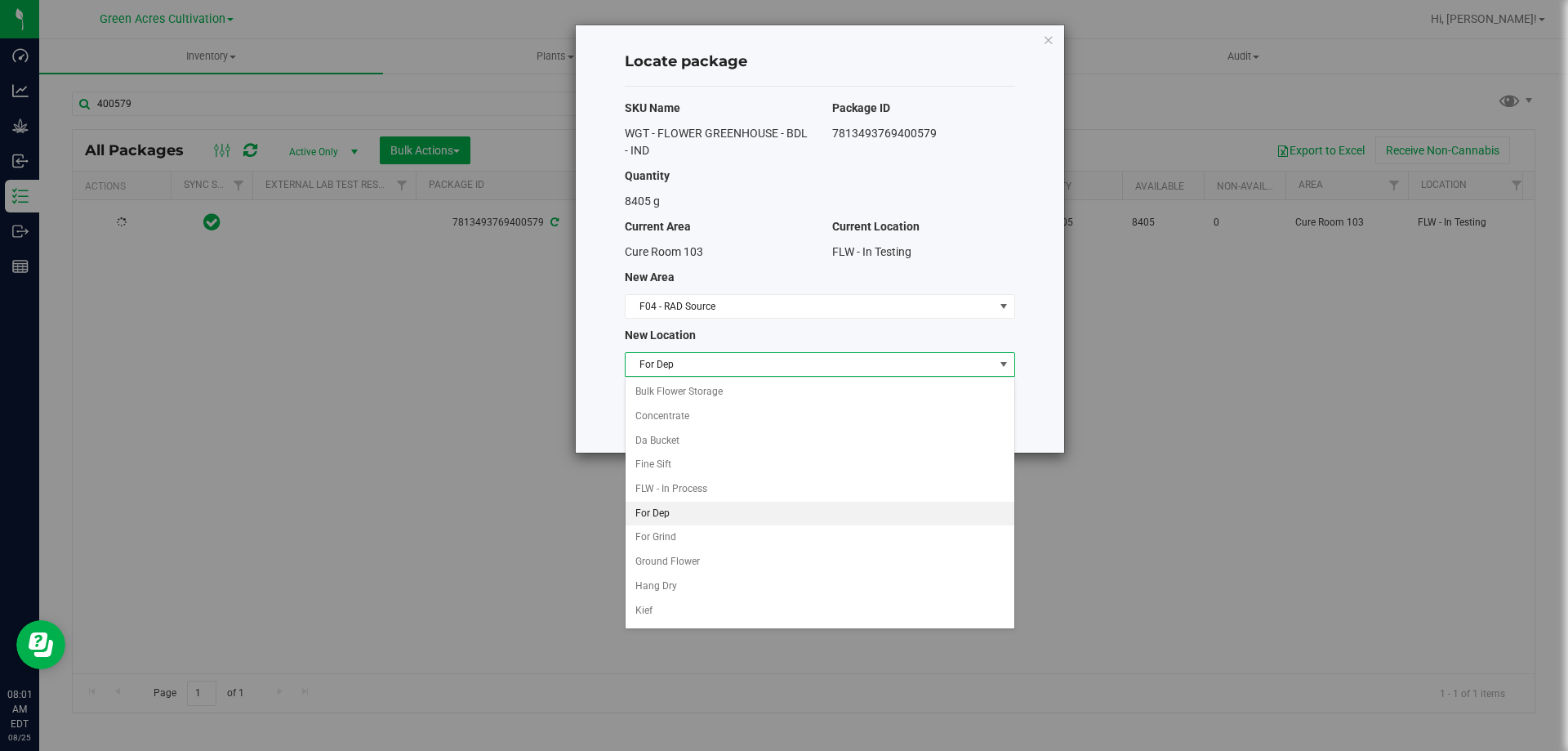
click at [662, 517] on li "For Dep" at bounding box center [819, 514] width 388 height 24
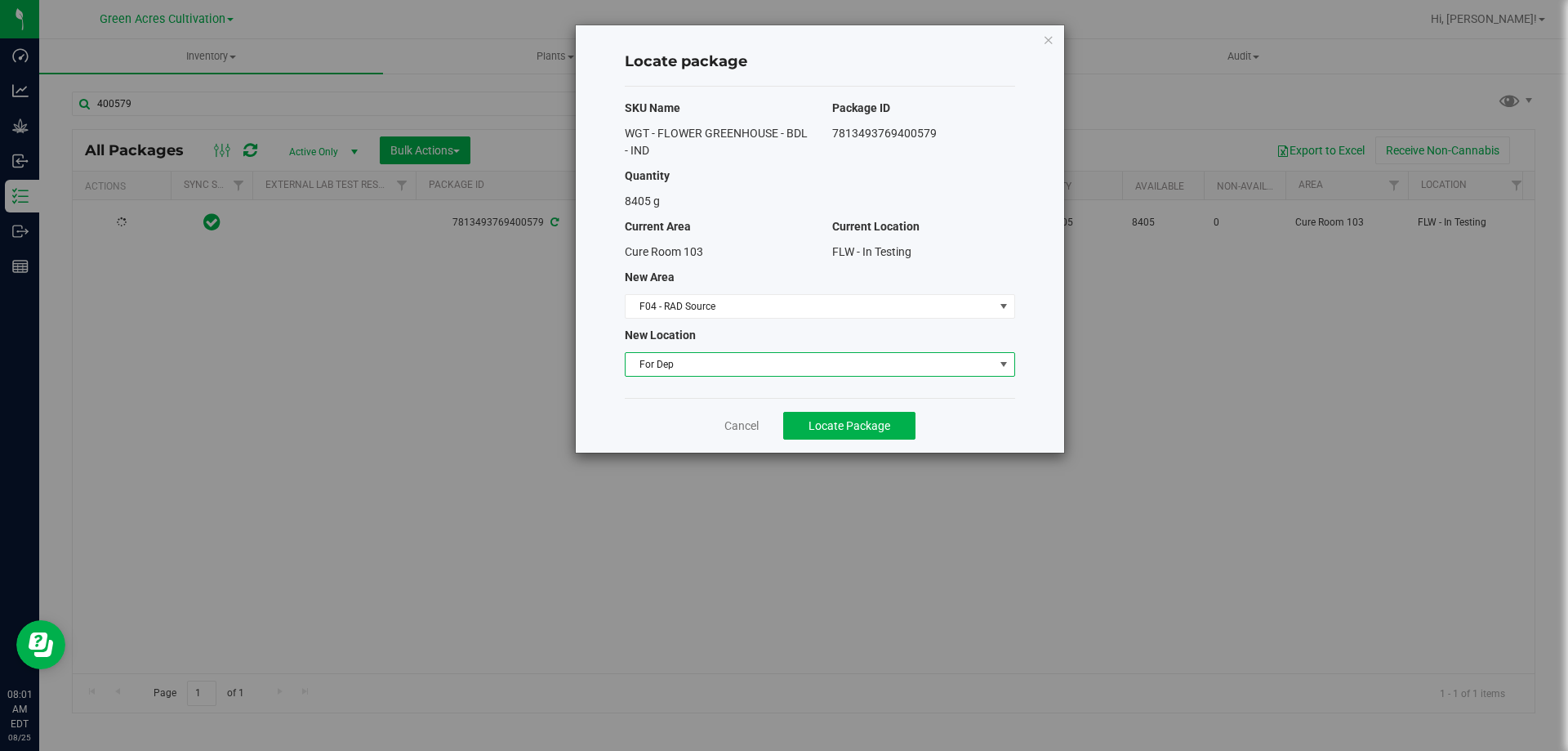
click at [874, 409] on div "Cancel Locate Package" at bounding box center [819, 425] width 390 height 54
click at [865, 417] on button "Locate Package" at bounding box center [849, 426] width 132 height 28
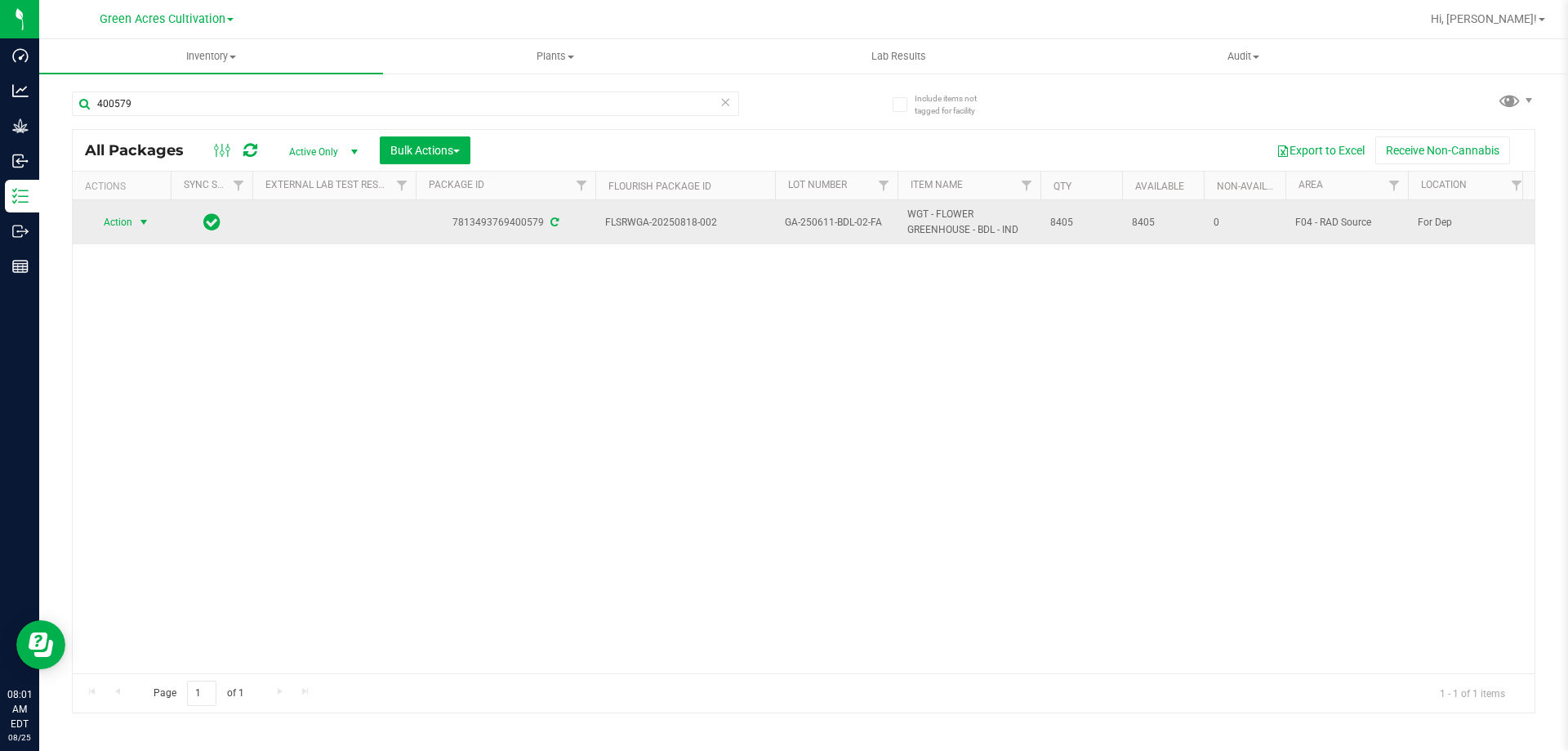
click at [143, 218] on span "select" at bounding box center [144, 222] width 13 height 13
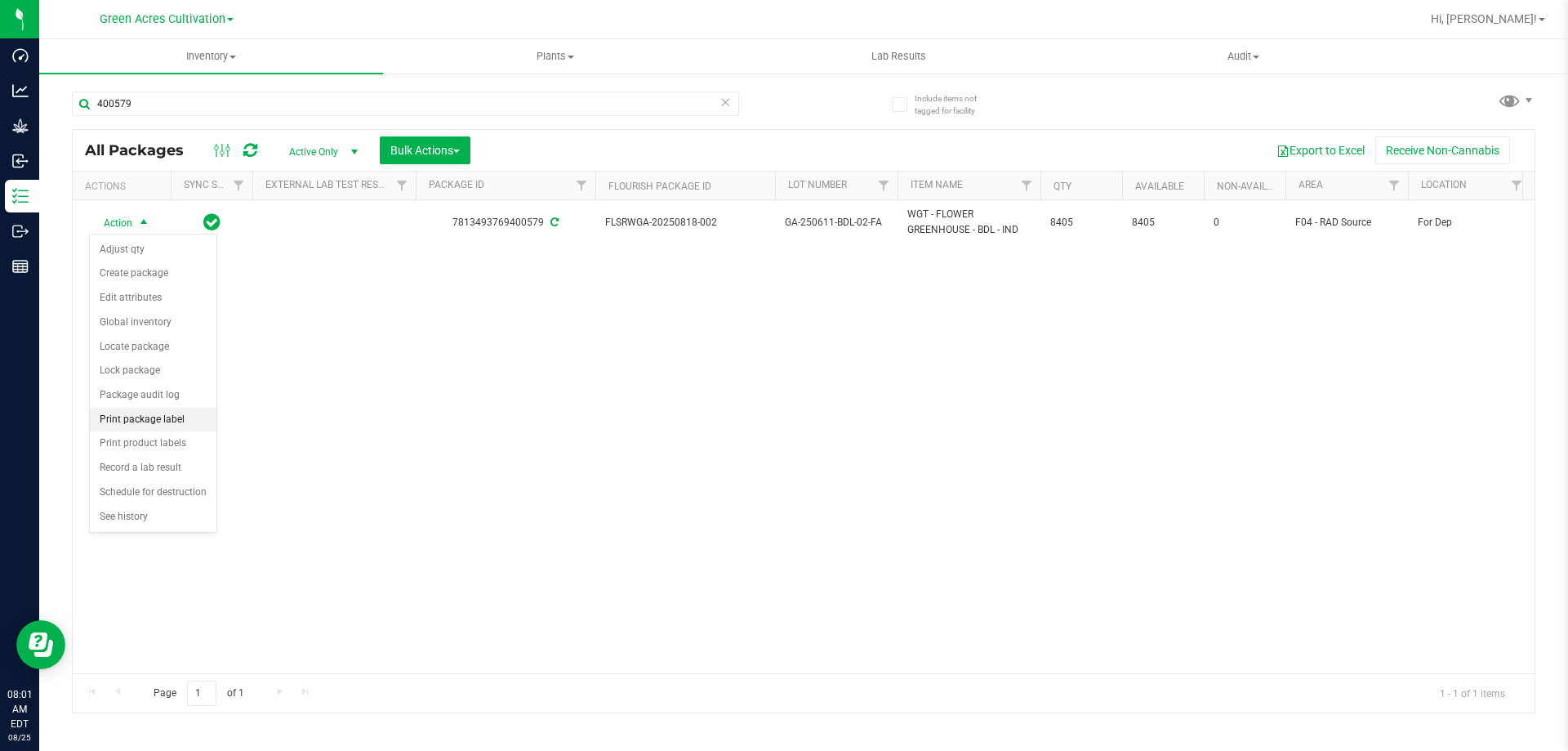
click at [150, 418] on li "Print package label" at bounding box center [153, 420] width 126 height 24
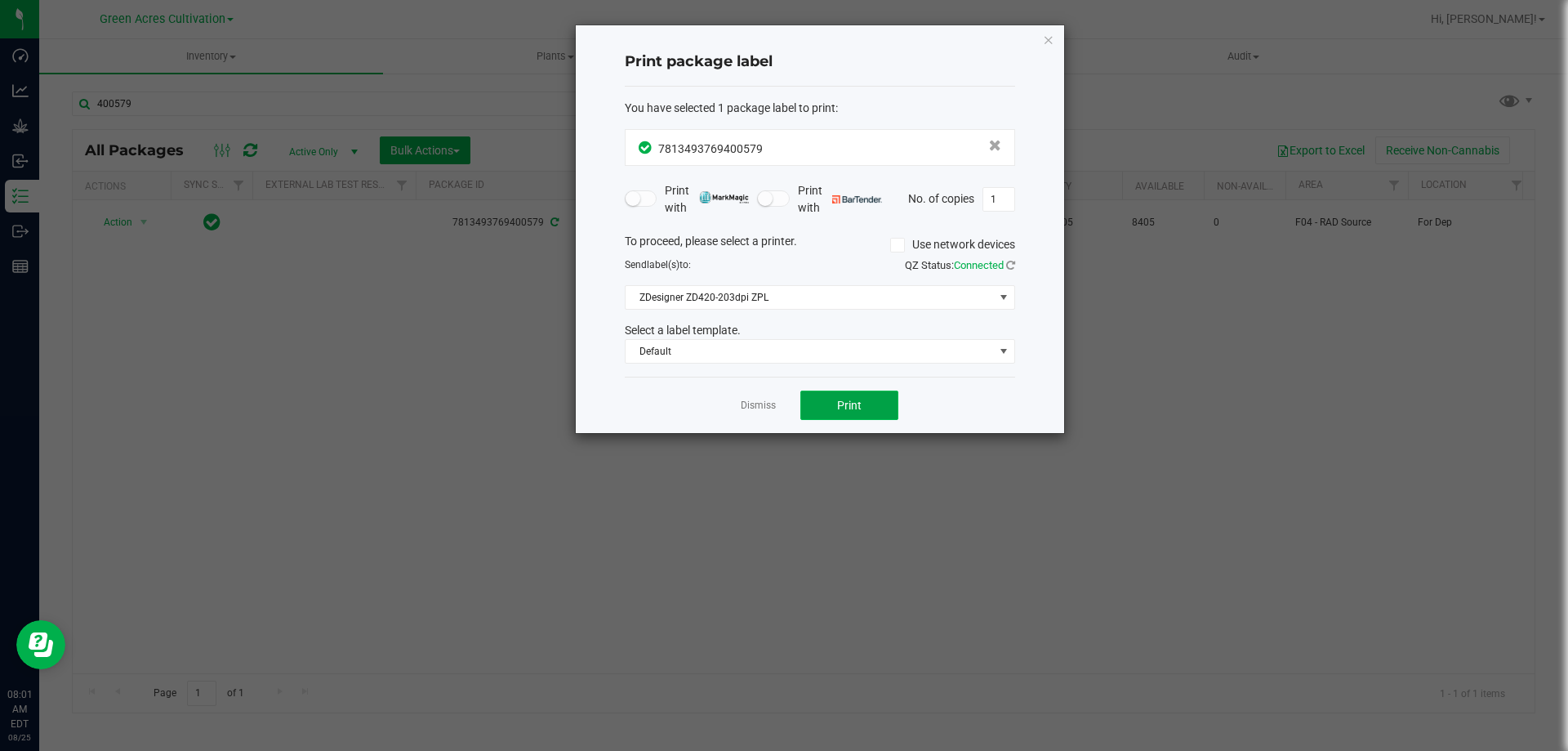
click at [853, 394] on button "Print" at bounding box center [849, 405] width 98 height 29
click at [1048, 36] on icon "button" at bounding box center [1048, 38] width 11 height 20
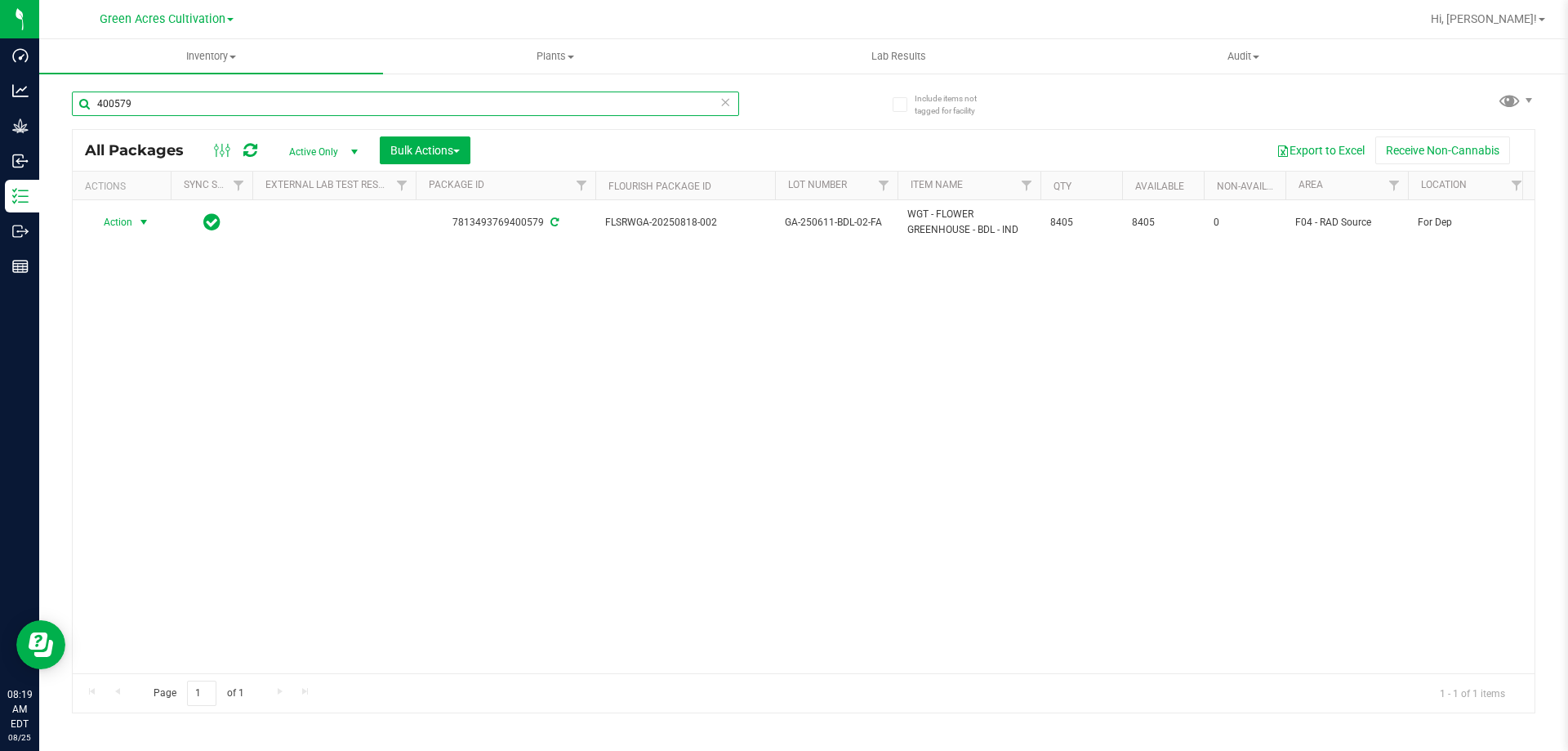
click at [673, 107] on input "400579" at bounding box center [405, 104] width 667 height 24
type input "4"
type input "194033"
click at [724, 103] on icon at bounding box center [725, 101] width 11 height 20
